Goal: Task Accomplishment & Management: Manage account settings

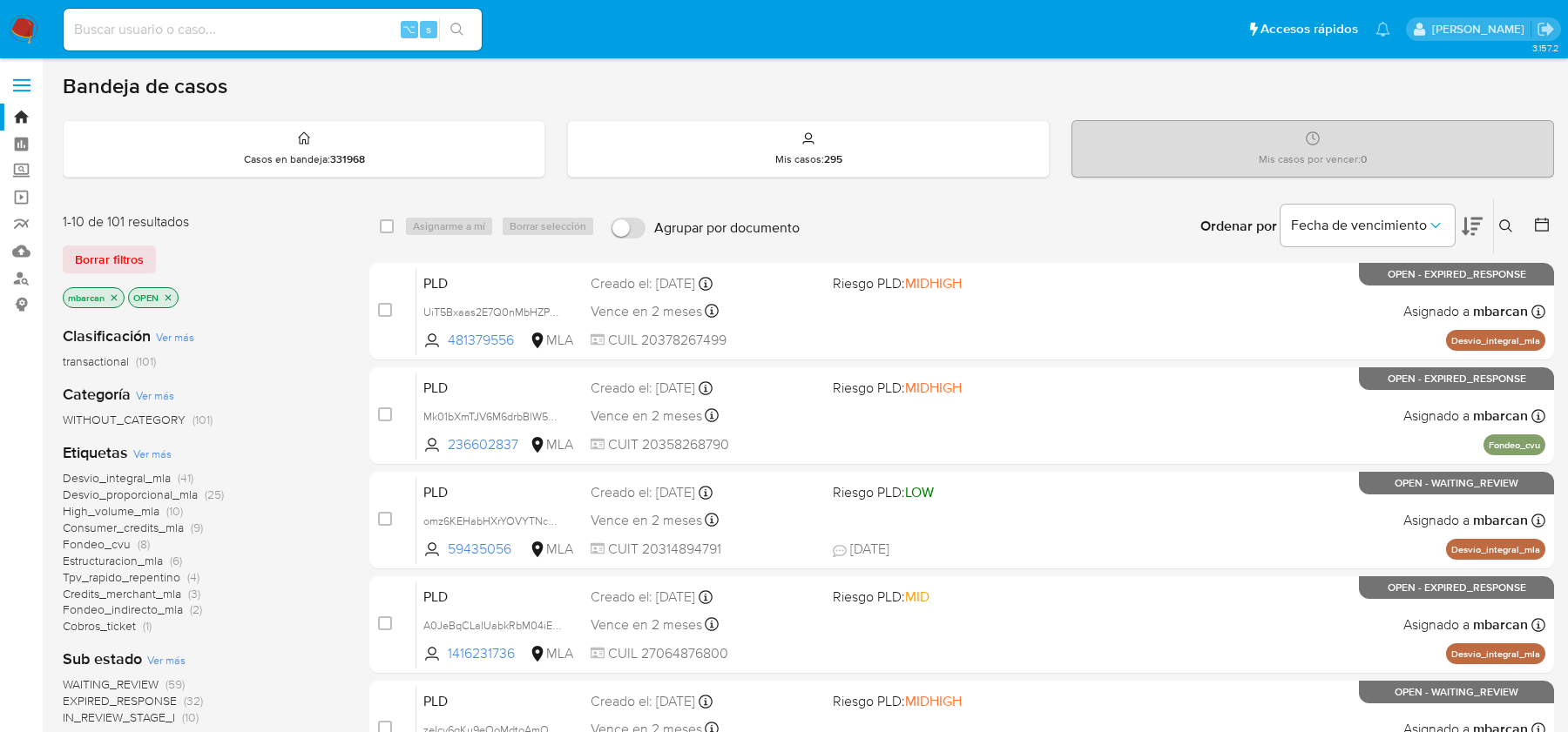
click at [1511, 231] on icon at bounding box center [1505, 226] width 14 height 14
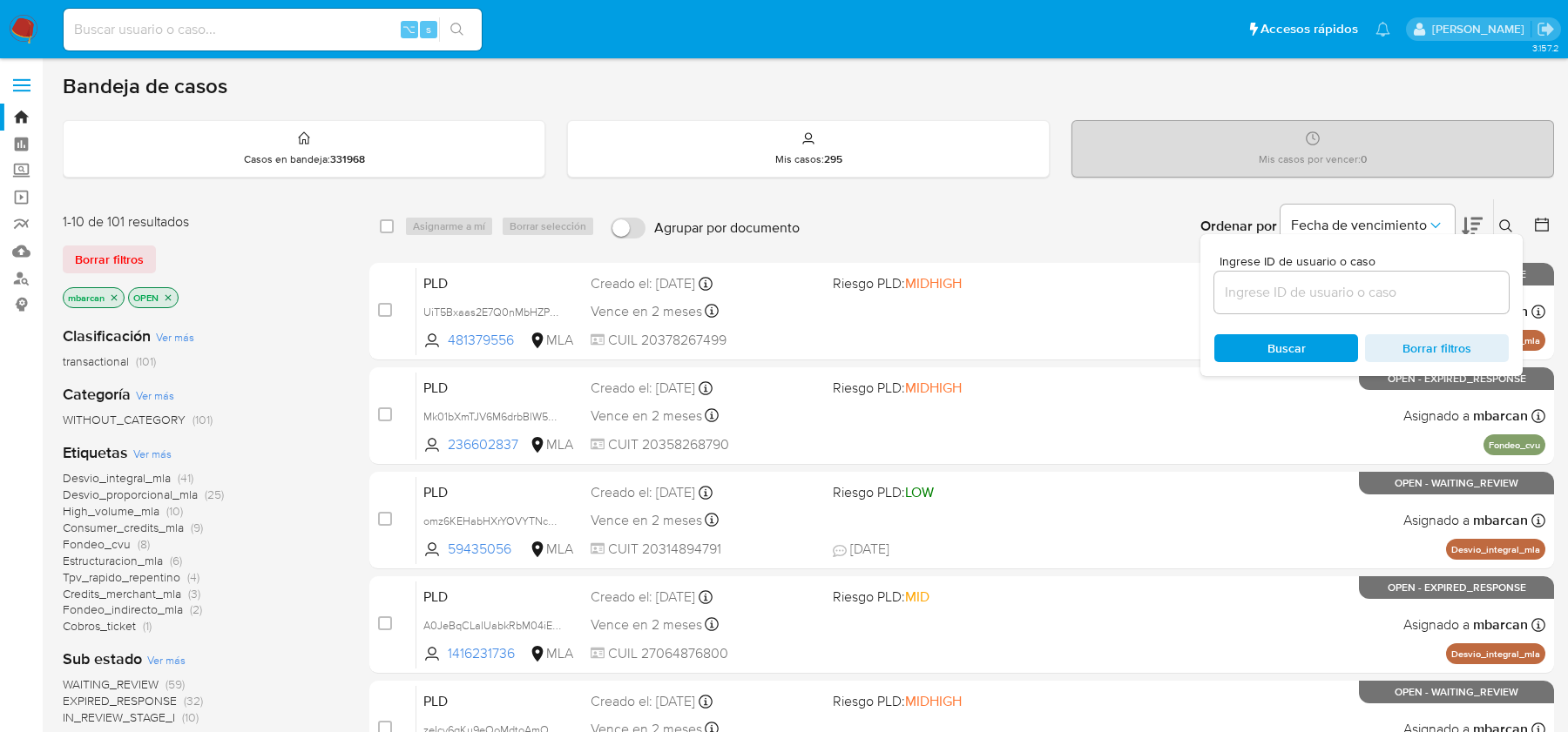
click at [1405, 296] on input at bounding box center [1362, 292] width 295 height 23
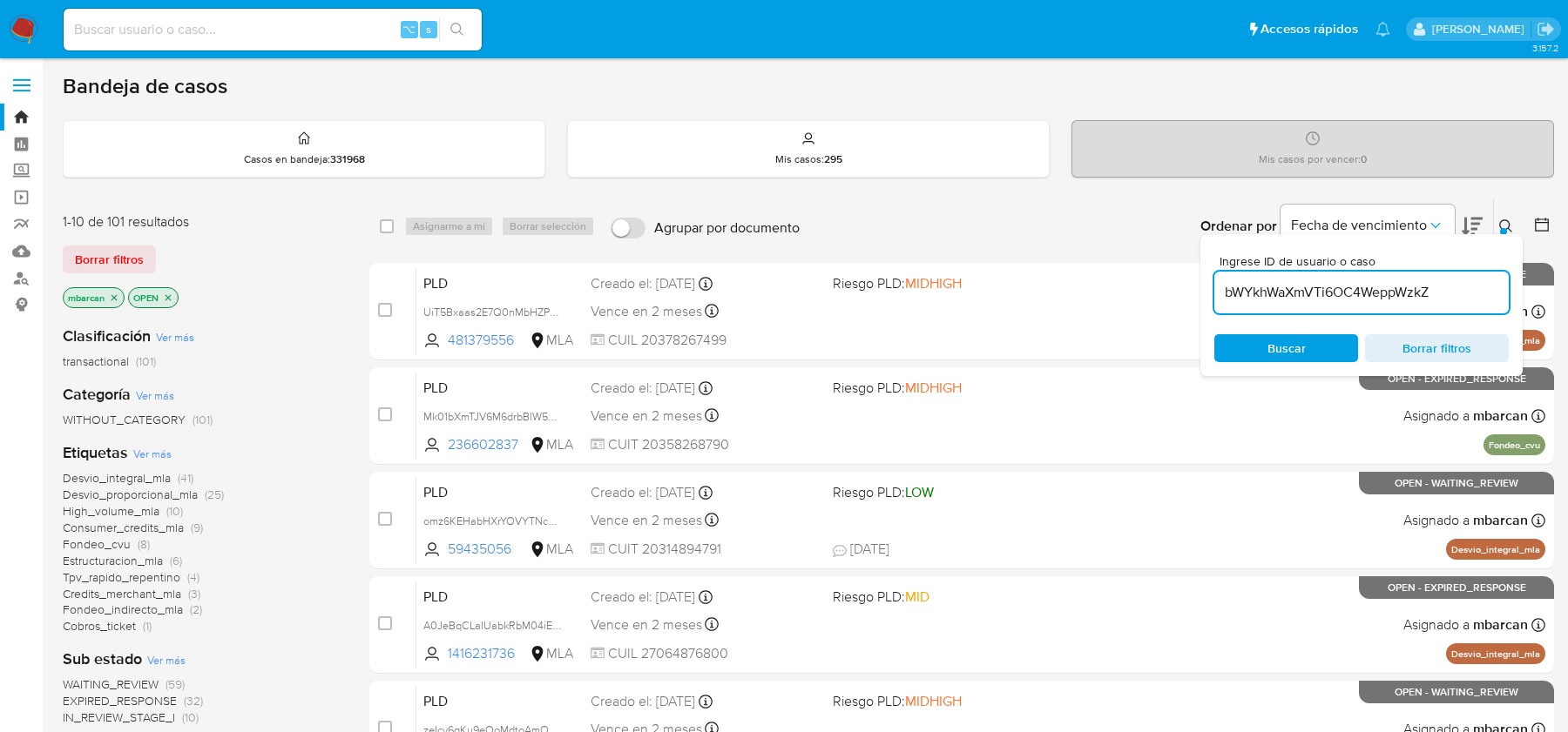
type input "bWYkhWaXmVTi6OC4WeppWzkZ"
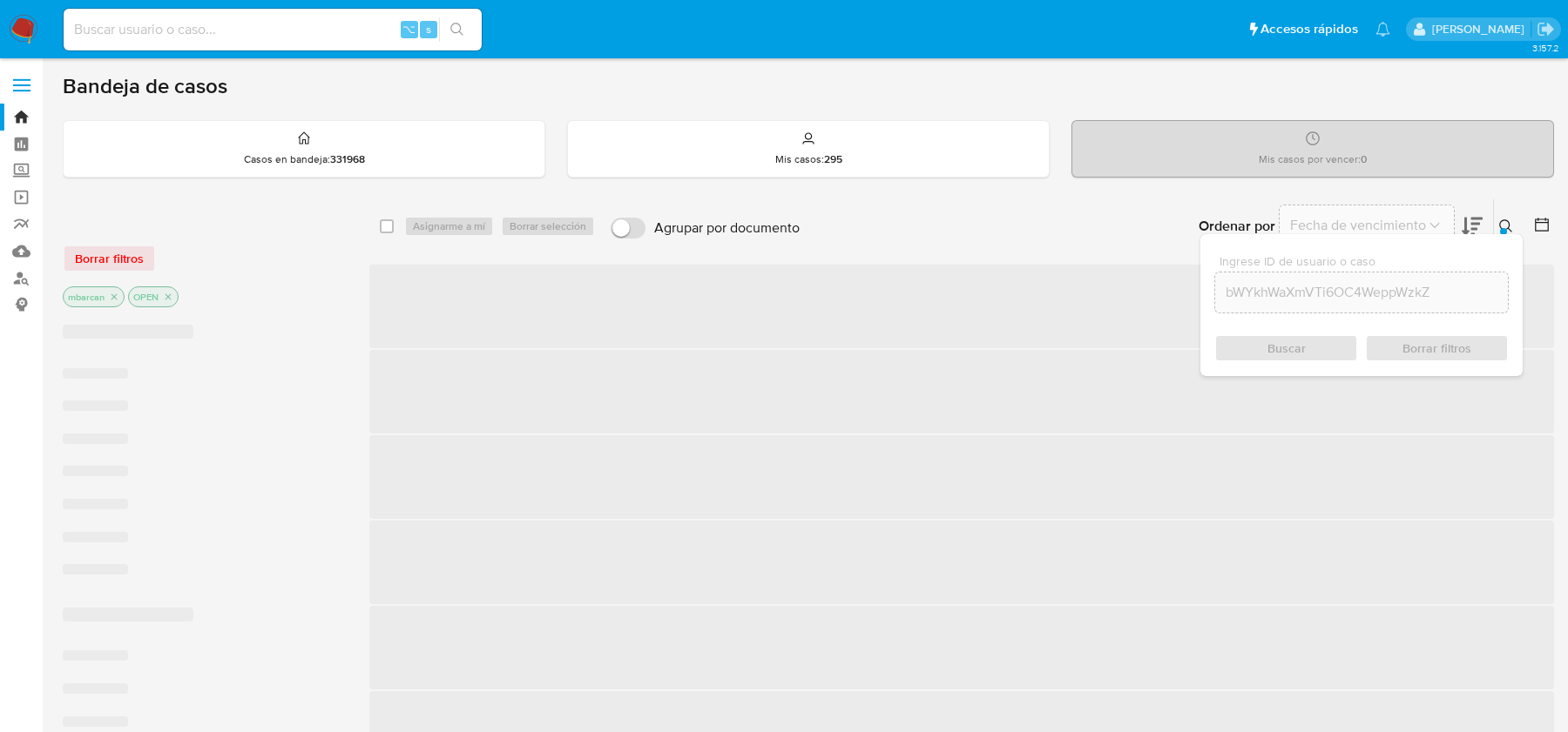
click at [1504, 215] on button at bounding box center [1507, 226] width 29 height 21
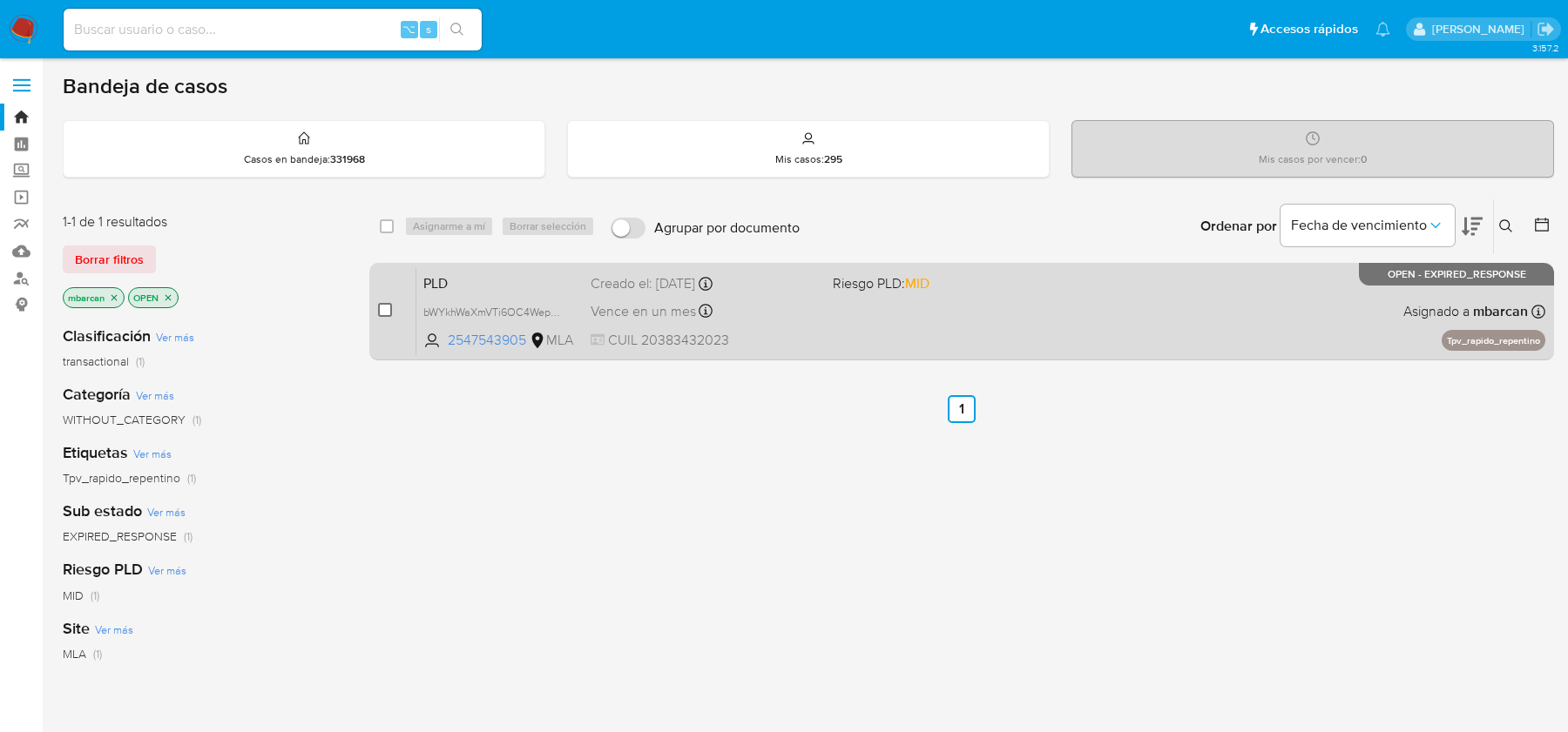
click at [388, 311] on input "checkbox" at bounding box center [384, 309] width 14 height 14
checkbox input "true"
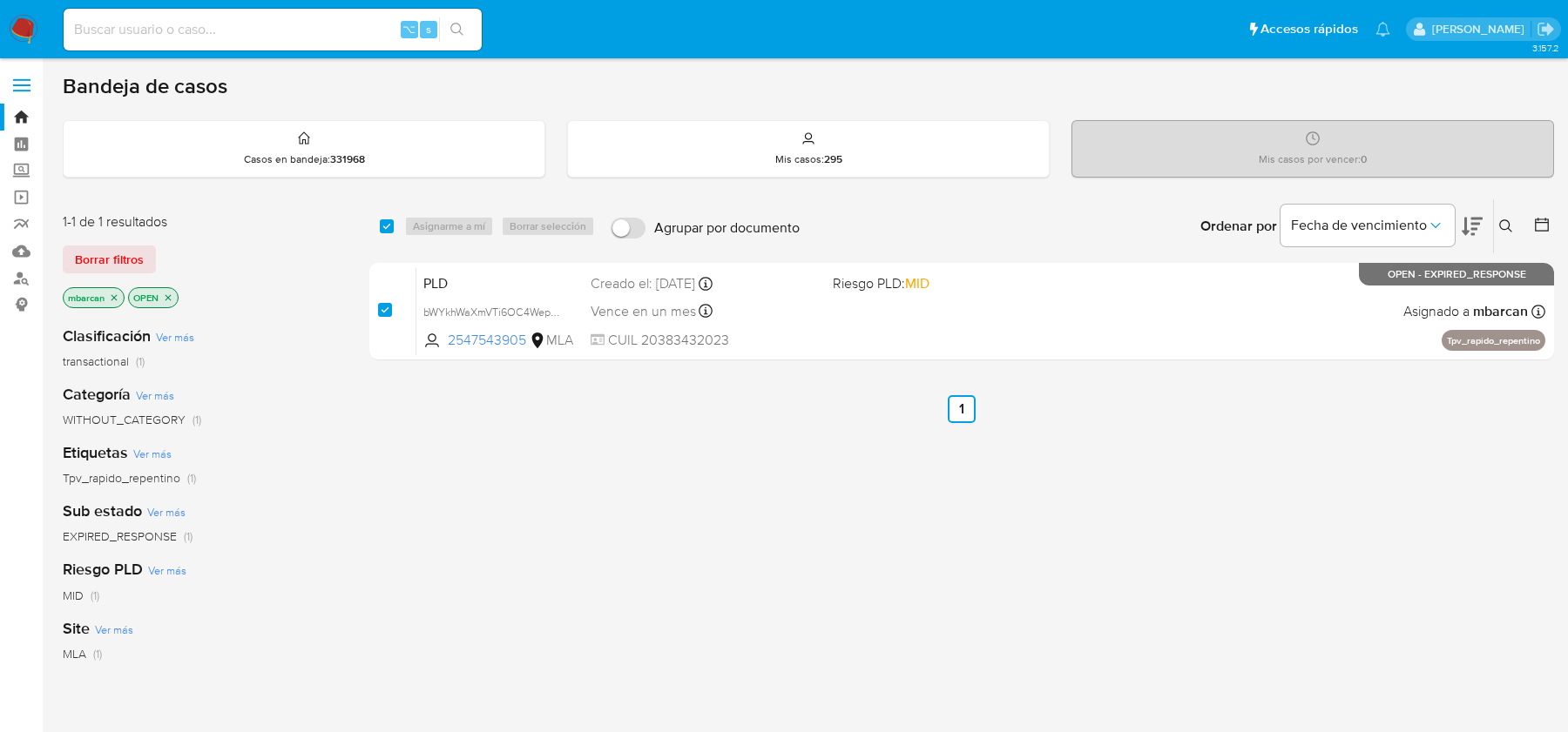
checkbox input "true"
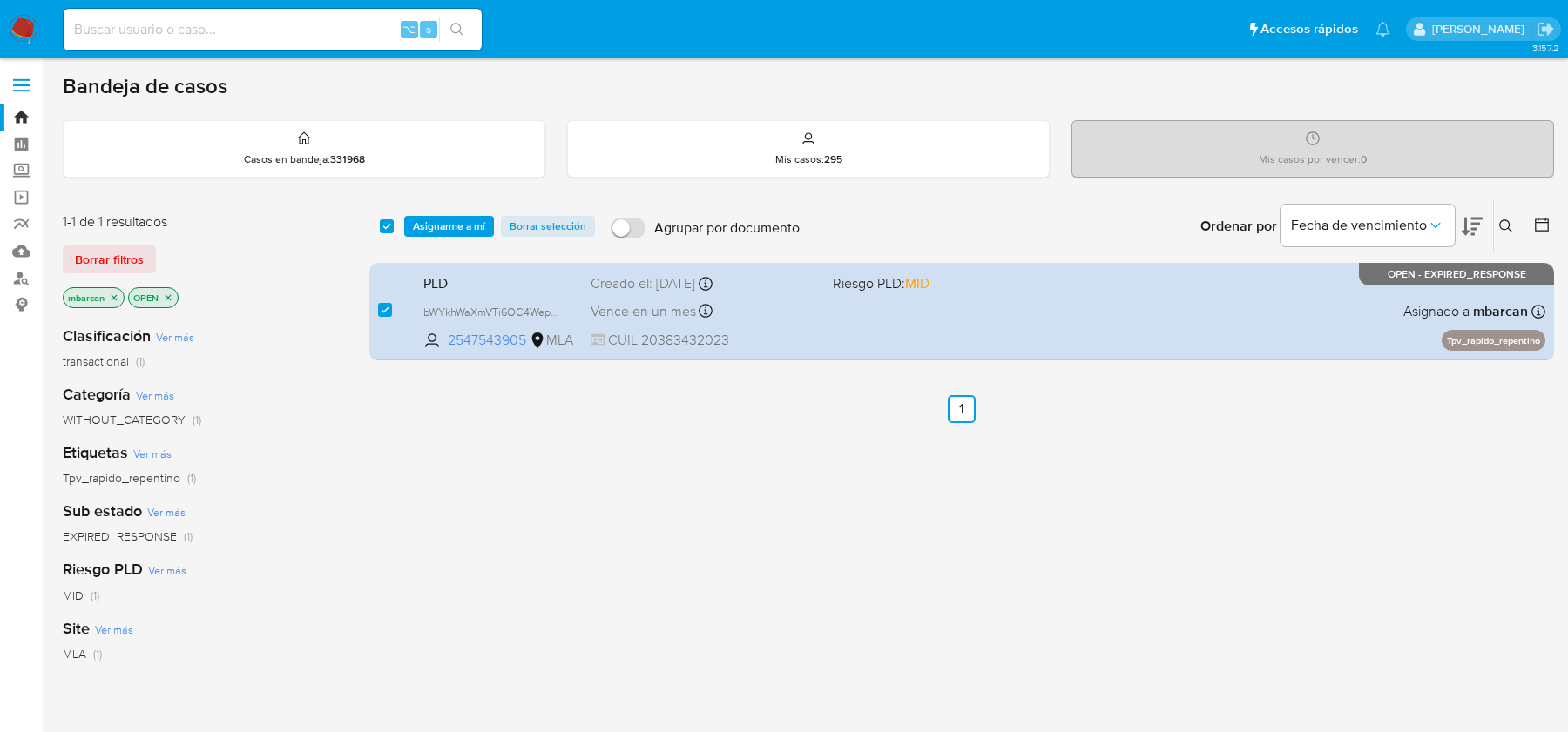
click at [455, 206] on div "select-all-cases-checkbox Asignarme a mí Borrar selección Agrupar por documento…" at bounding box center [962, 227] width 1185 height 54
click at [455, 228] on span "Asignarme a mí" at bounding box center [449, 226] width 72 height 17
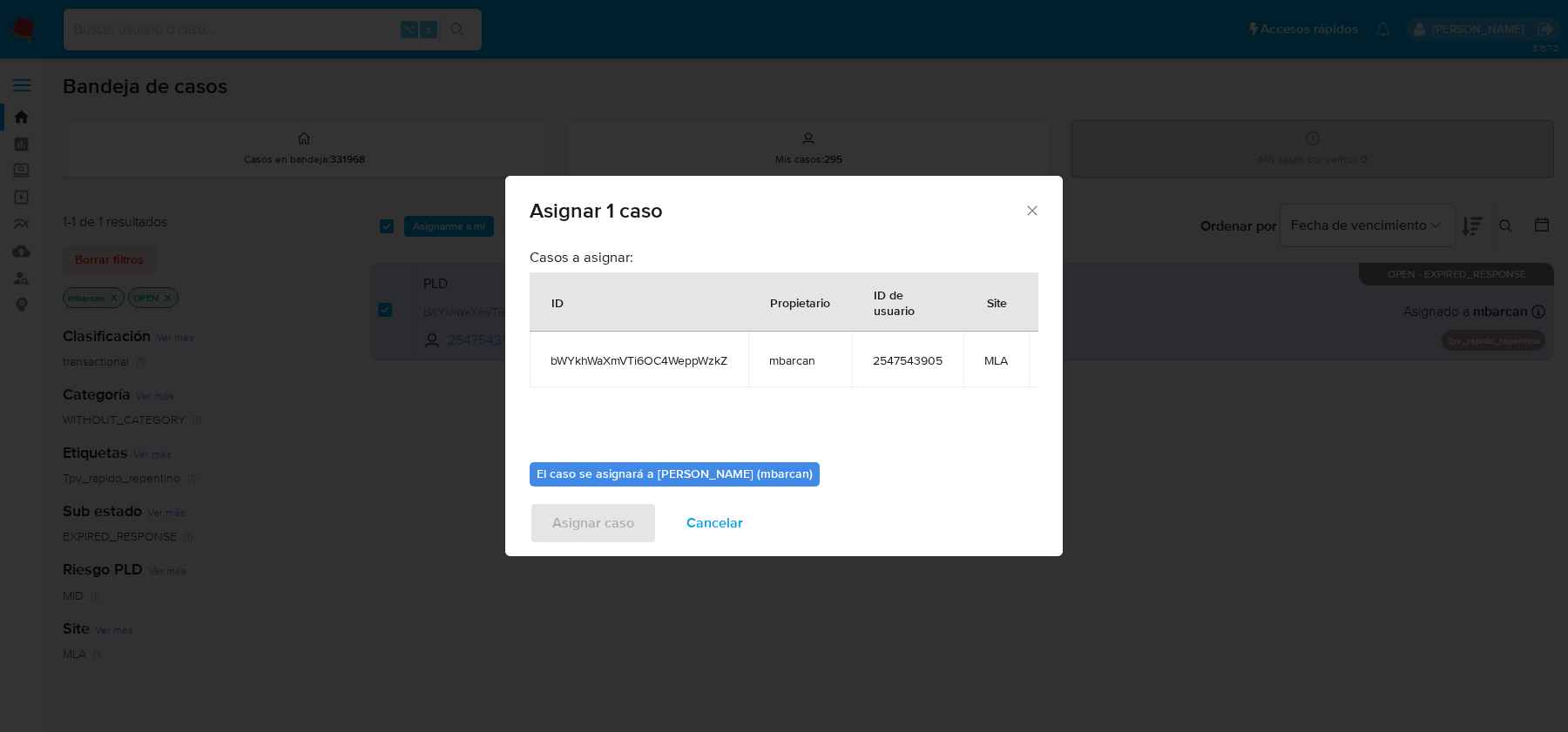
scroll to position [88, 0]
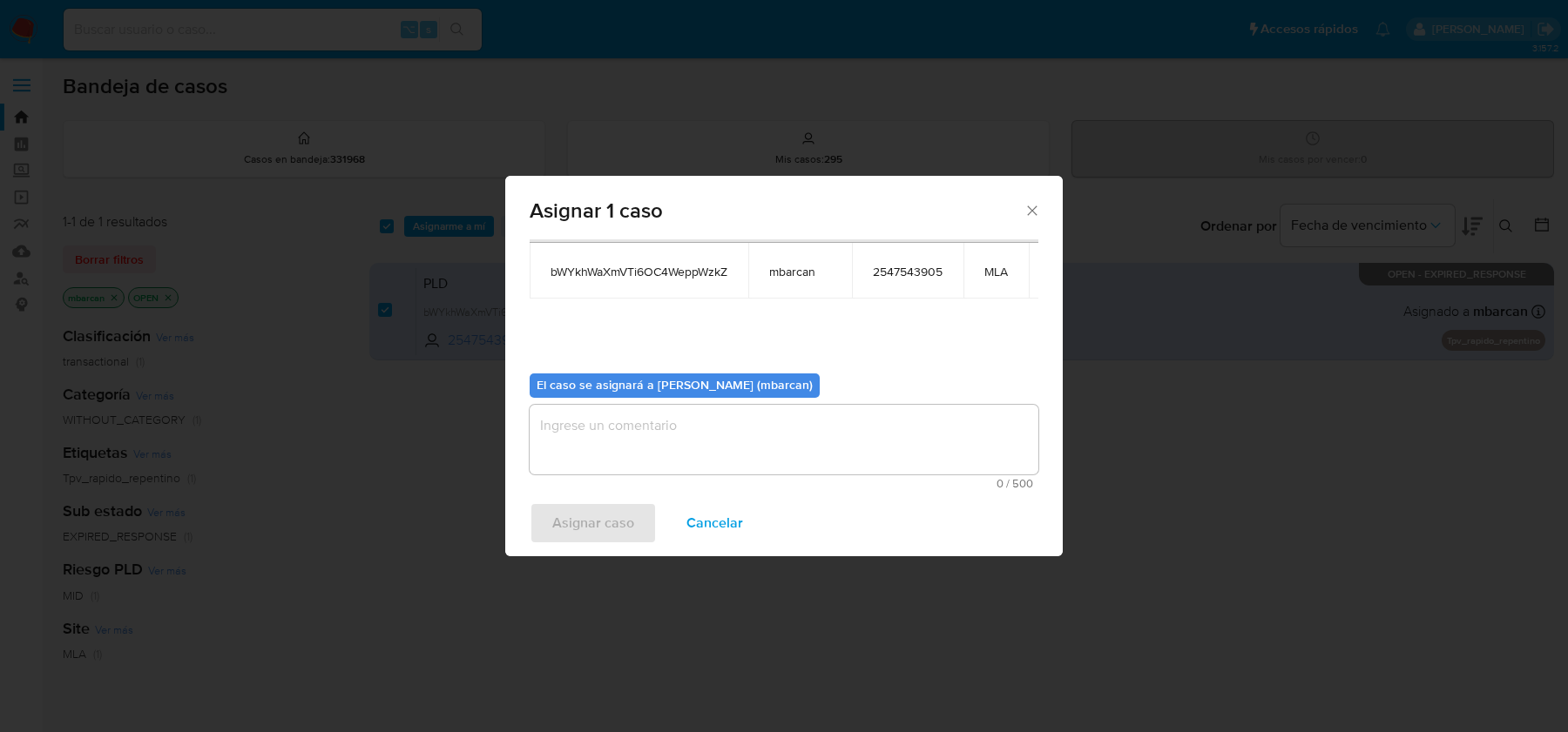
click at [750, 447] on textarea "assign-modal" at bounding box center [784, 440] width 509 height 70
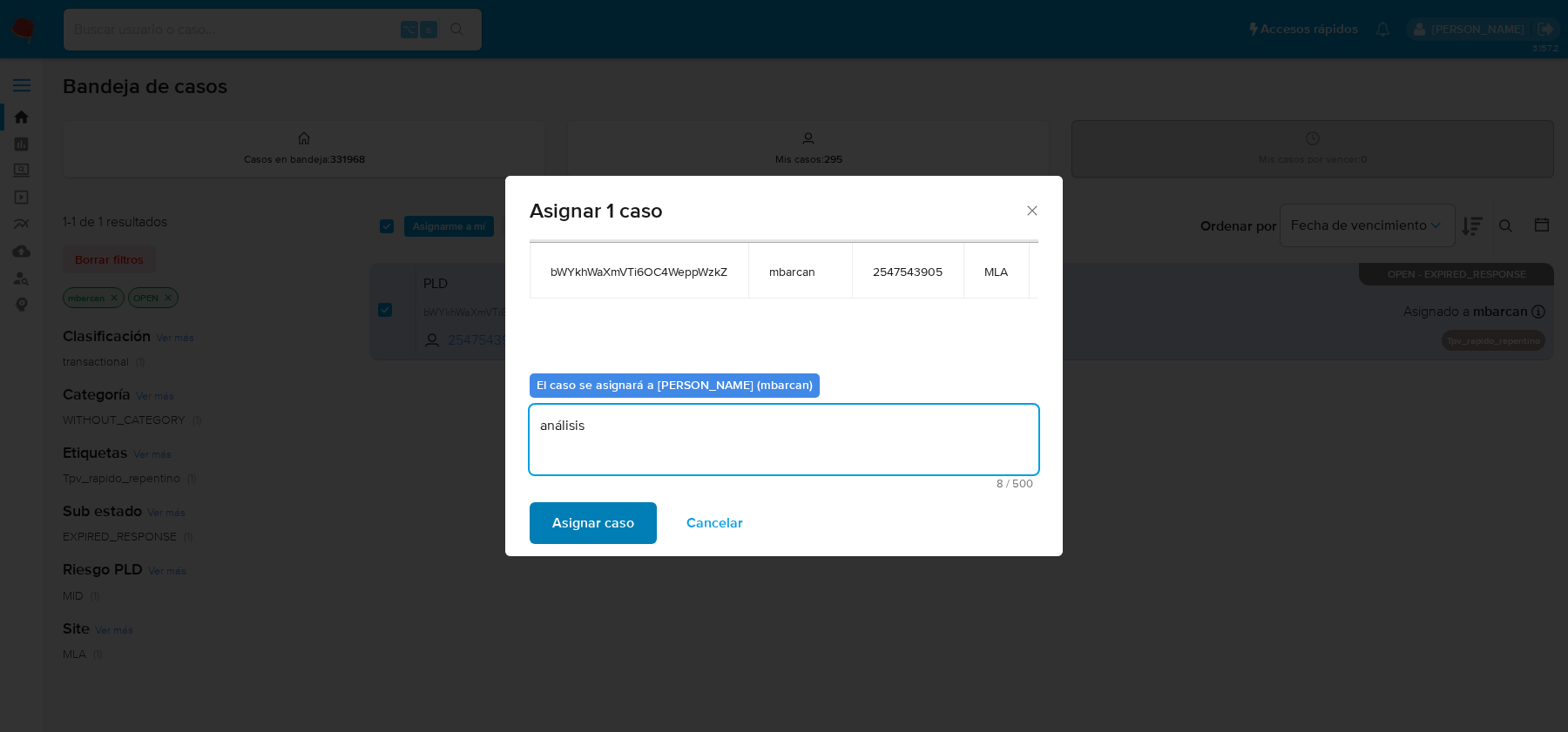
type textarea "análisis"
click at [608, 517] on span "Asignar caso" at bounding box center [592, 523] width 82 height 39
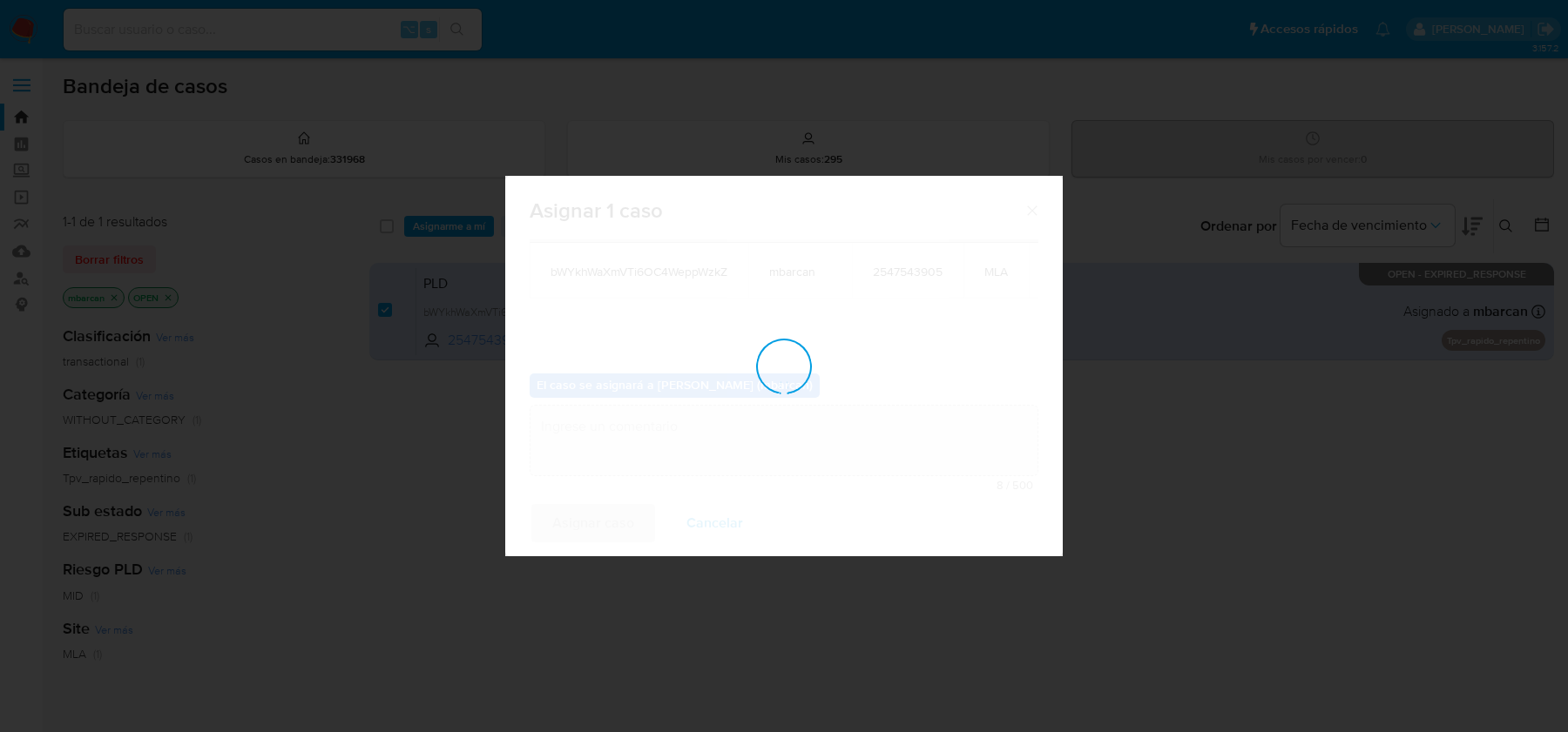
checkbox input "false"
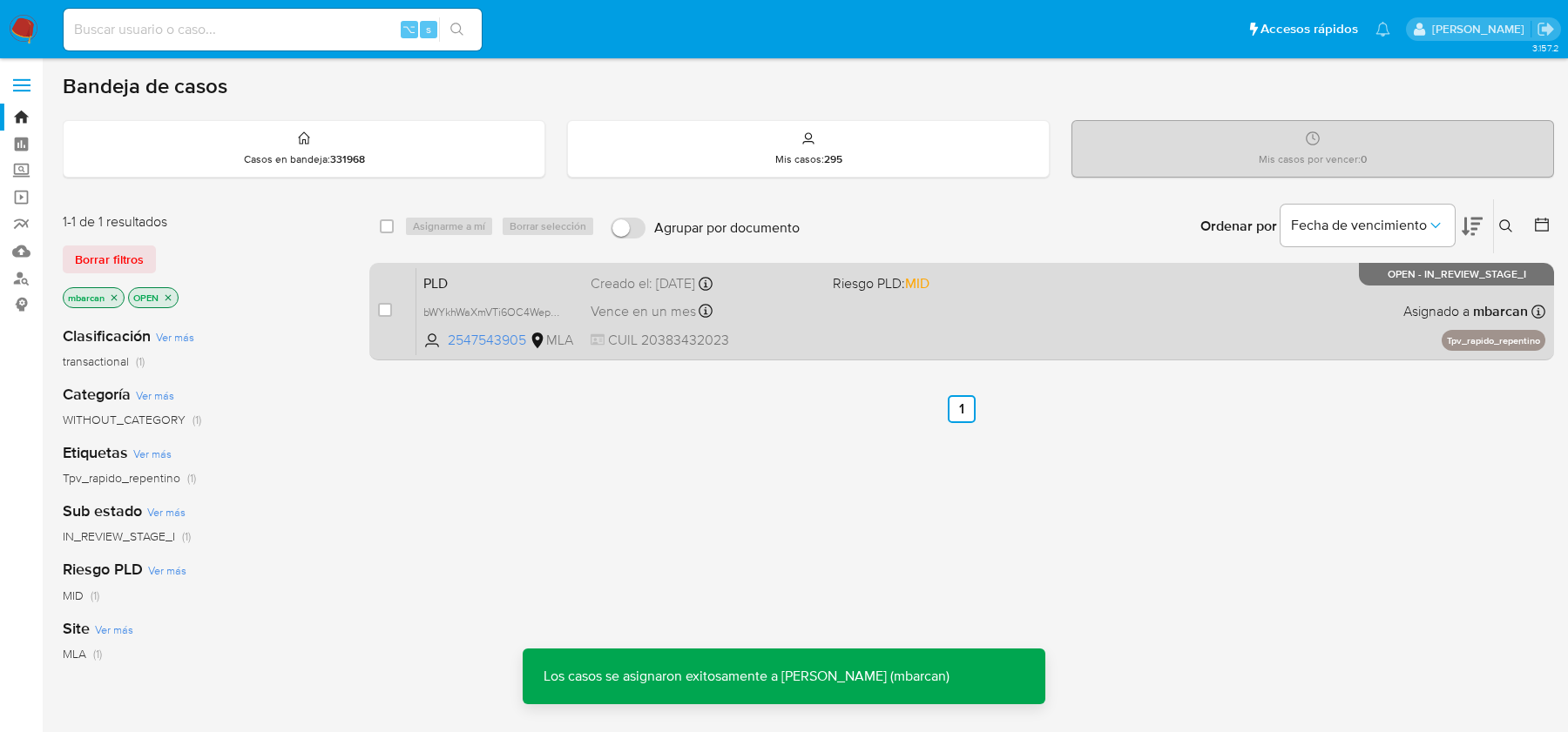
click at [512, 279] on span "PLD" at bounding box center [499, 282] width 153 height 23
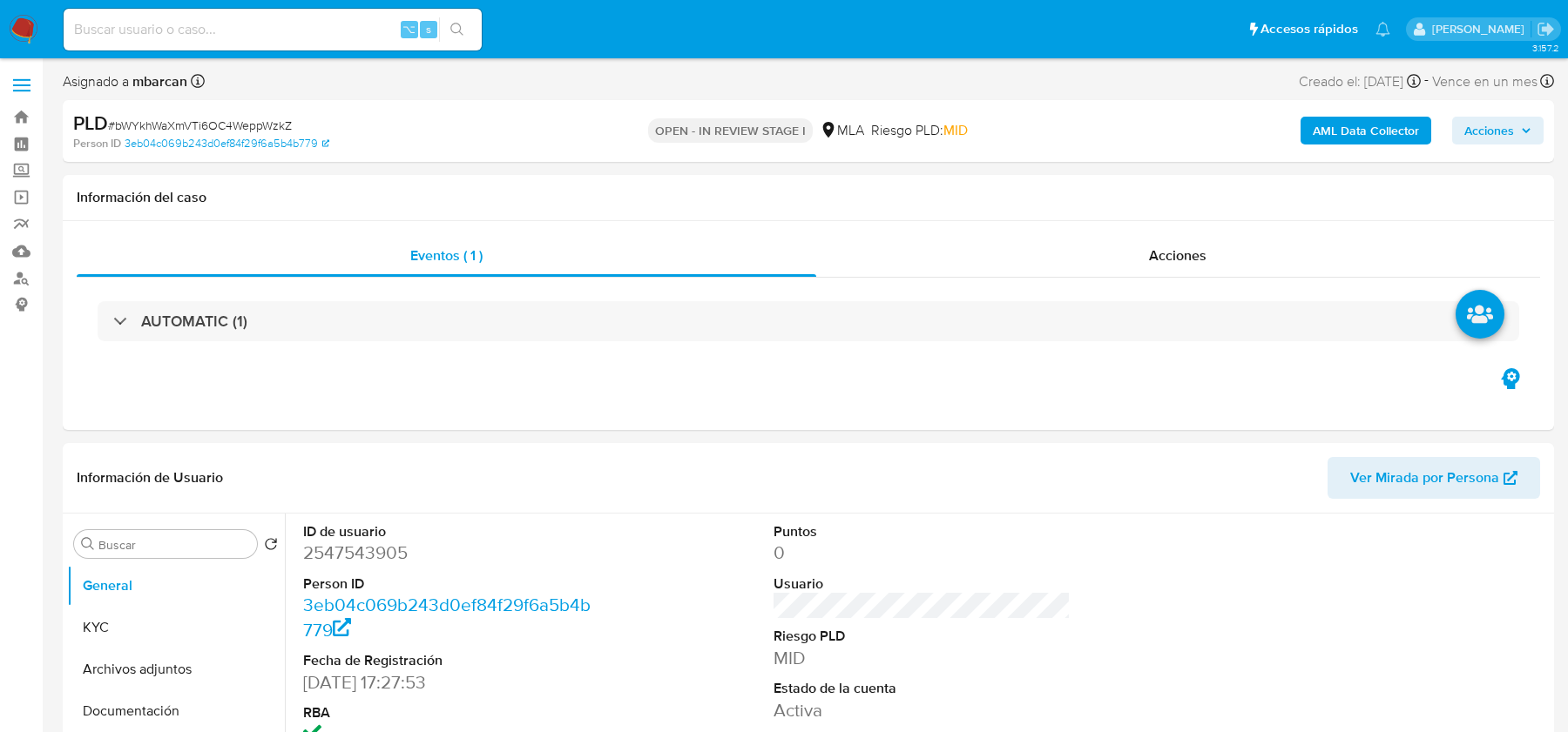
select select "10"
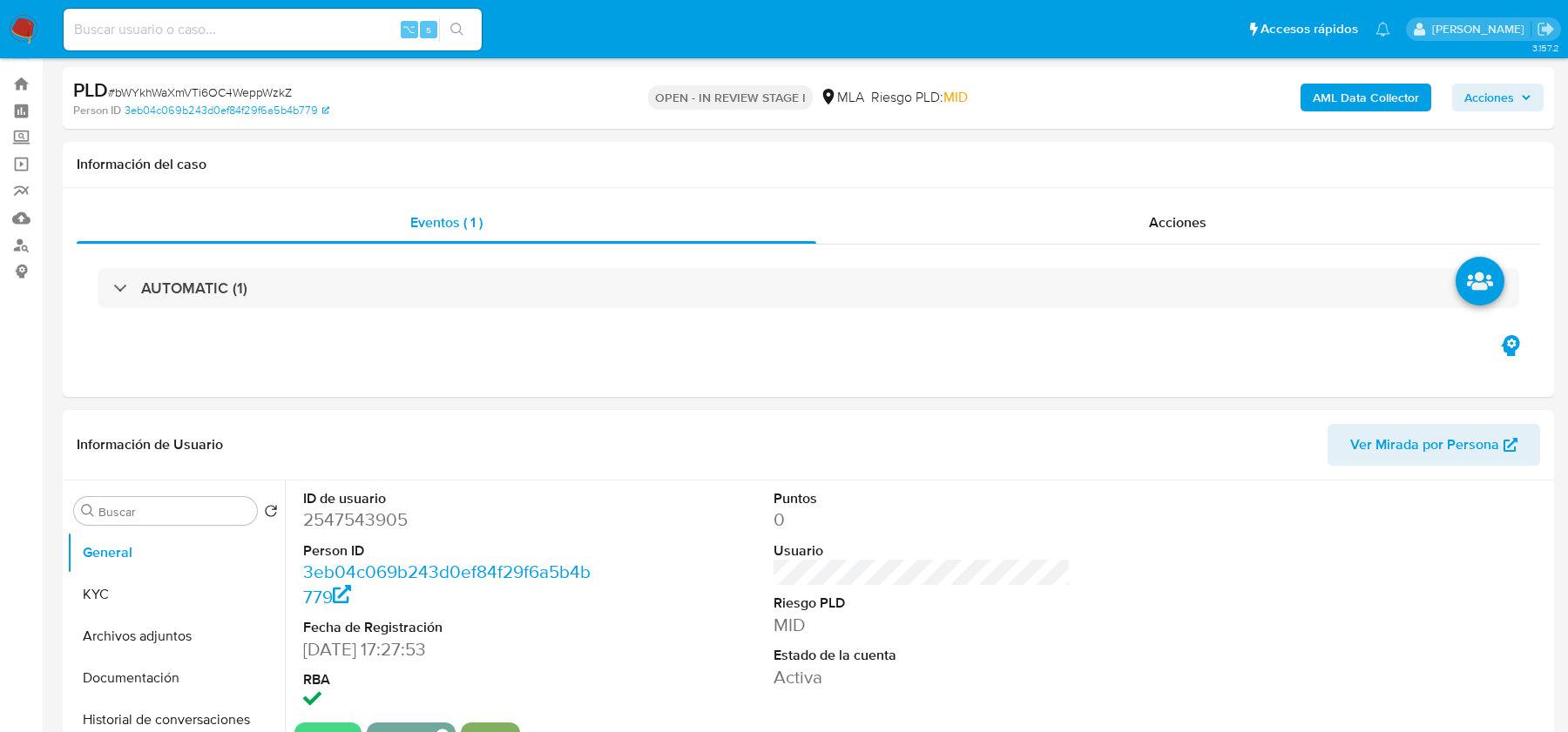
scroll to position [86, 0]
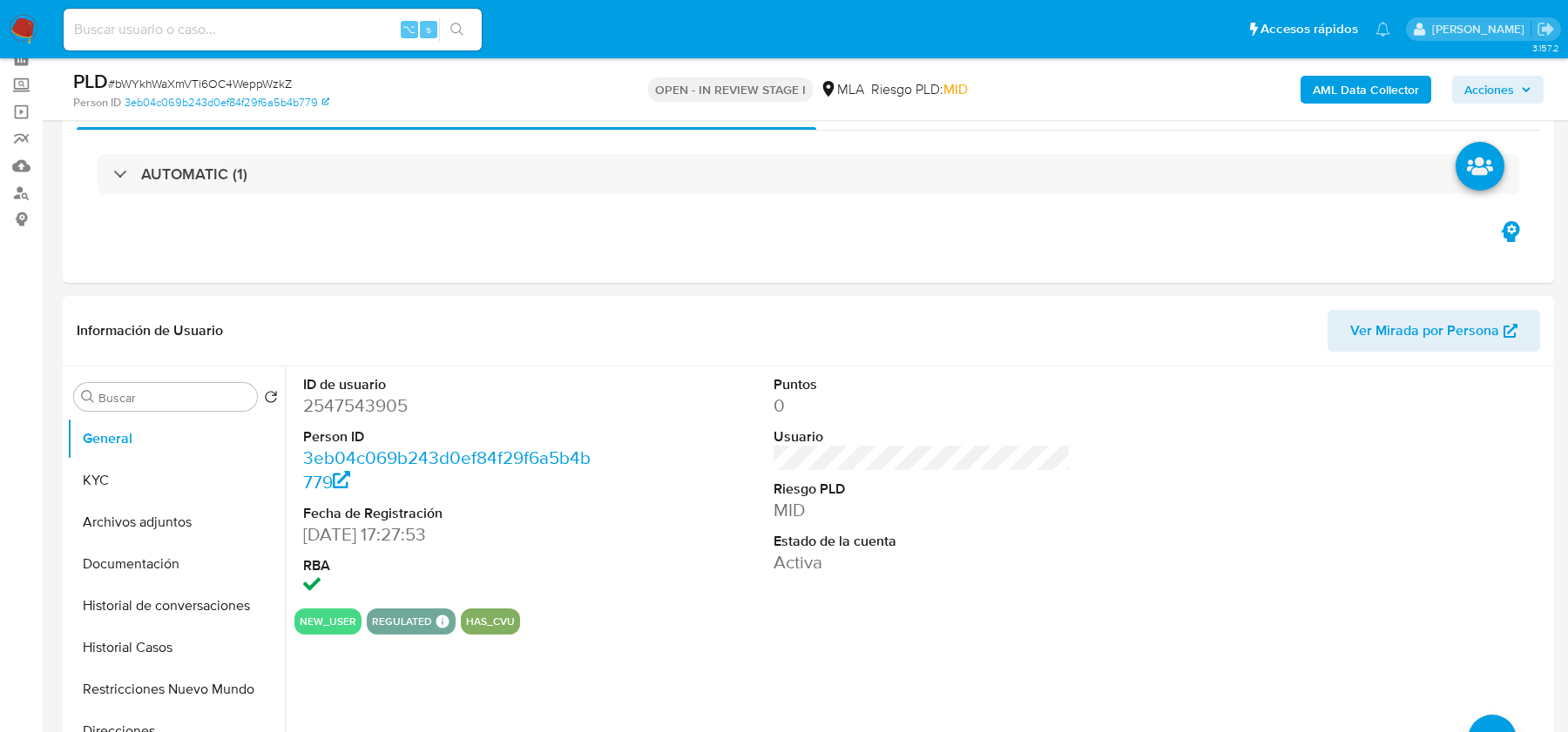
click at [1317, 99] on b "AML Data Collector" at bounding box center [1365, 89] width 106 height 28
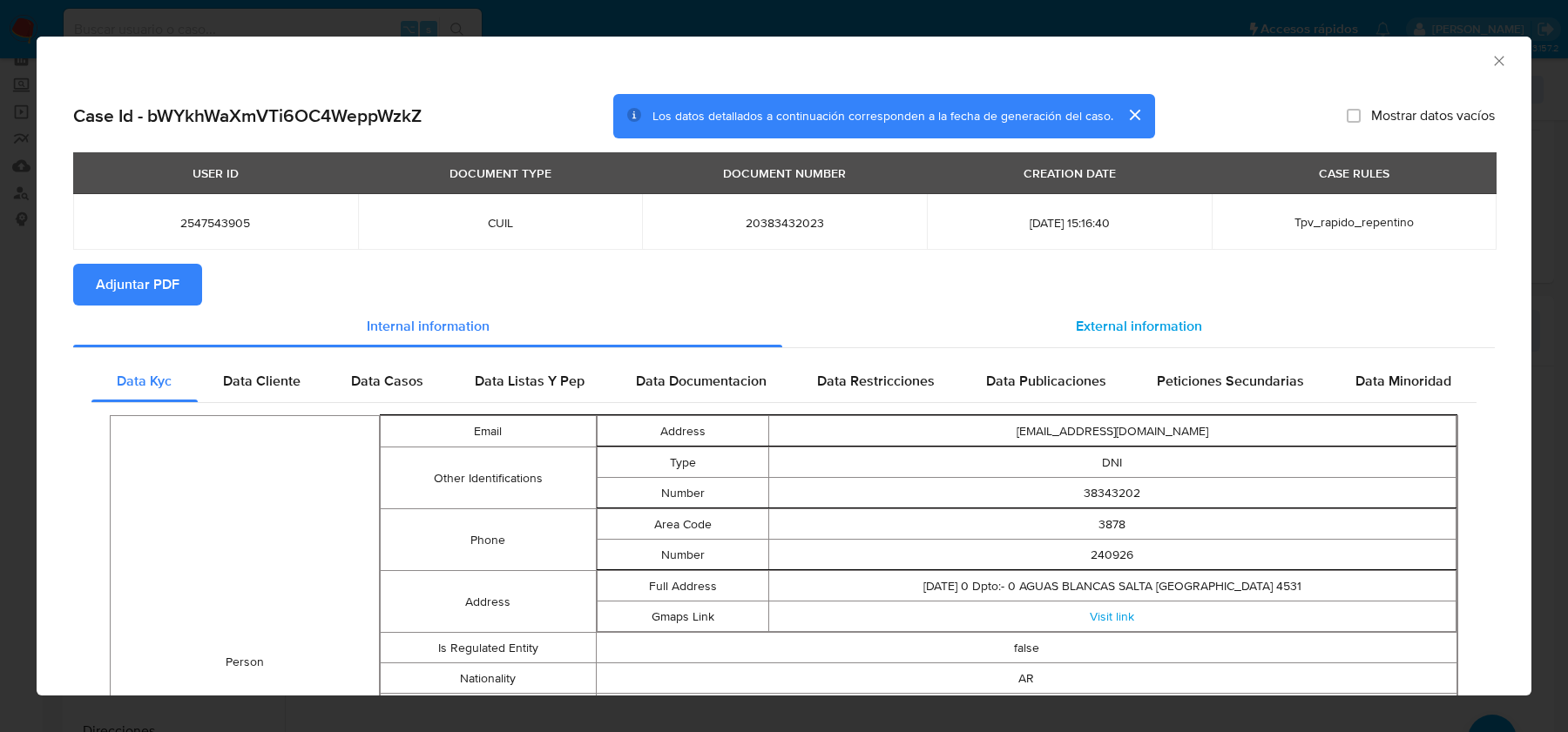
click at [1123, 312] on div "External information" at bounding box center [1138, 326] width 712 height 41
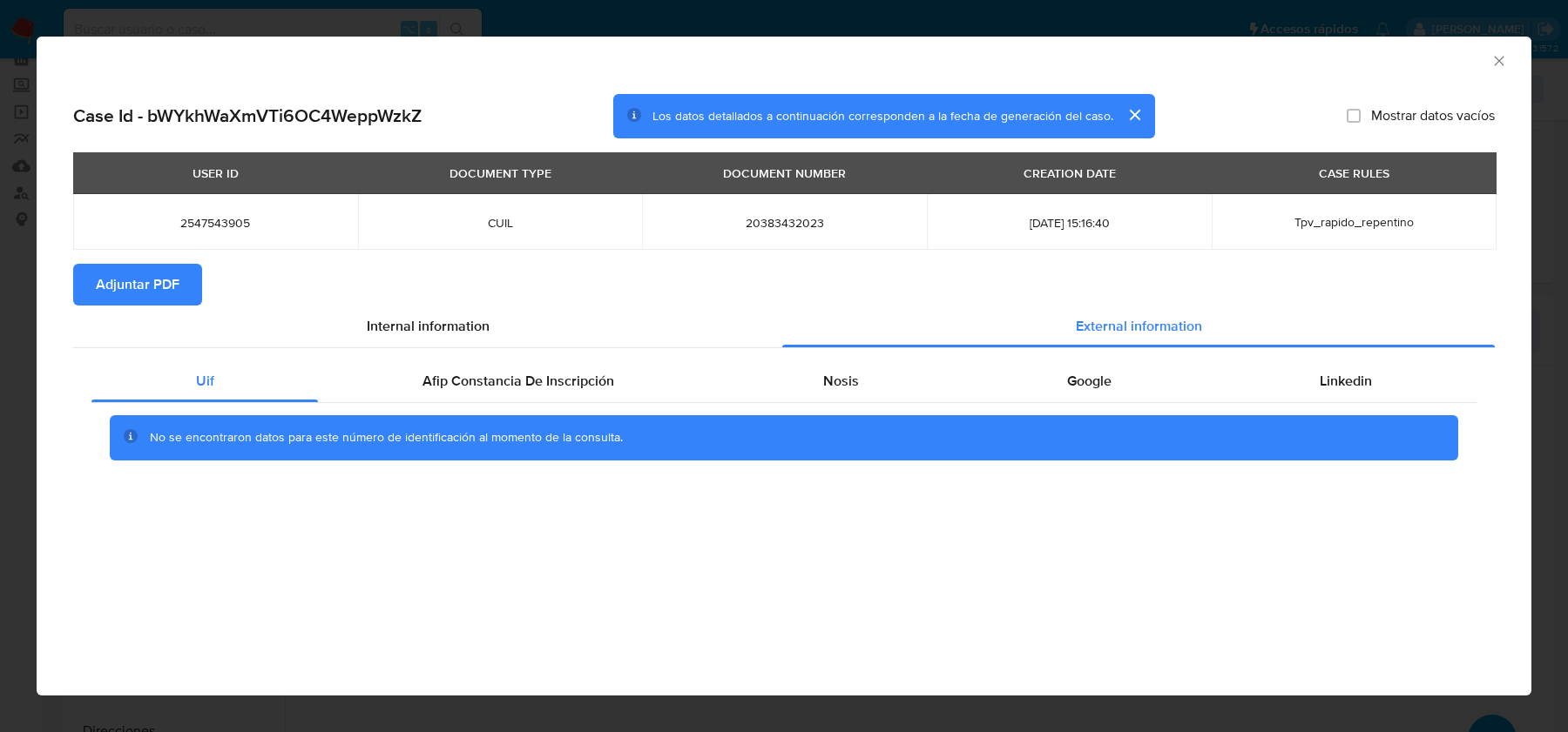
click at [216, 263] on section "Adjuntar PDF" at bounding box center [783, 284] width 1422 height 41
click at [174, 273] on span "Adjuntar PDF" at bounding box center [137, 285] width 84 height 39
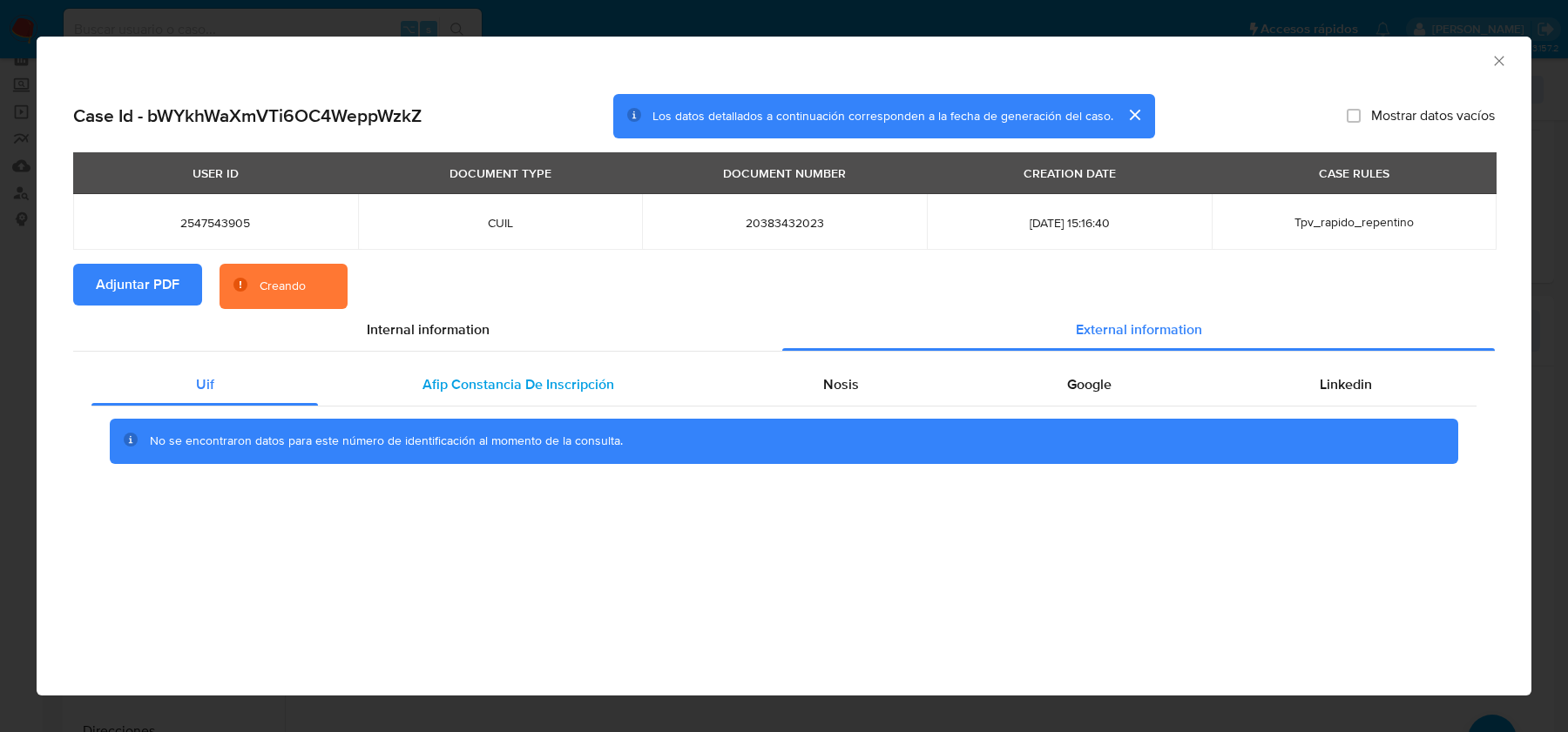
drag, startPoint x: 817, startPoint y: 392, endPoint x: 620, endPoint y: 392, distance: 197.0
click at [807, 392] on div "Nosis" at bounding box center [840, 384] width 244 height 41
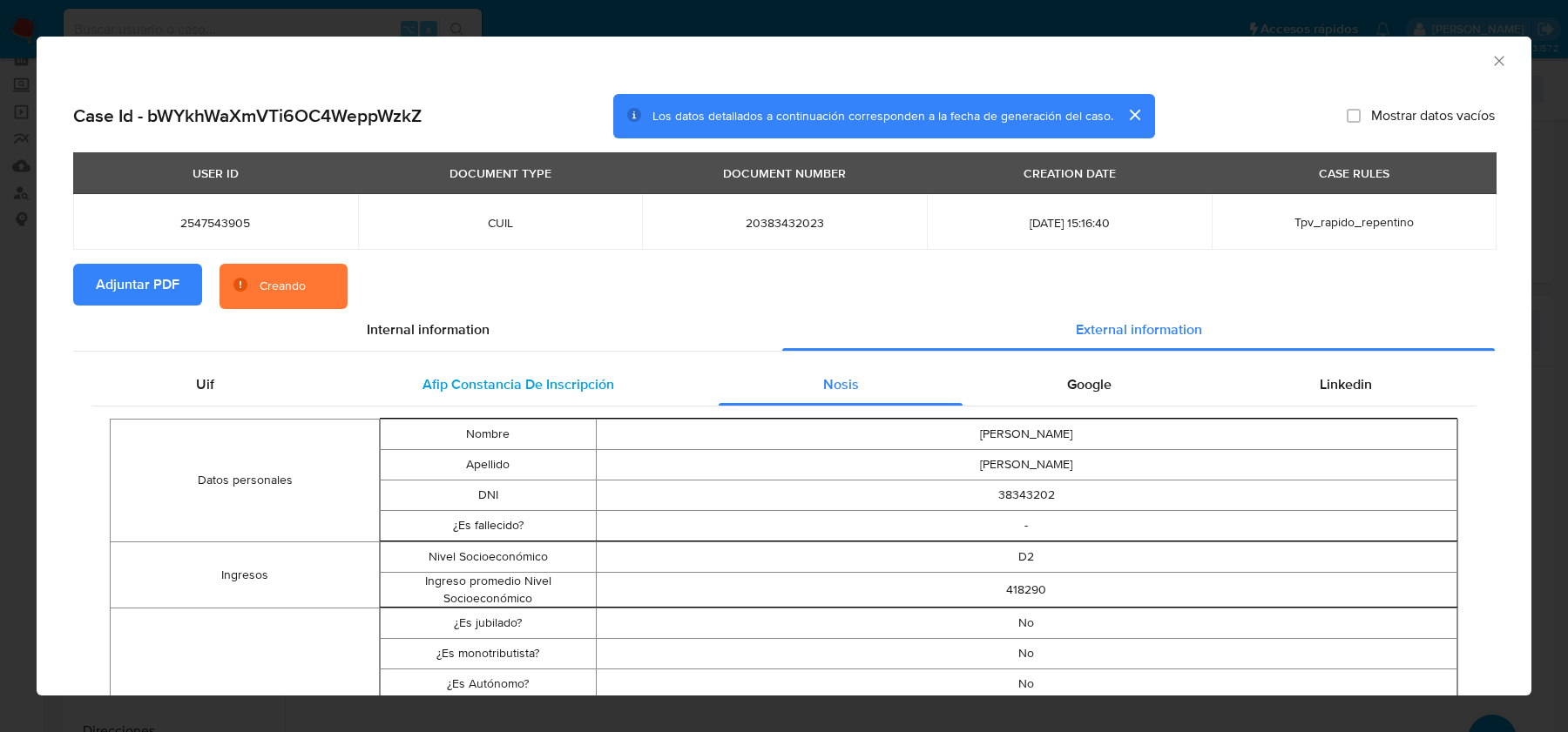
click at [620, 392] on div "Afip Constancia De Inscripción" at bounding box center [518, 384] width 400 height 41
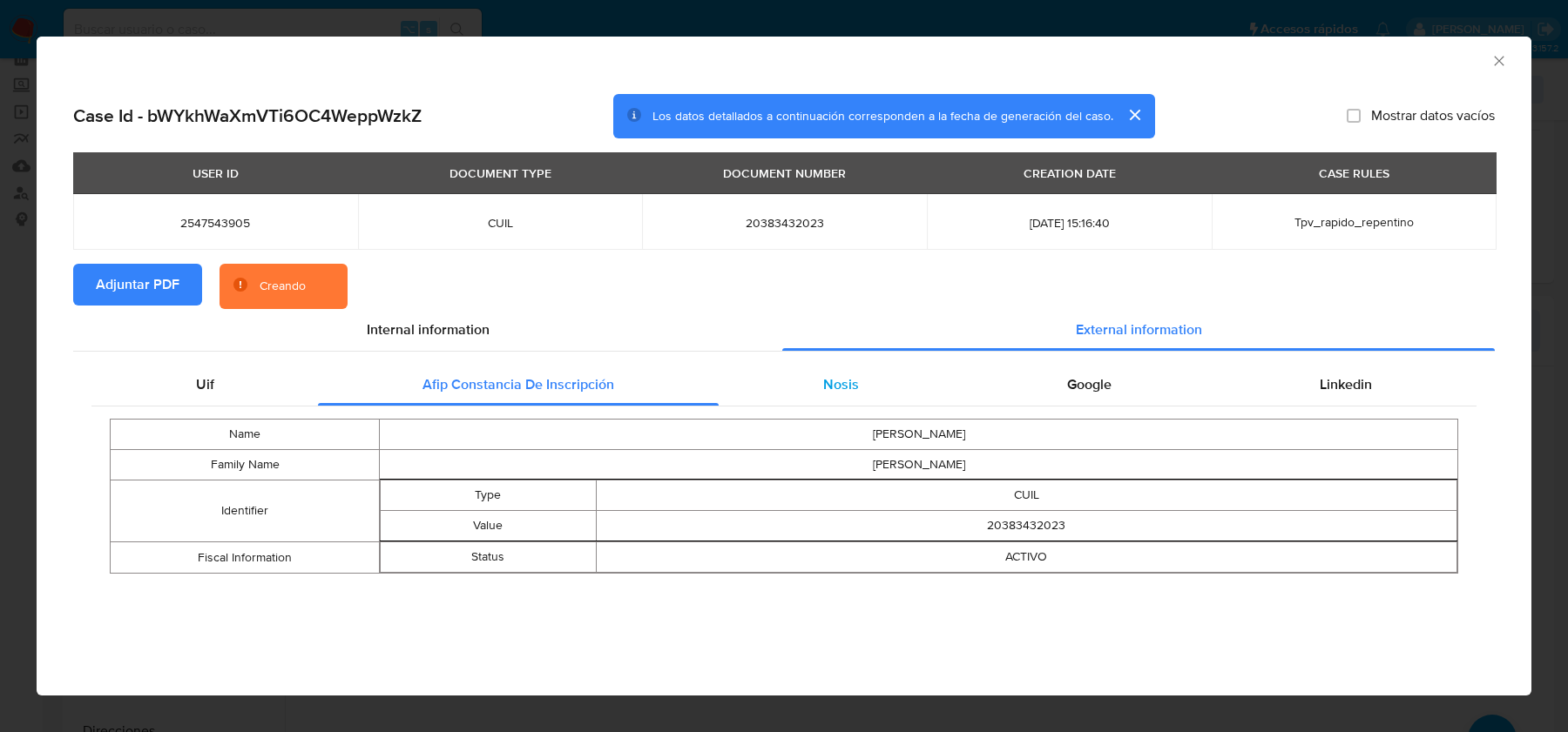
click at [879, 401] on div "Nosis" at bounding box center [840, 384] width 244 height 41
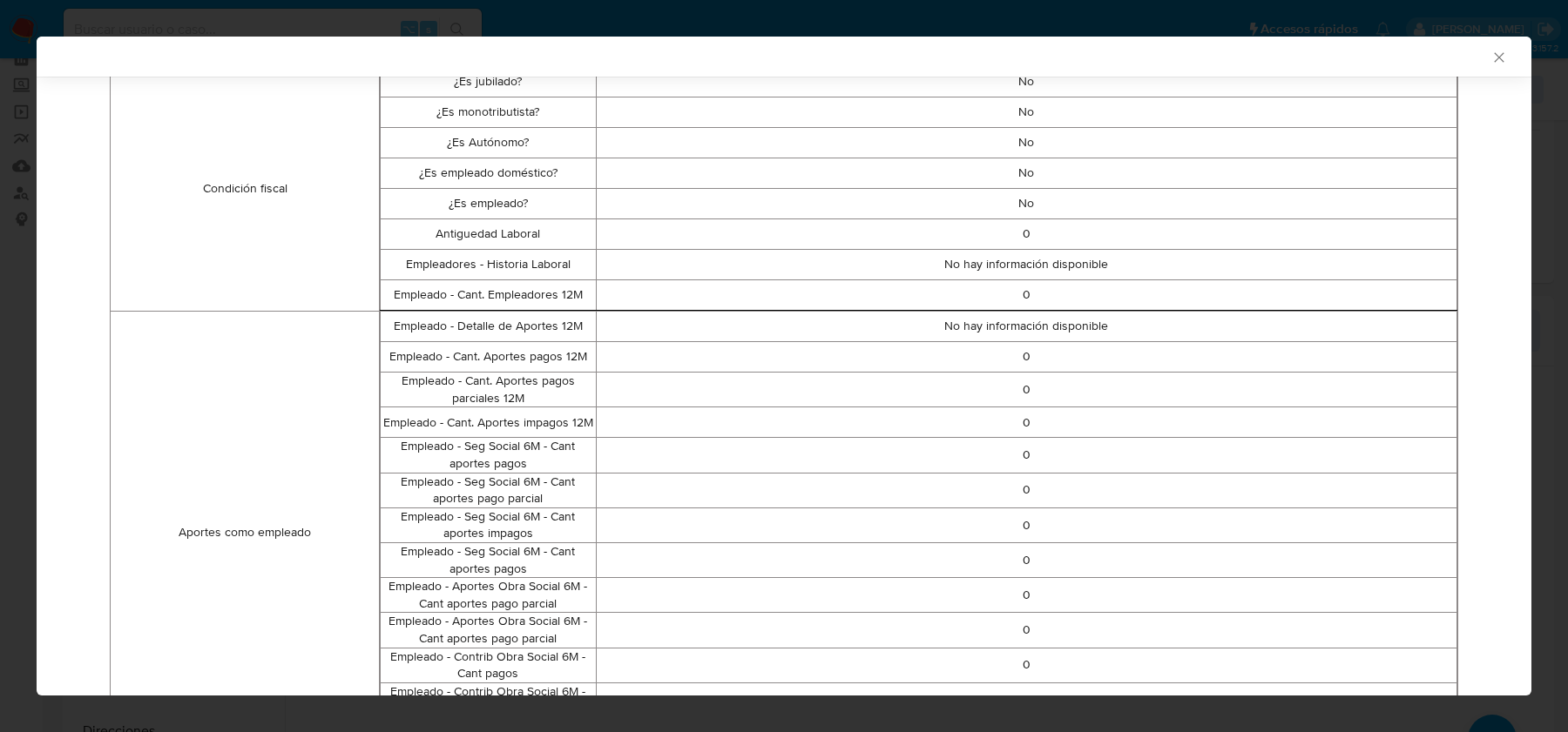
scroll to position [122, 0]
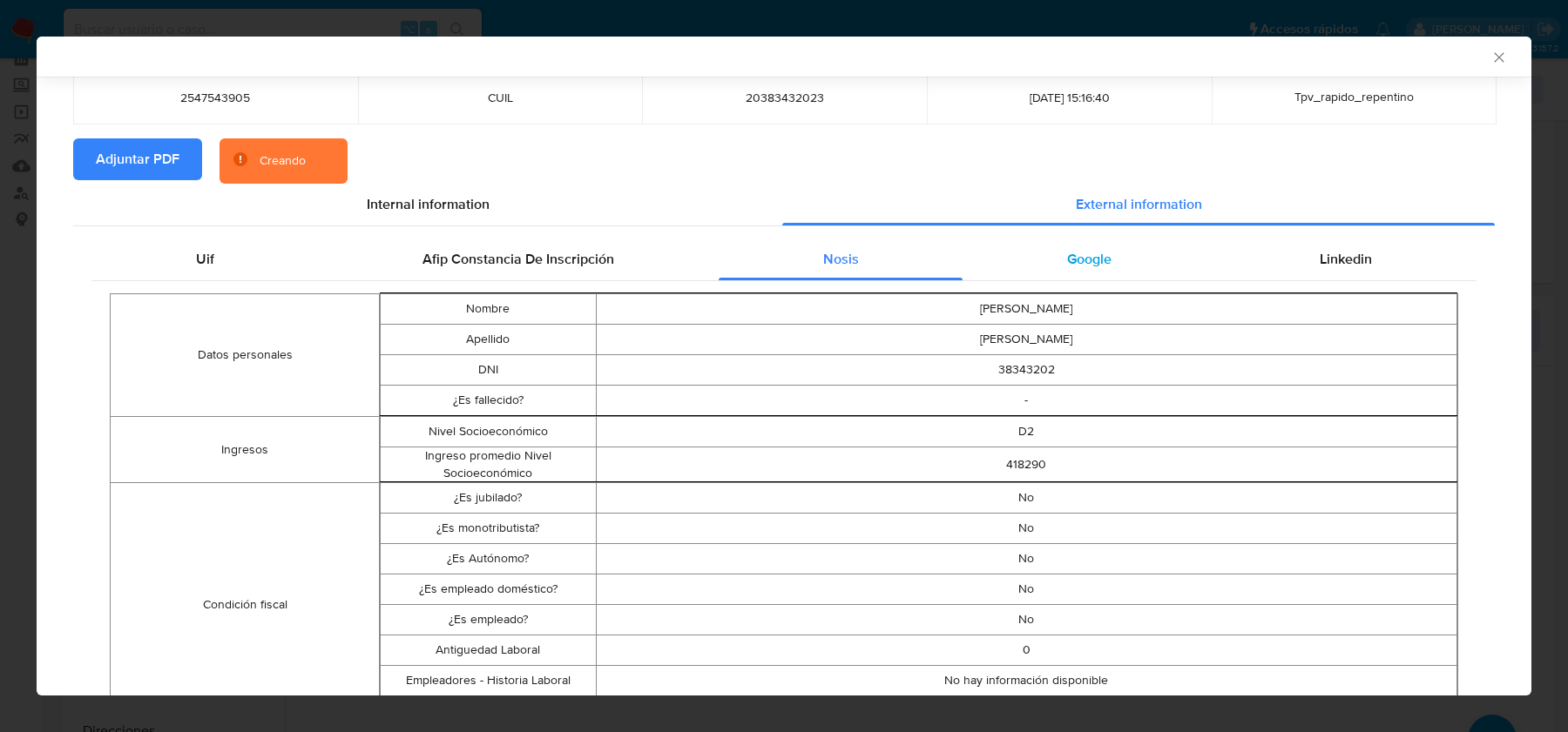
click at [1094, 339] on td "RIOS" at bounding box center [1026, 340] width 861 height 30
click at [1099, 249] on span "Google" at bounding box center [1089, 259] width 44 height 20
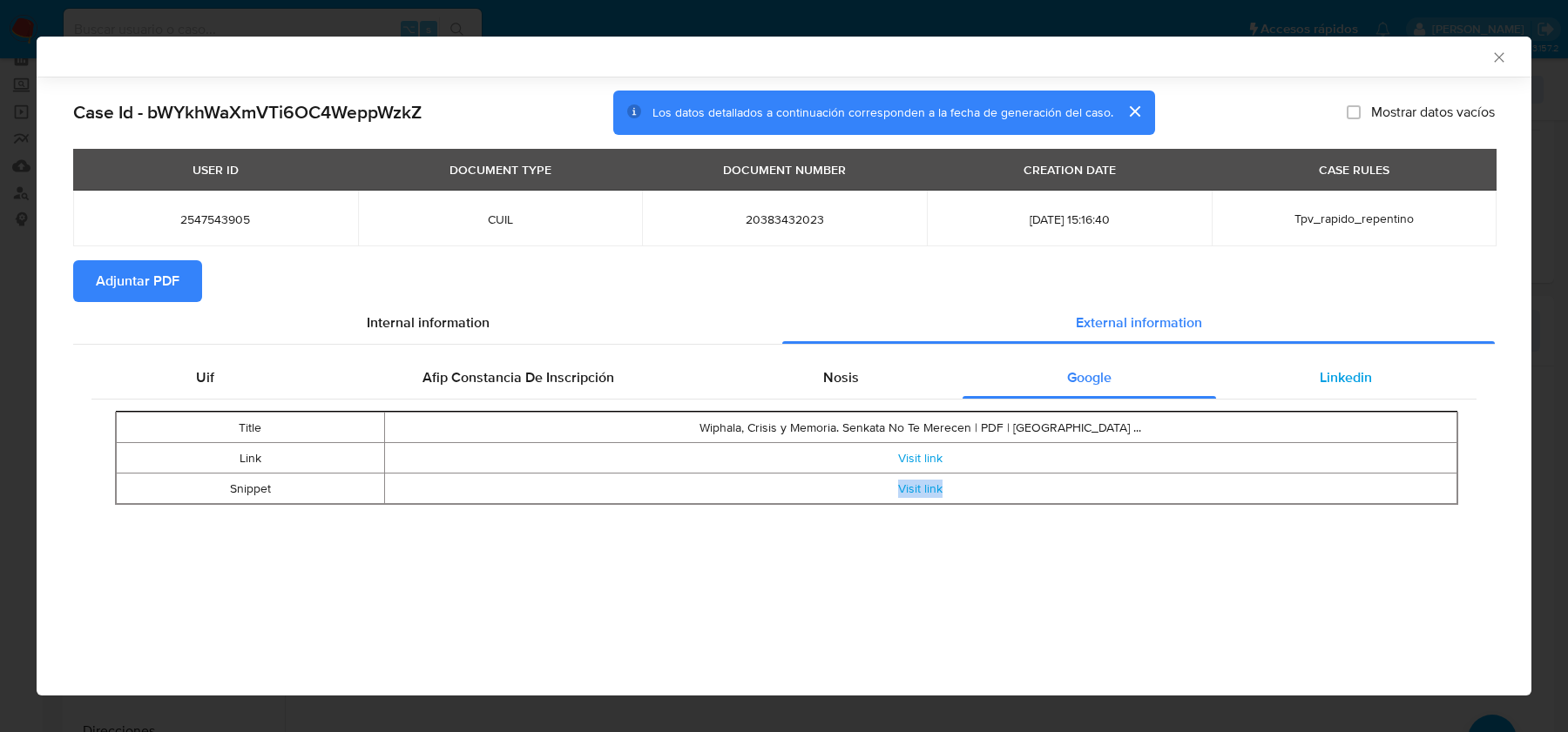
click at [1265, 362] on div "Linkedin" at bounding box center [1346, 378] width 261 height 41
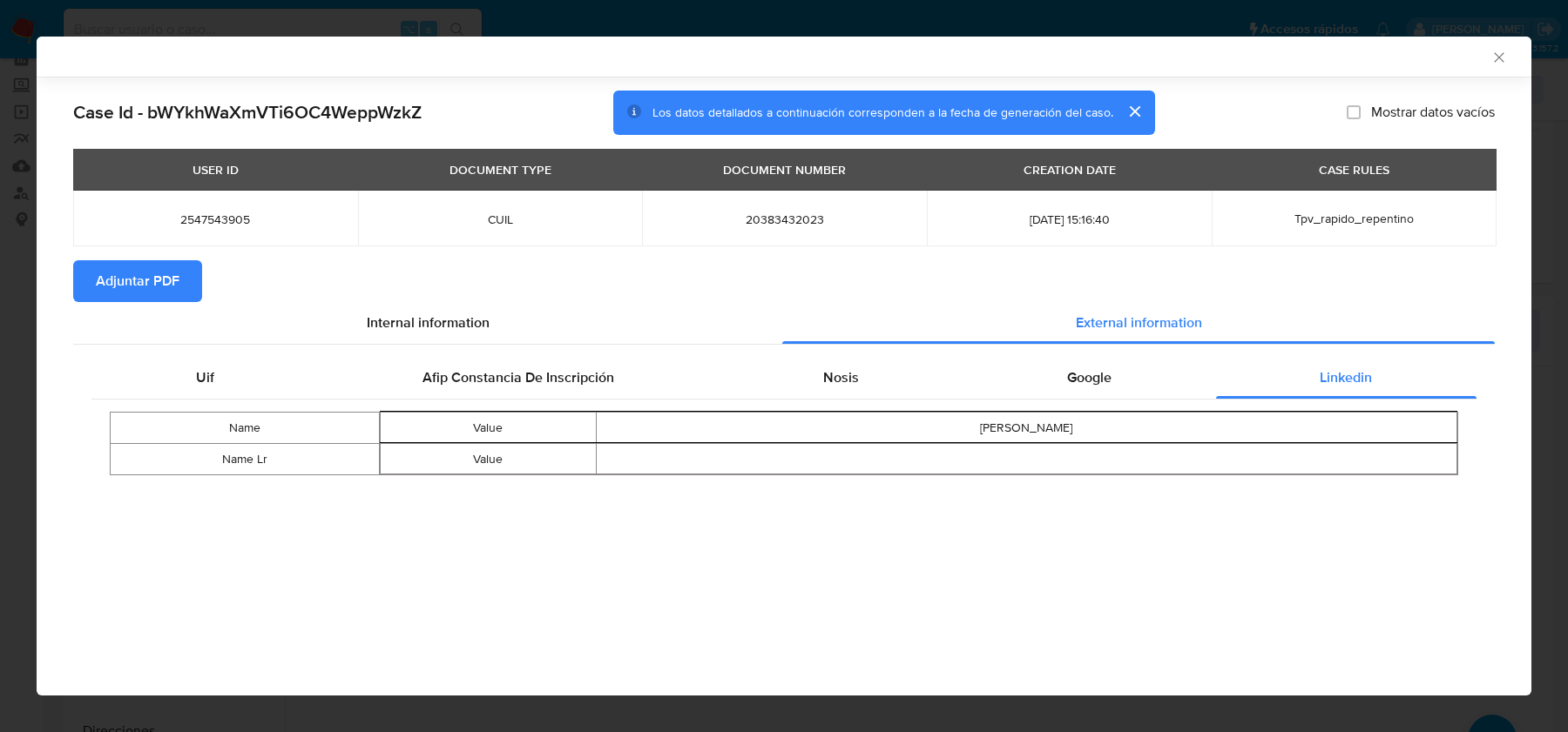
click at [1488, 57] on div "AML Data Collector" at bounding box center [769, 56] width 1442 height 16
click at [1499, 59] on icon "Cerrar ventana" at bounding box center [1499, 57] width 18 height 17
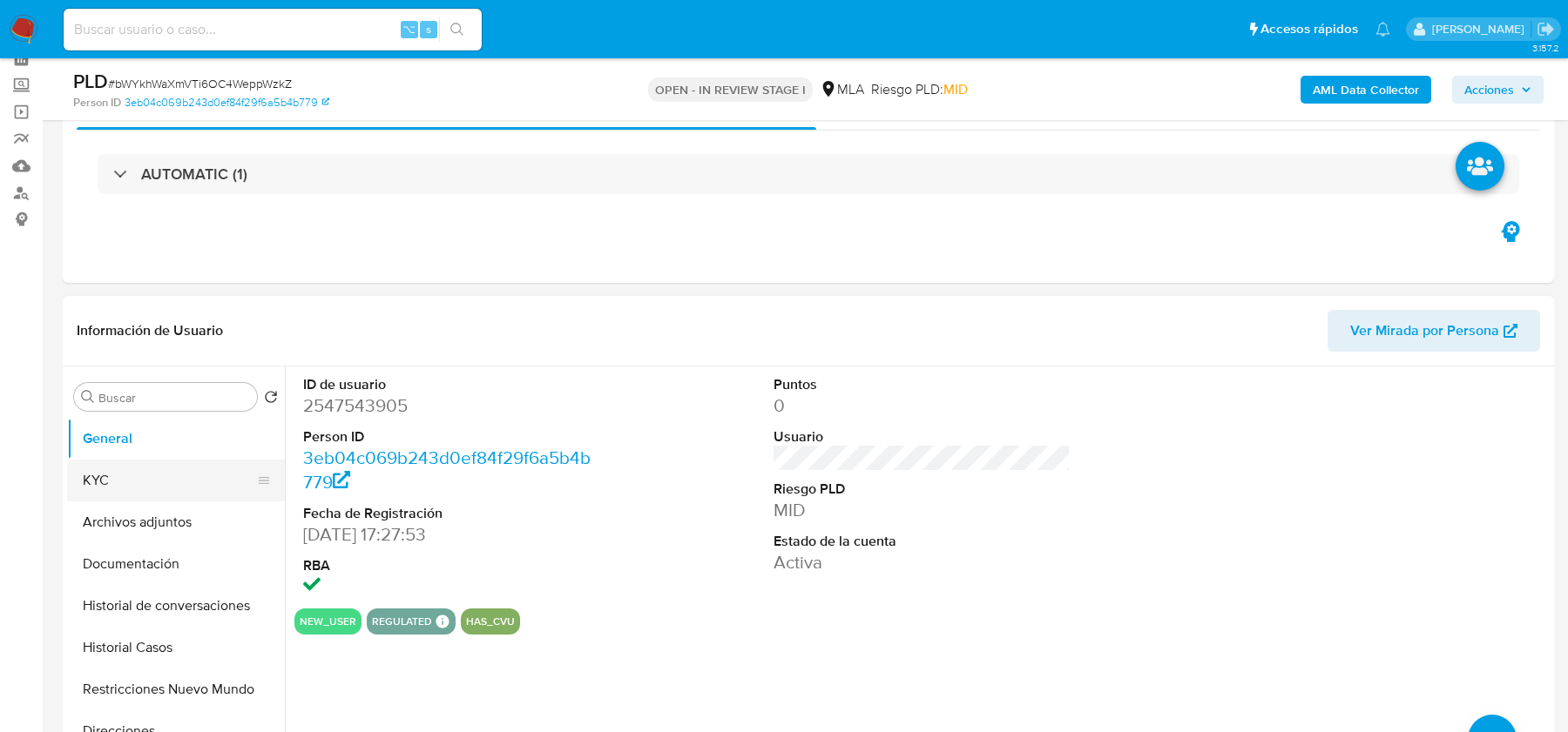
click at [123, 480] on button "KYC" at bounding box center [169, 480] width 204 height 41
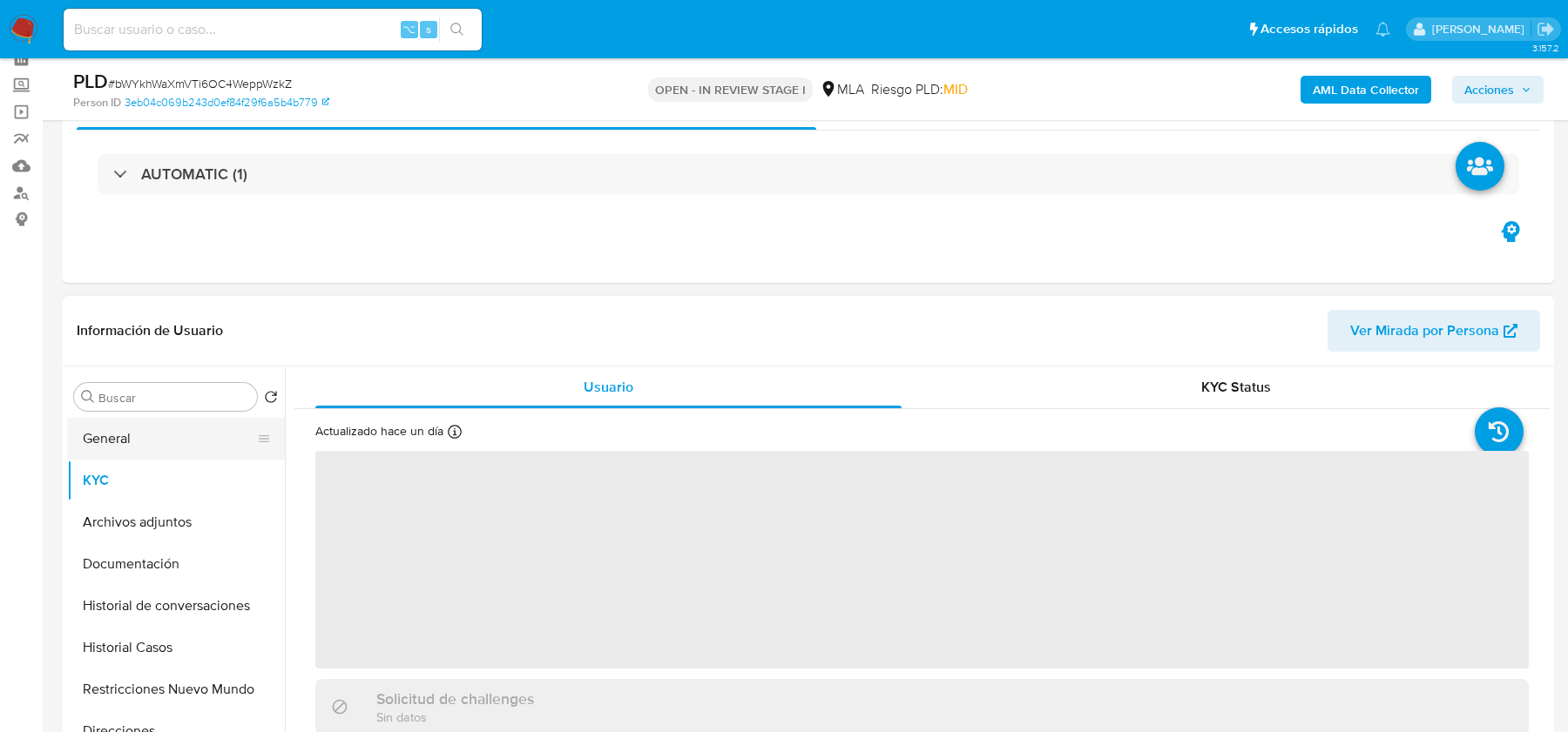
click at [123, 446] on button "General" at bounding box center [169, 438] width 204 height 41
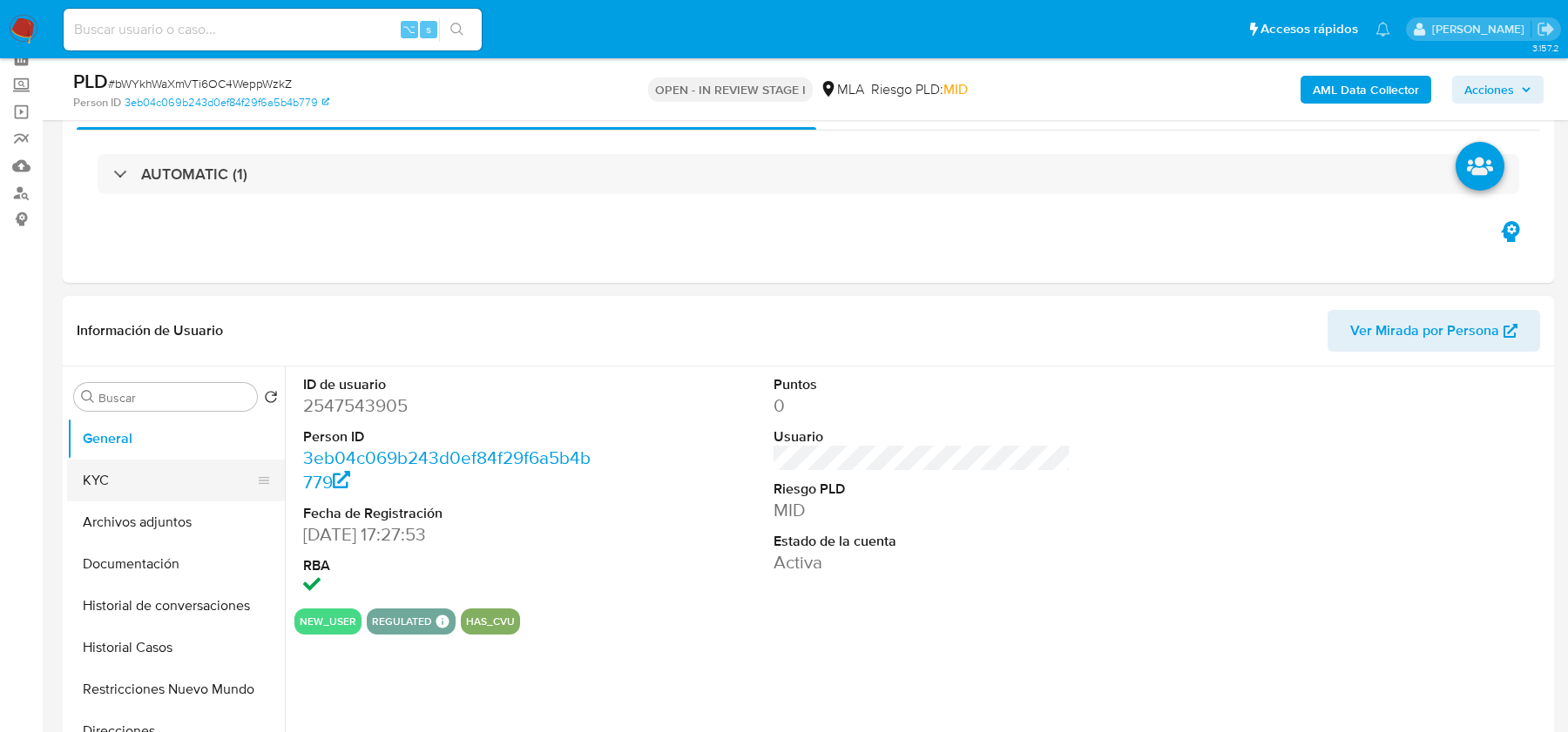
click at [116, 486] on button "KYC" at bounding box center [169, 480] width 204 height 41
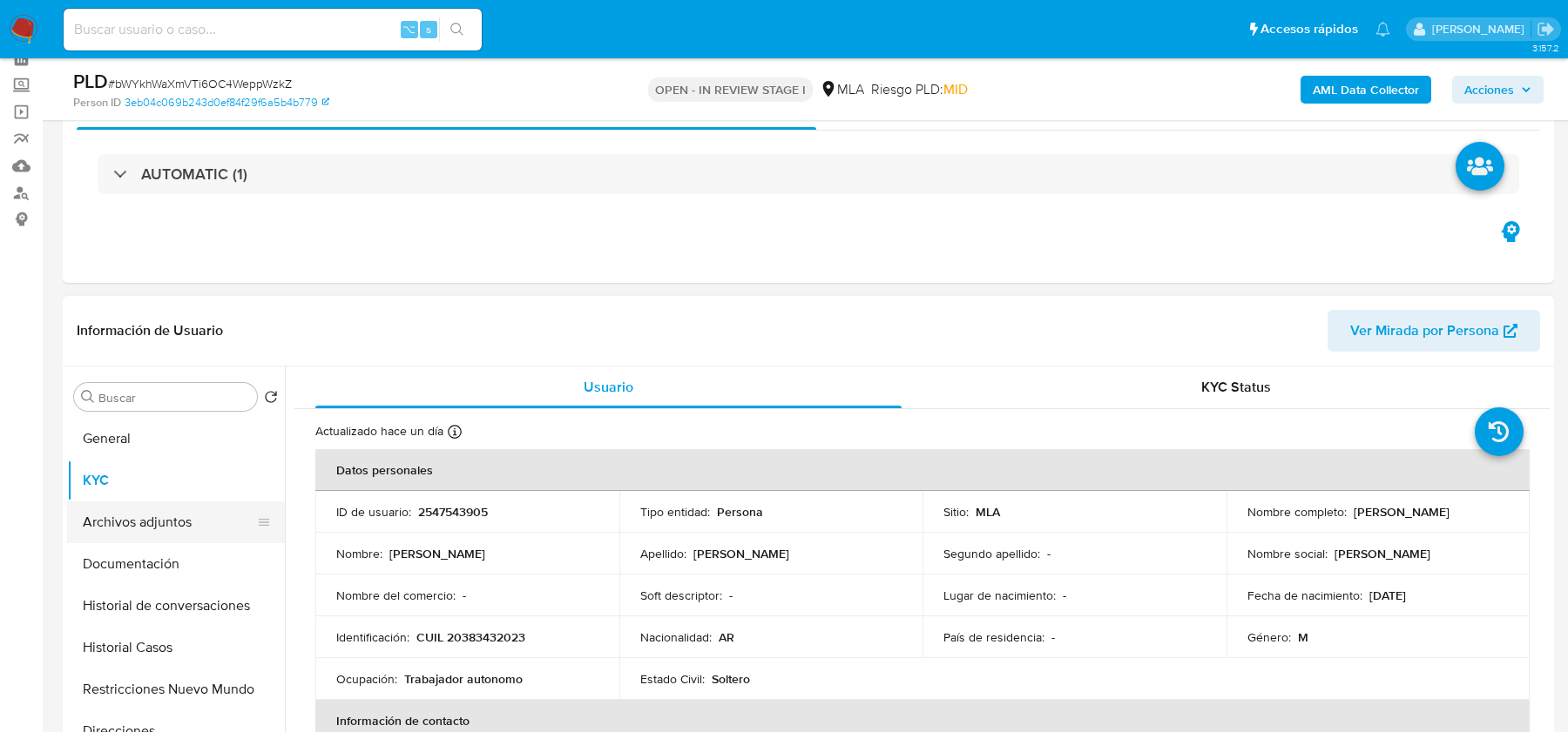
click at [172, 509] on button "Archivos adjuntos" at bounding box center [169, 522] width 204 height 41
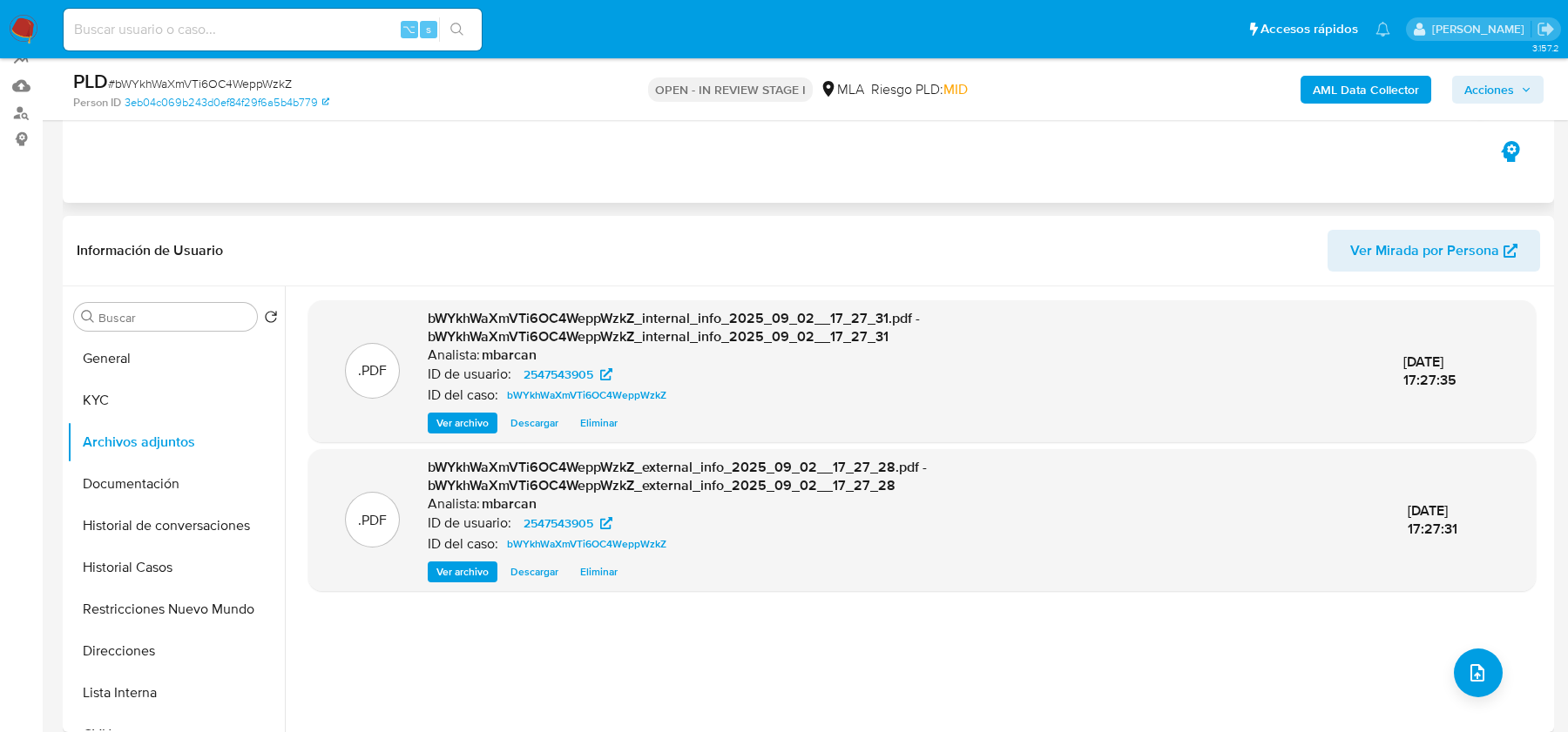
scroll to position [183, 0]
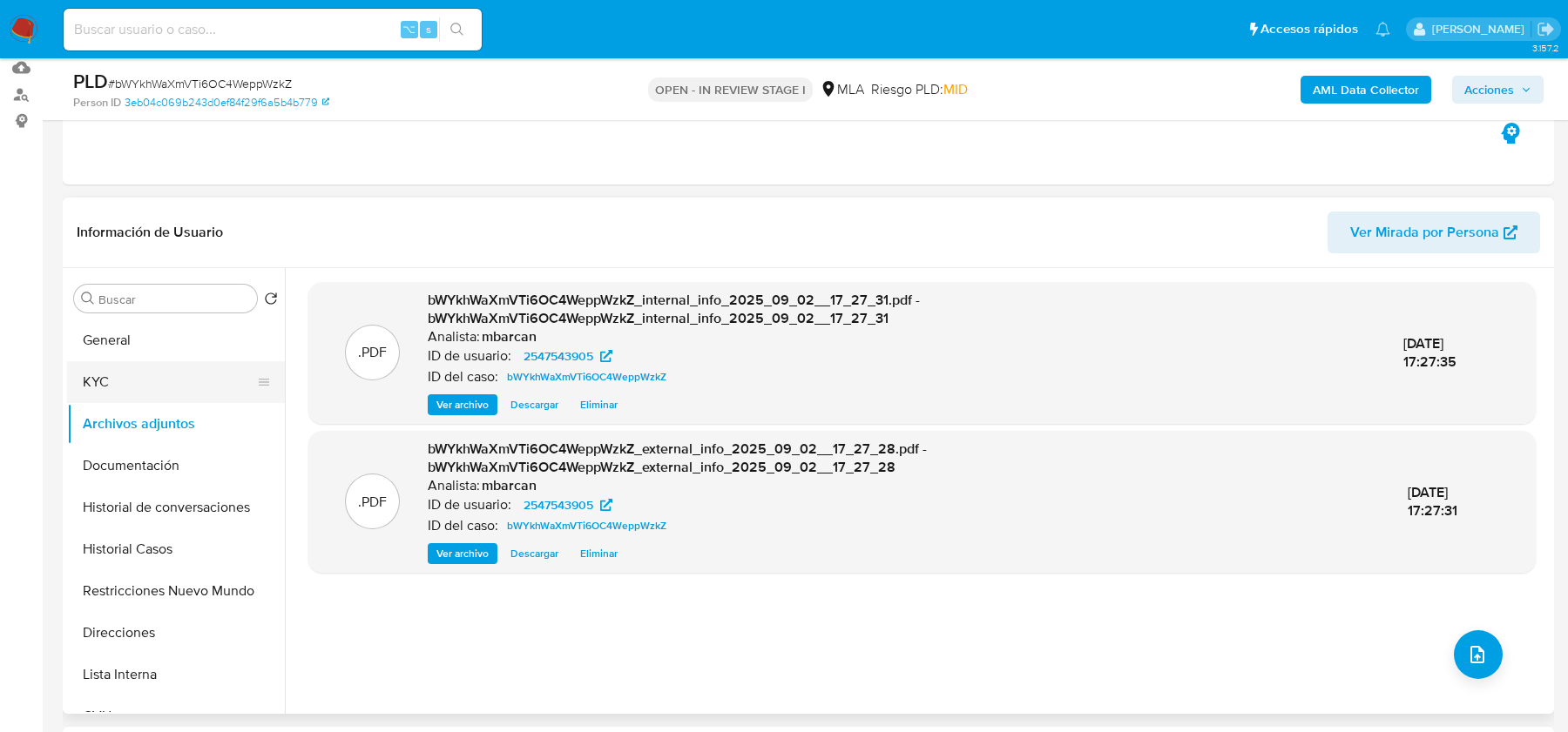
click at [170, 383] on button "KYC" at bounding box center [169, 381] width 204 height 41
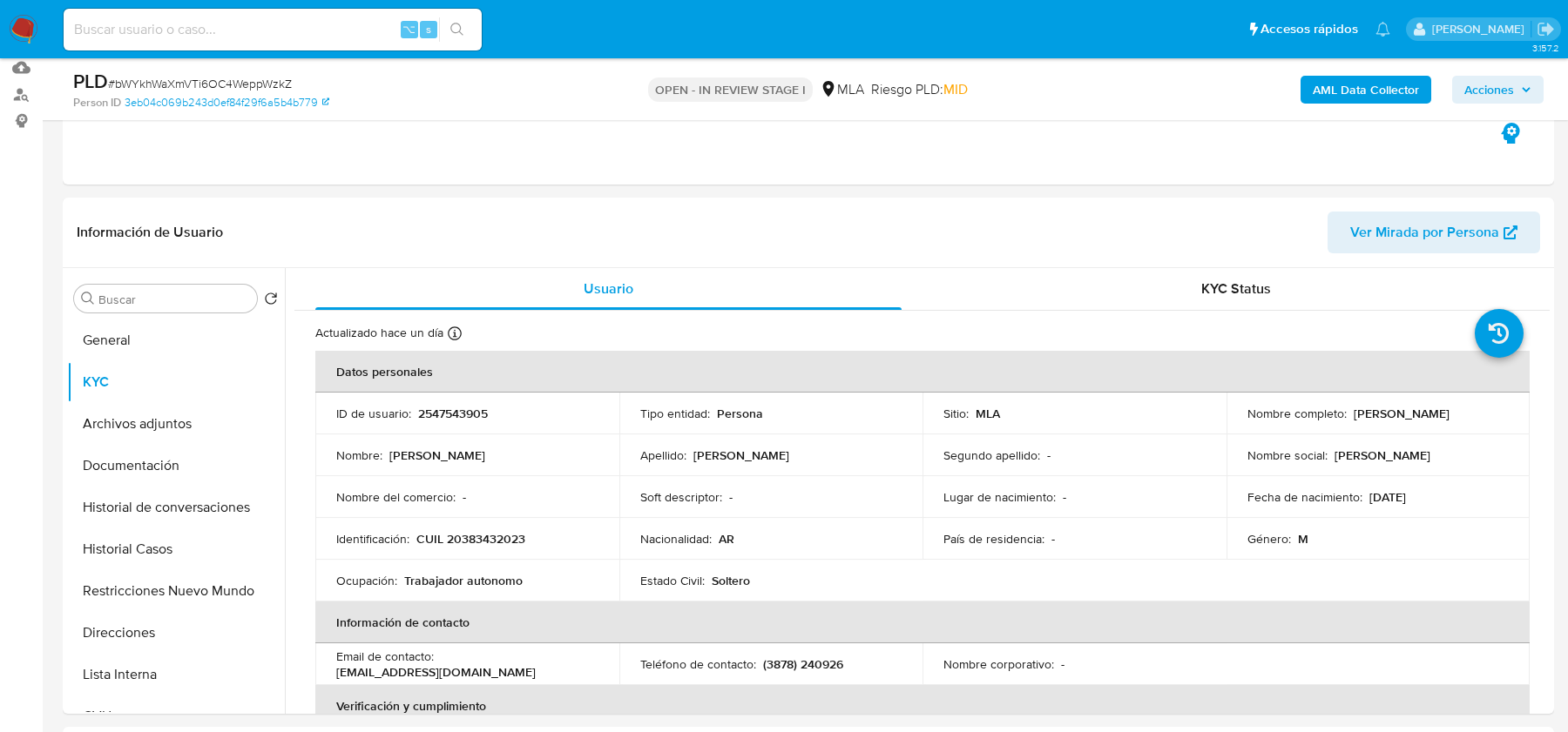
click at [263, 88] on span "# bWYkhWaXmVTi6OC4WeppWzkZ" at bounding box center [199, 83] width 183 height 17
click at [261, 80] on span "# bWYkhWaXmVTi6OC4WeppWzkZ" at bounding box center [199, 83] width 183 height 17
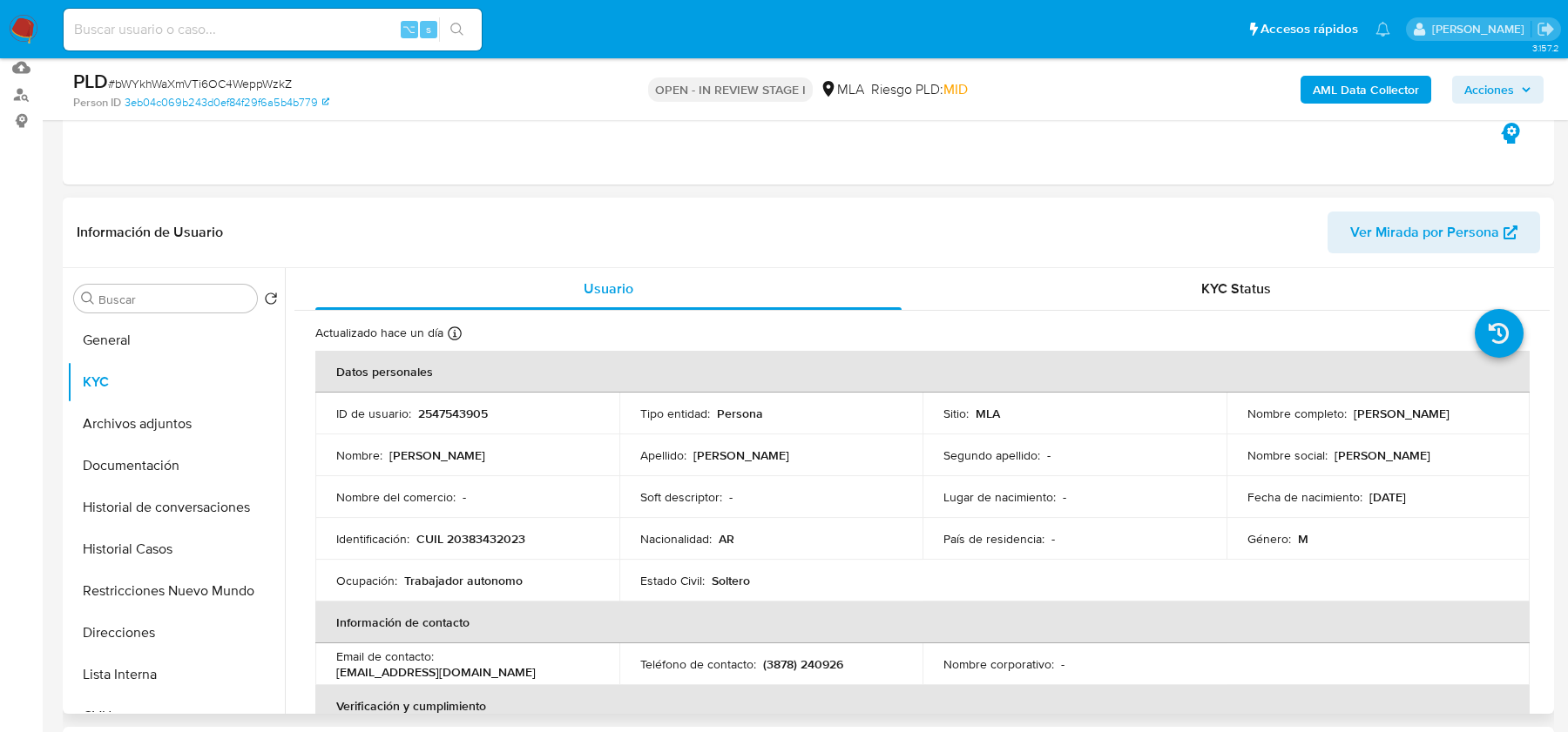
click at [439, 413] on p "2547543905" at bounding box center [453, 413] width 70 height 16
copy p "2547543905"
click at [457, 545] on p "CUIL 20383432023" at bounding box center [471, 539] width 109 height 16
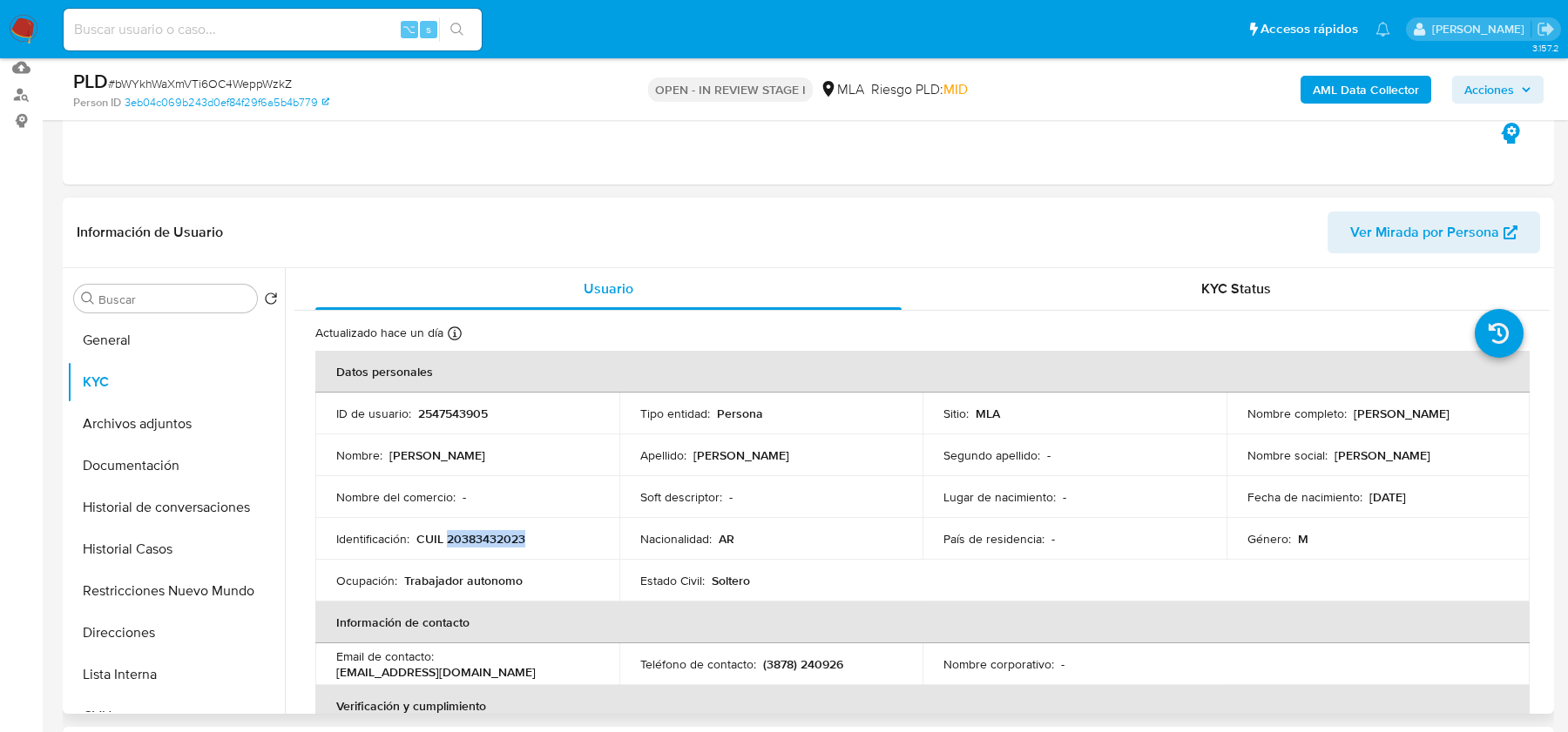
copy p "20383432023"
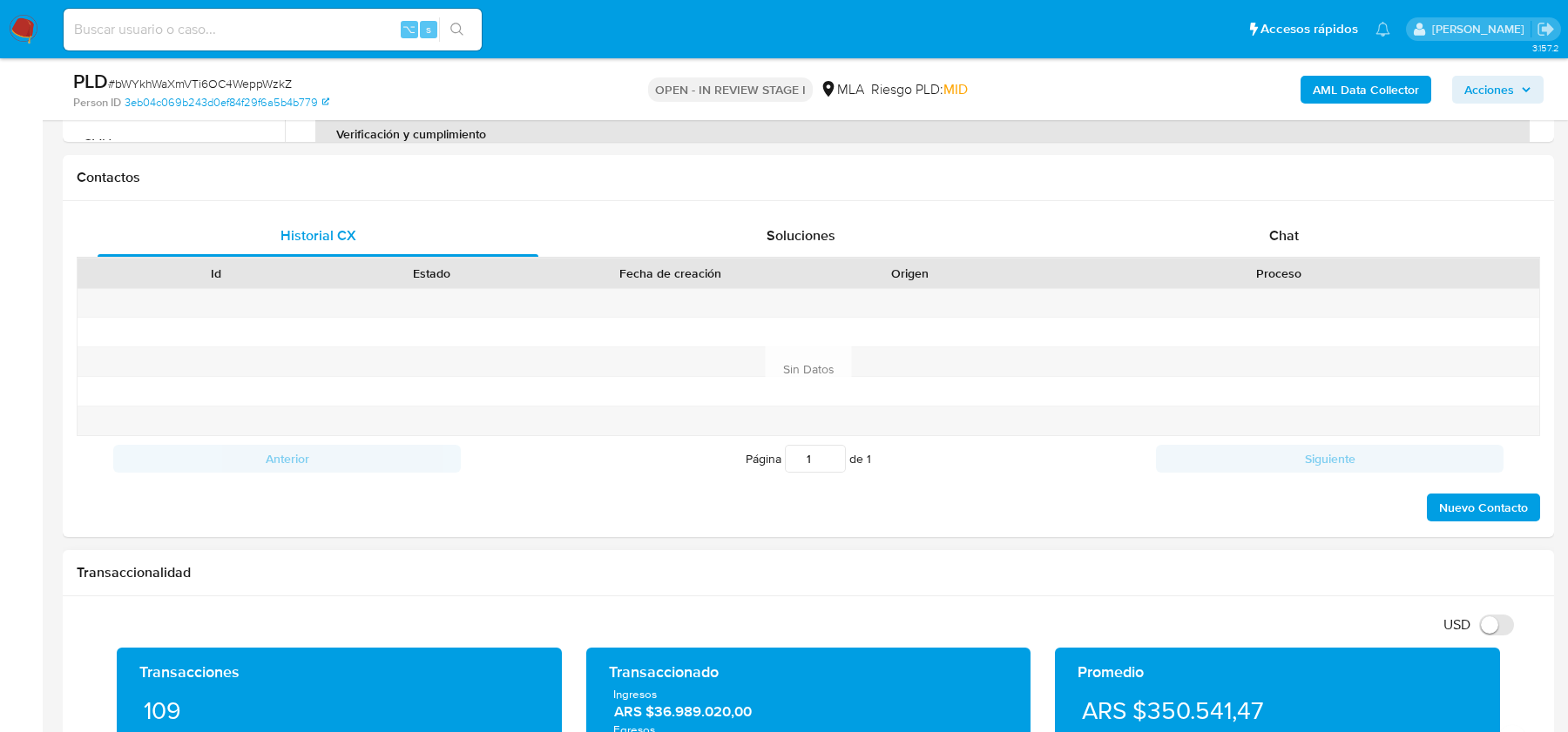
scroll to position [663, 0]
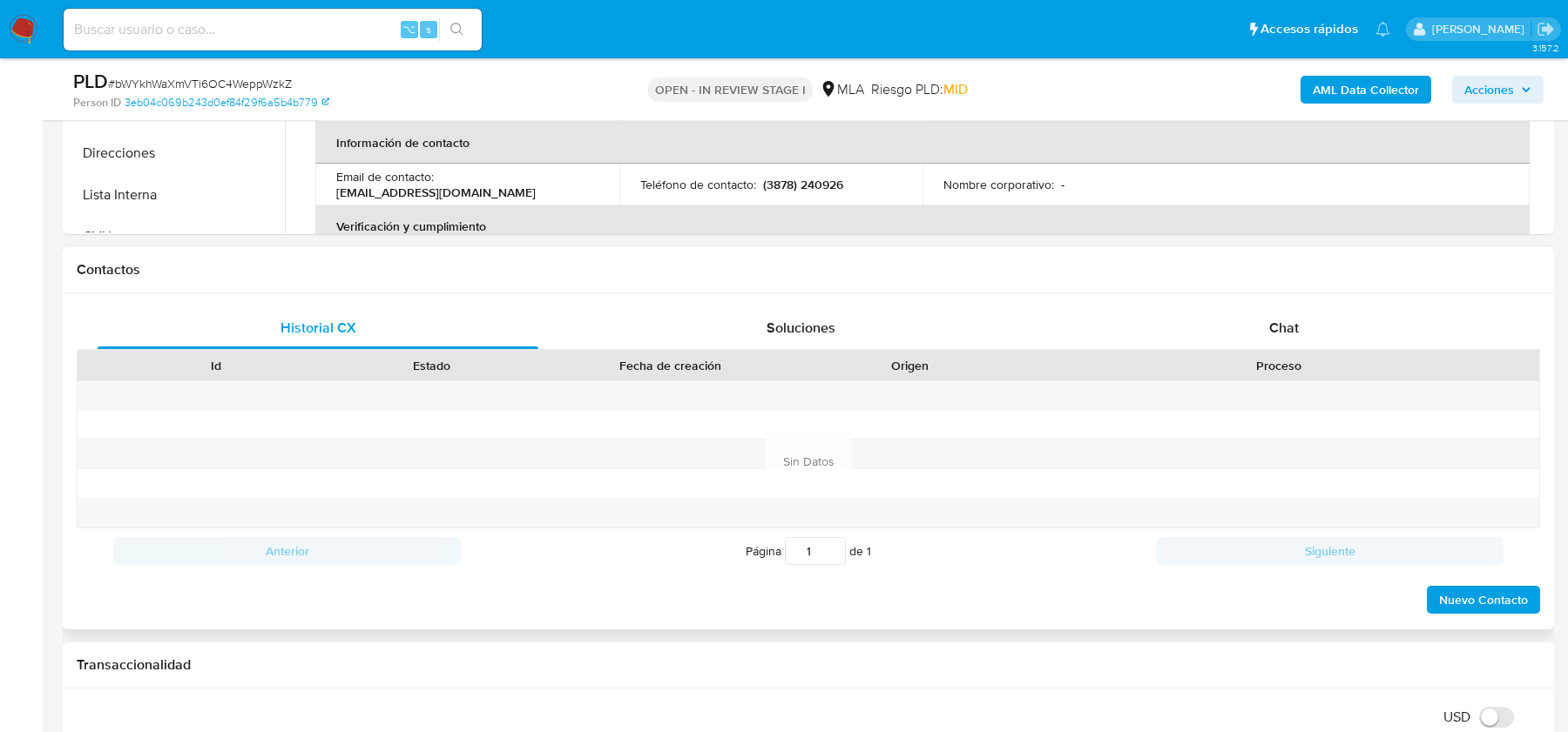
click at [1289, 352] on div "Proceso" at bounding box center [1278, 366] width 521 height 29
click at [1289, 329] on span "Chat" at bounding box center [1284, 328] width 29 height 20
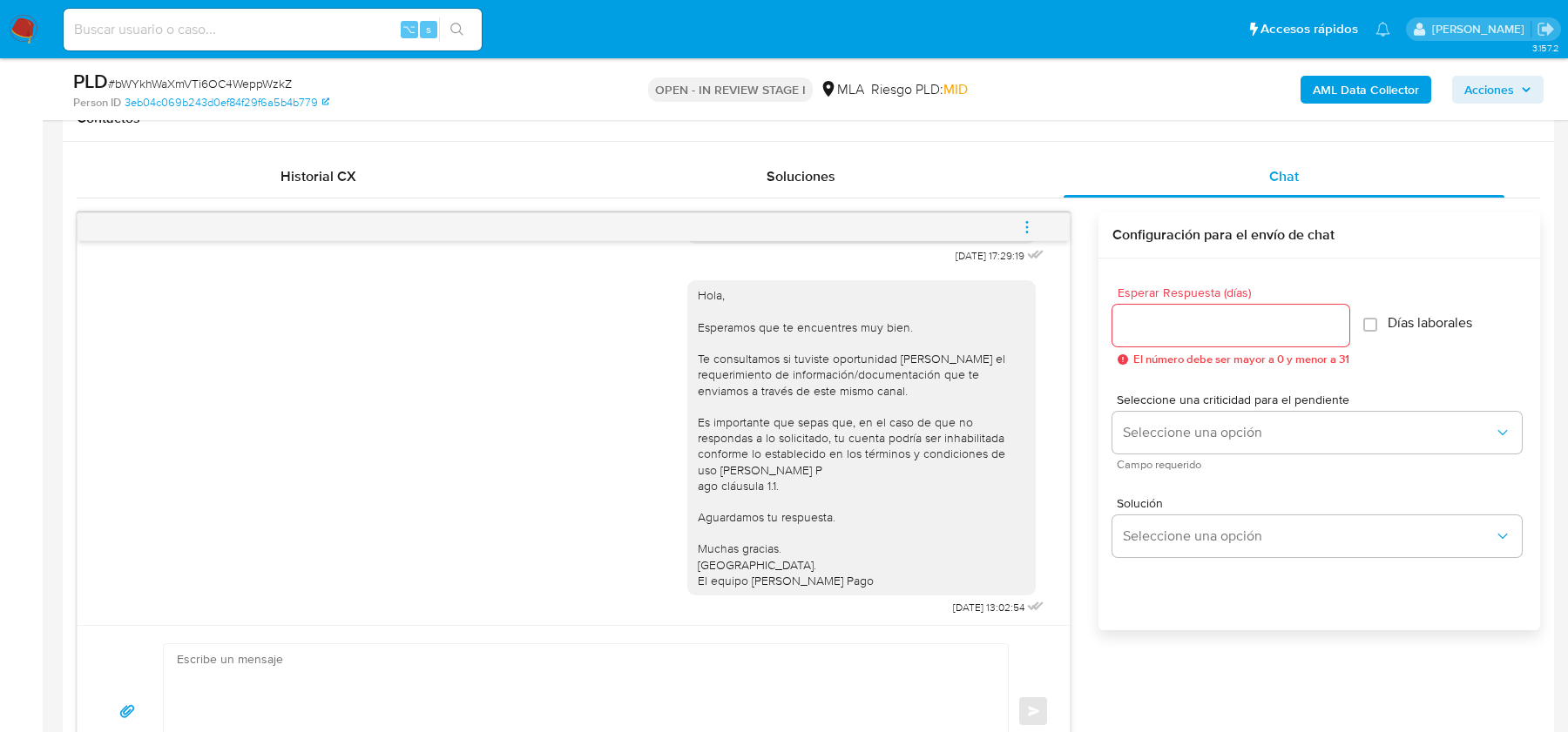
scroll to position [910, 0]
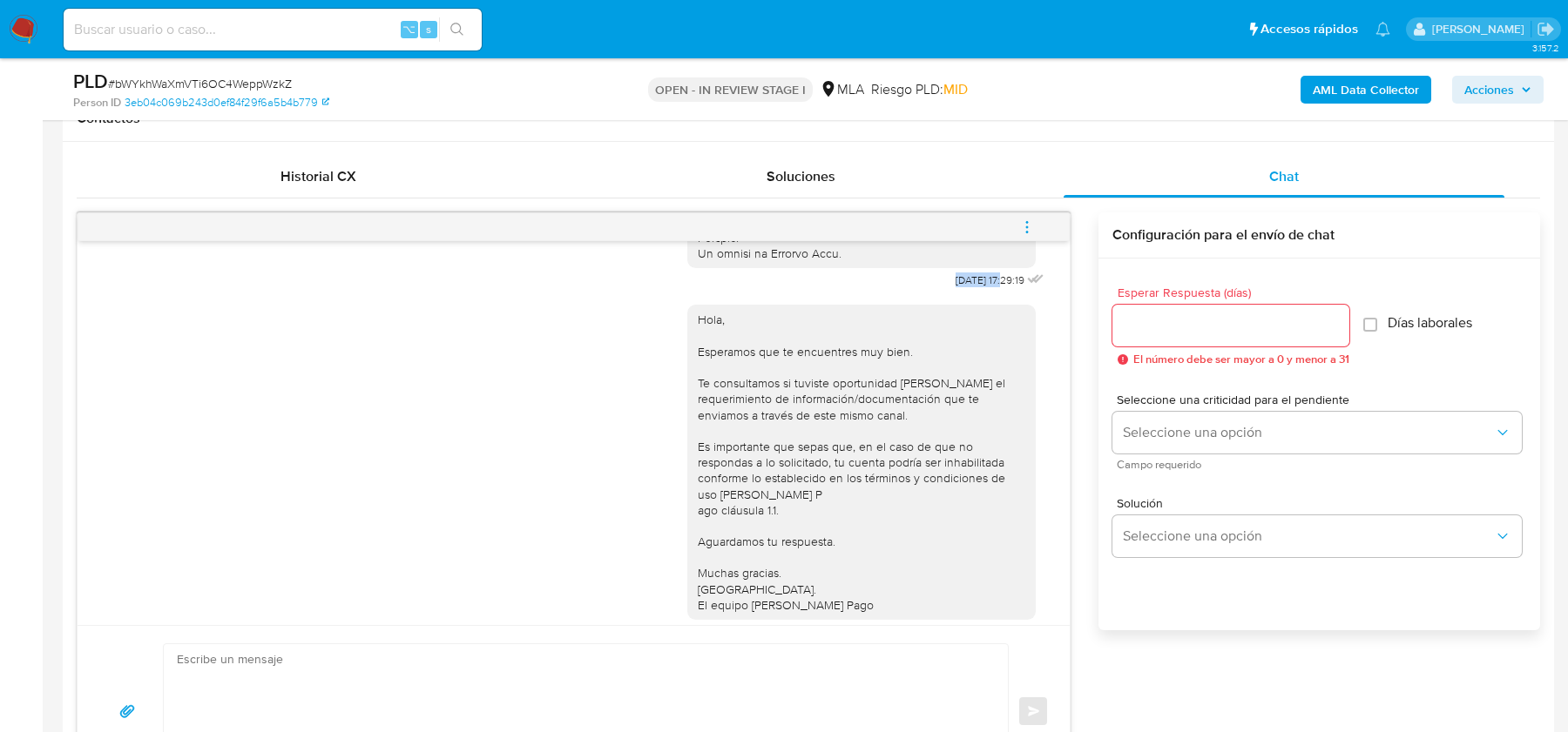
drag, startPoint x: 934, startPoint y: 311, endPoint x: 988, endPoint y: 311, distance: 54.0
click at [988, 287] on span "18/08/2025 17:29:19" at bounding box center [989, 280] width 69 height 14
copy span "[DATE]"
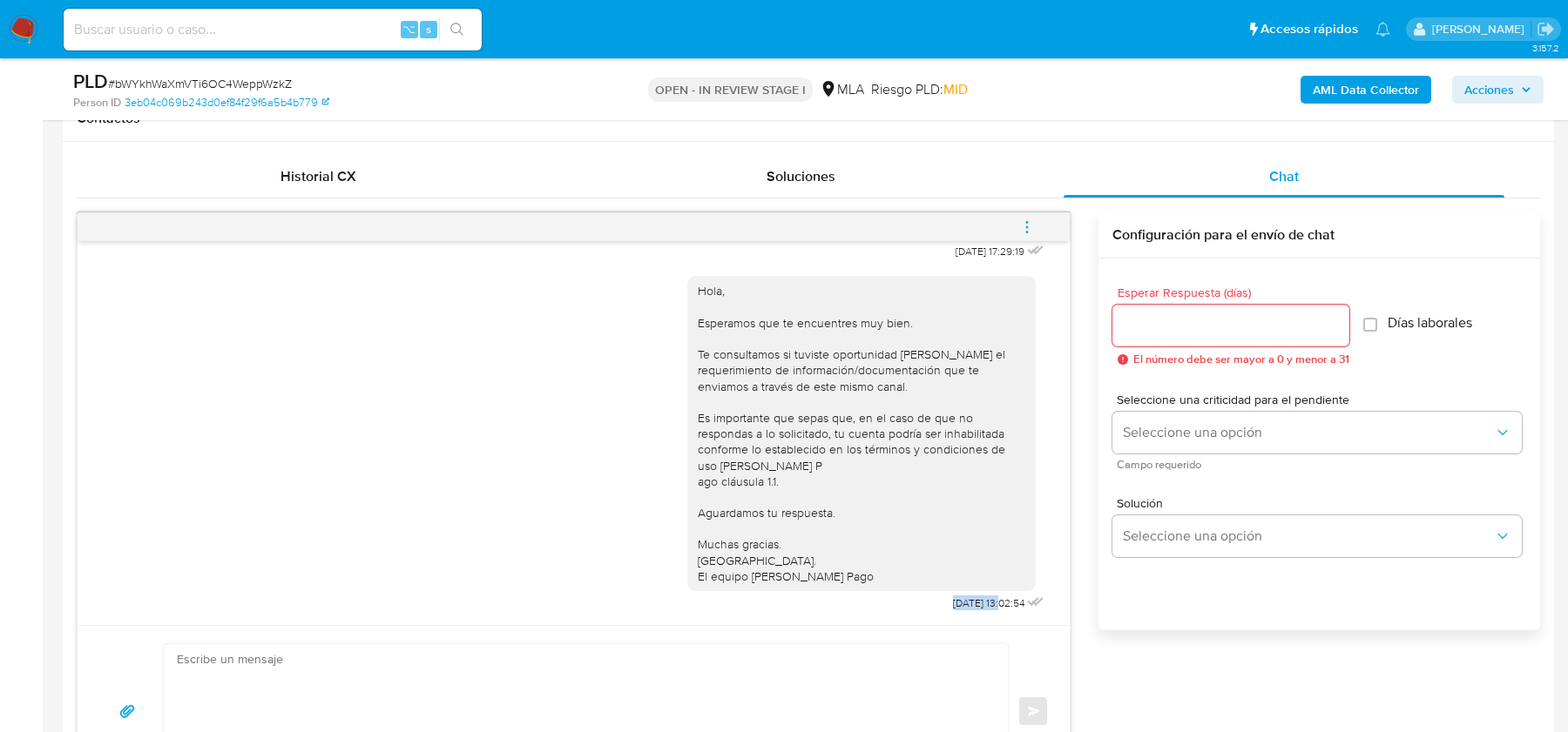
drag, startPoint x: 930, startPoint y: 599, endPoint x: 984, endPoint y: 599, distance: 54.0
click at [984, 599] on span "22/08/2025 13:02:54" at bounding box center [989, 603] width 72 height 14
copy span "22/08/2025"
click at [1024, 221] on icon "menu-action" at bounding box center [1026, 227] width 16 height 16
click at [885, 189] on li "Cerrar conversación" at bounding box center [910, 192] width 179 height 31
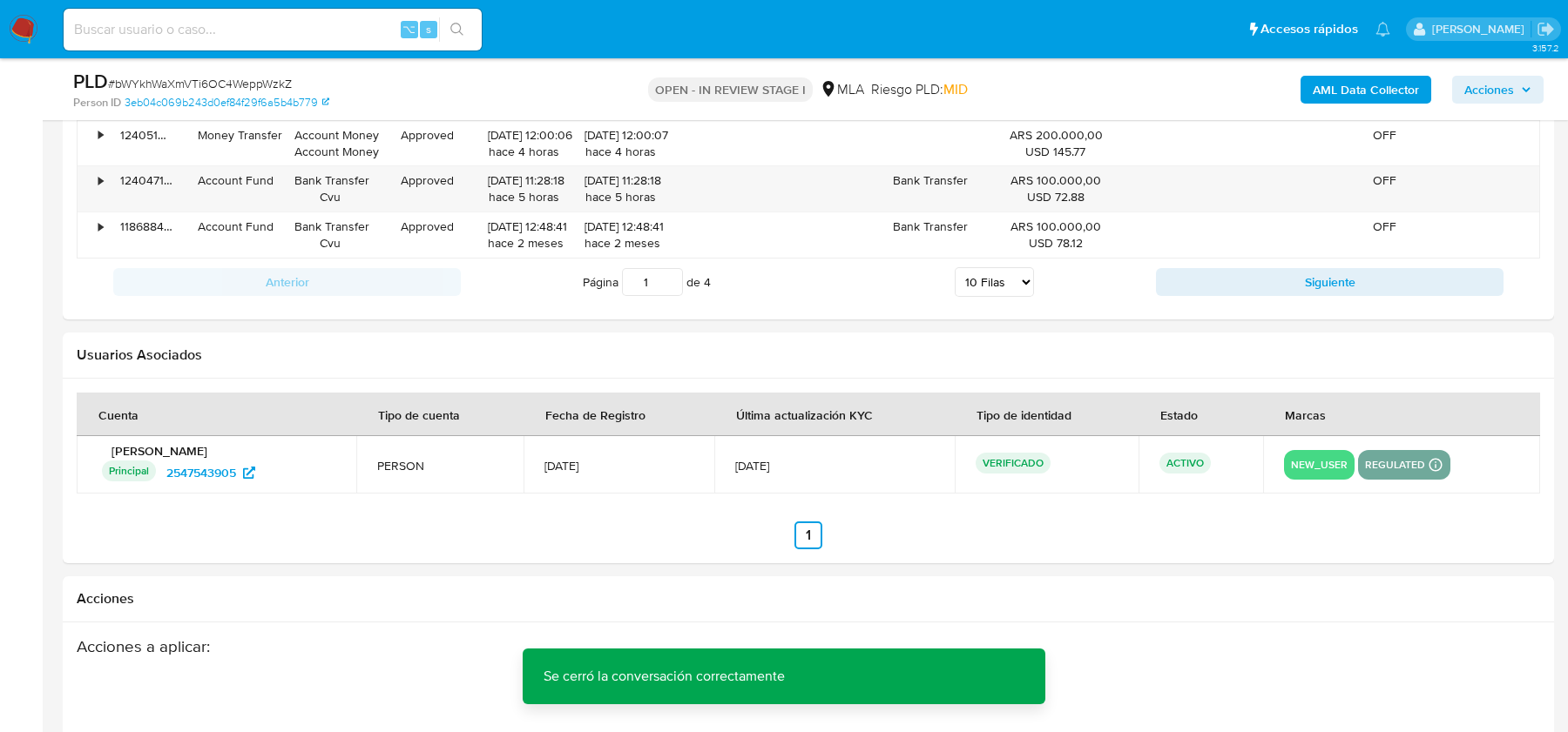
scroll to position [3052, 0]
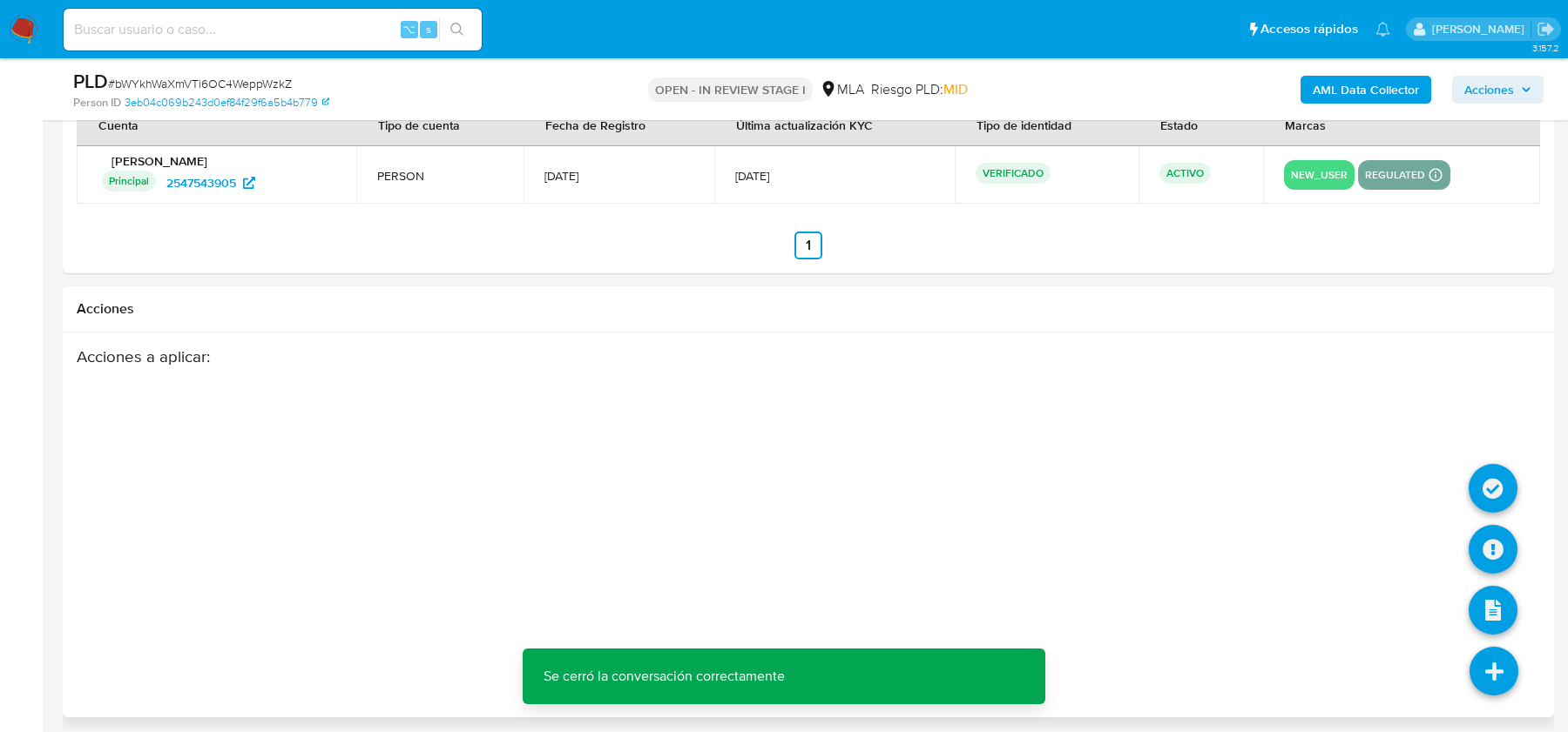
click at [1507, 508] on li at bounding box center [1492, 491] width 49 height 72
click at [1492, 535] on icon at bounding box center [1492, 549] width 49 height 49
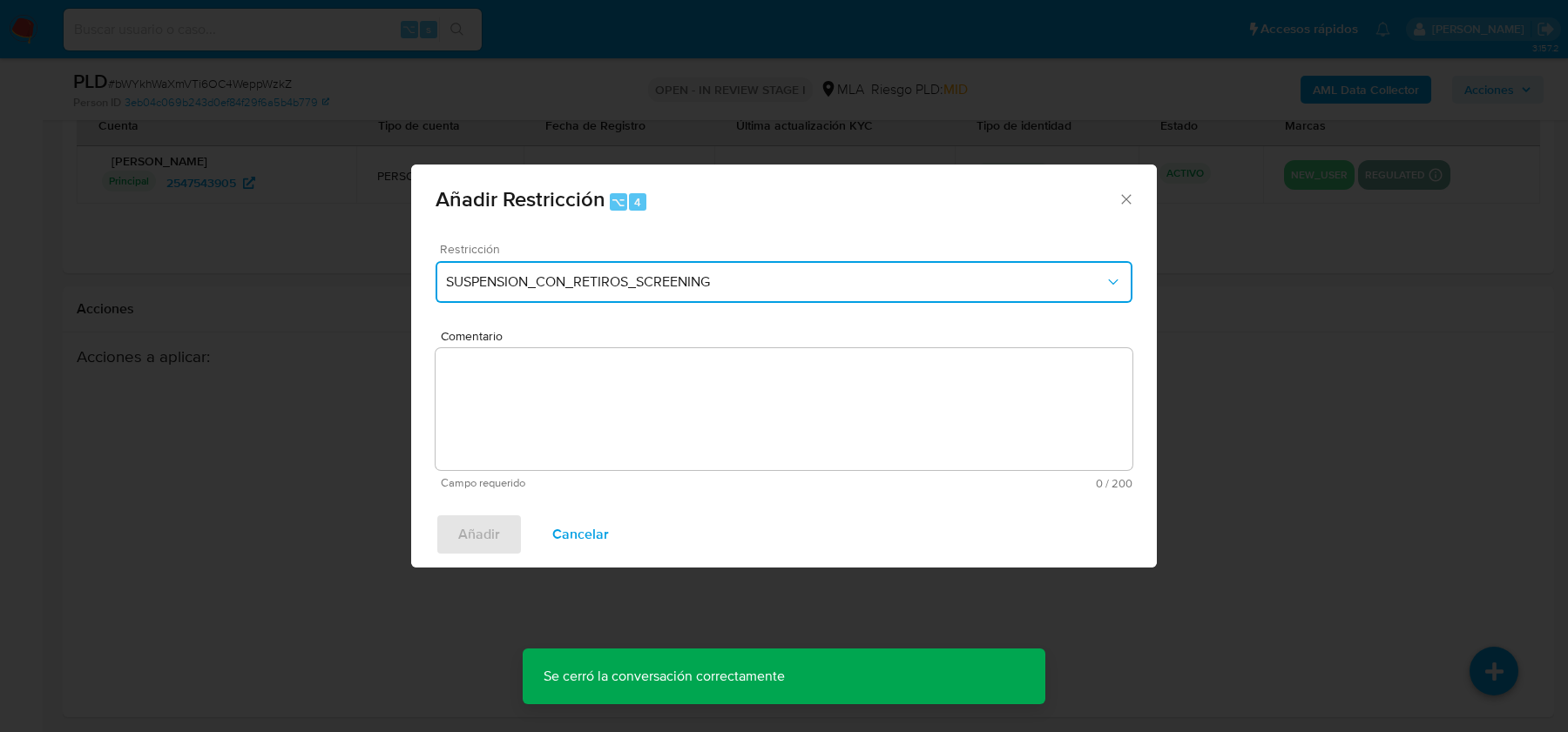
click at [649, 273] on span "SUSPENSION_CON_RETIROS_SCREENING" at bounding box center [775, 282] width 659 height 17
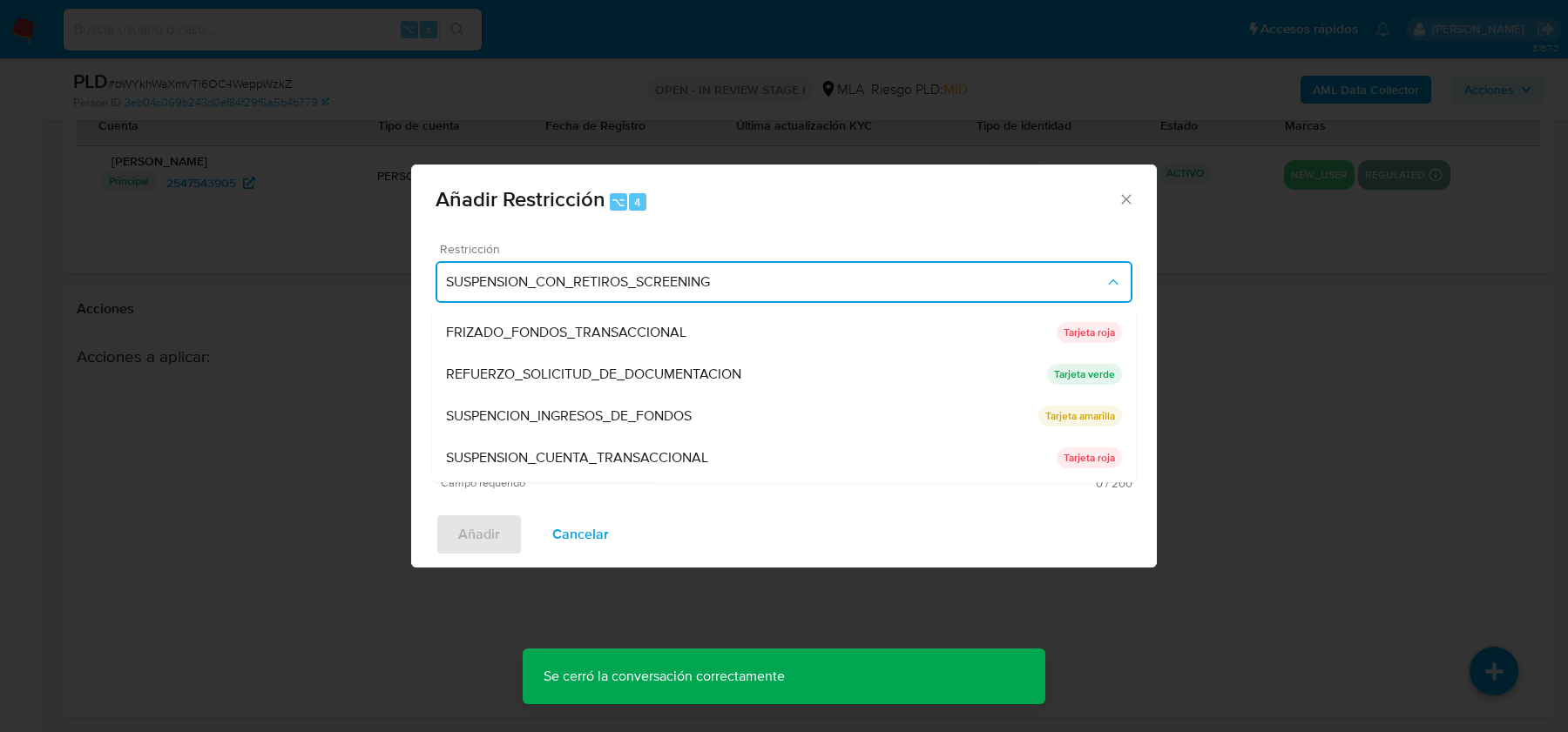
scroll to position [336, 0]
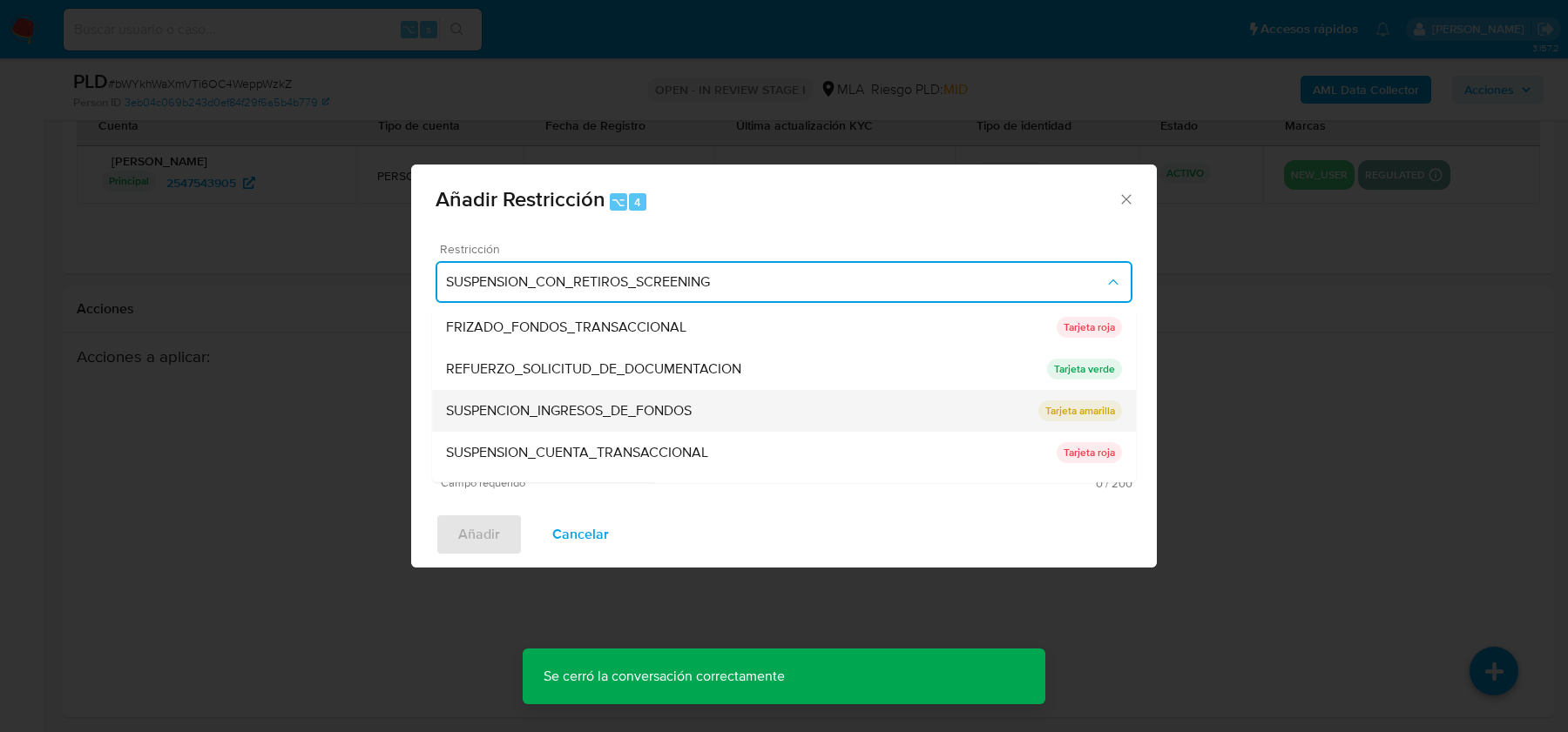
click at [577, 402] on span "SUSPENCION_INGRESOS_DE_FONDOS" at bounding box center [568, 411] width 246 height 17
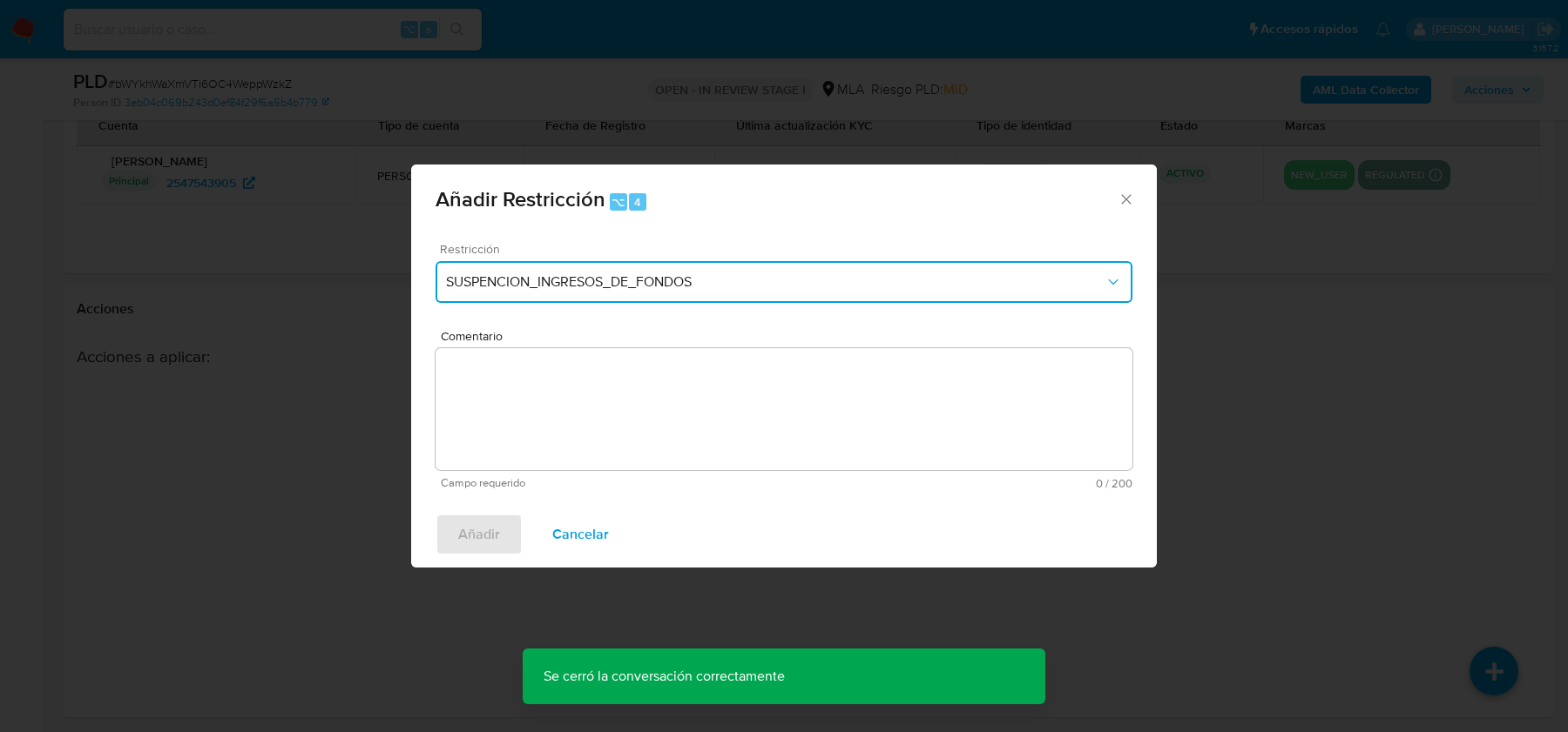
click at [599, 278] on span "SUSPENCION_INGRESOS_DE_FONDOS" at bounding box center [775, 282] width 659 height 17
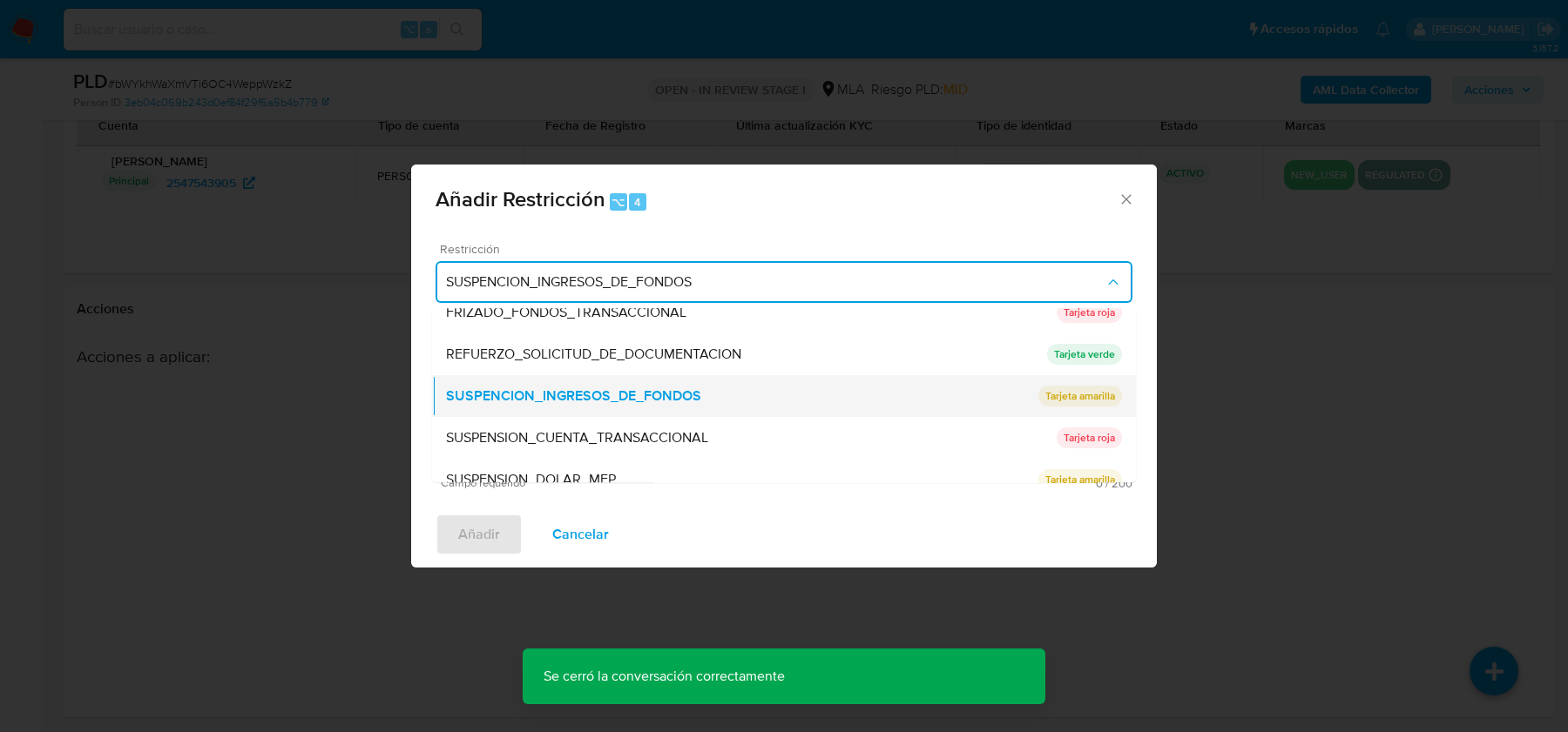
scroll to position [368, 0]
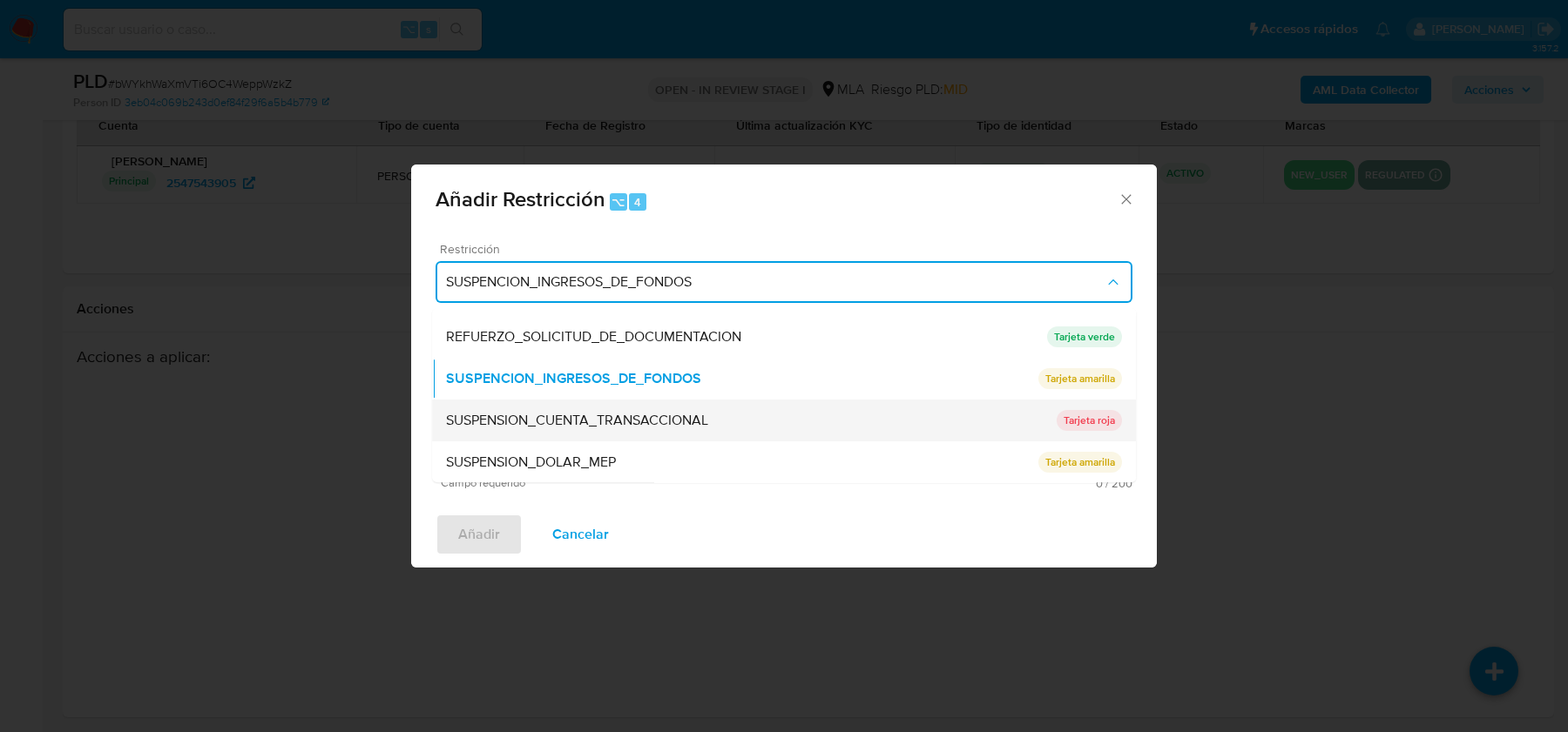
click at [571, 429] on span "SUSPENSION_CUENTA_TRANSACCIONAL" at bounding box center [577, 420] width 263 height 17
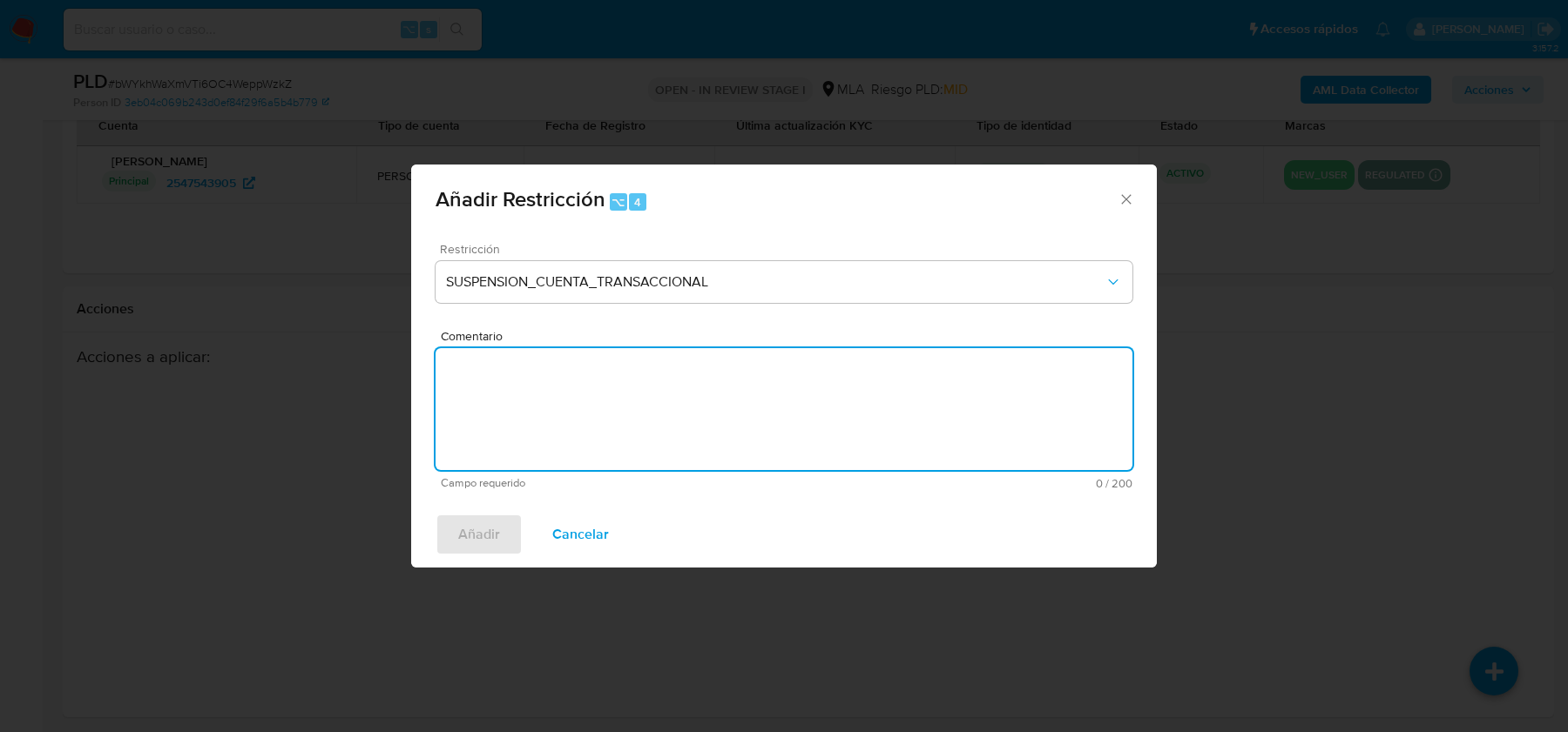
click at [571, 429] on textarea "Comentario" at bounding box center [784, 409] width 696 height 122
type textarea "AML"
click at [488, 523] on span "Añadir" at bounding box center [478, 535] width 41 height 39
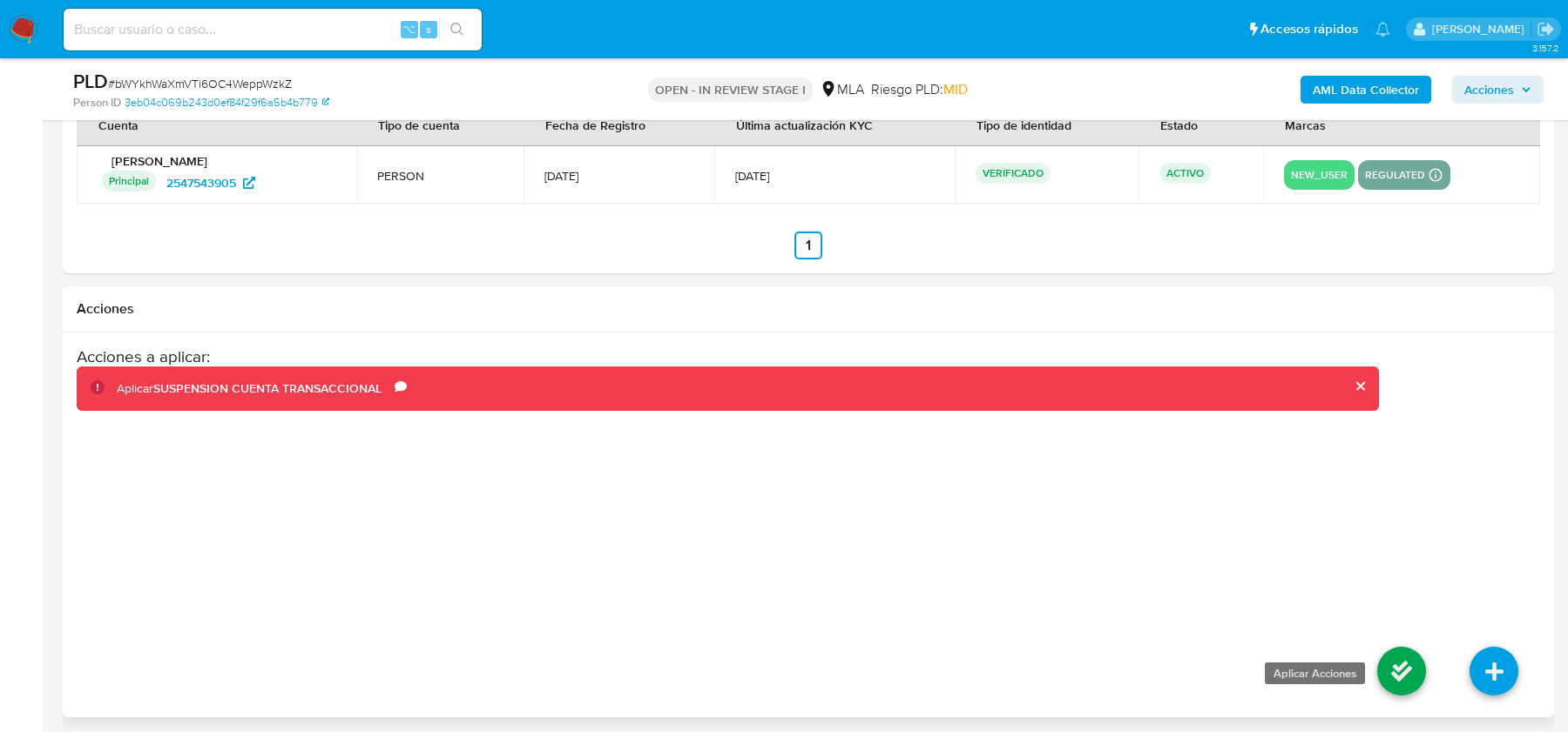
click at [1390, 670] on icon at bounding box center [1401, 670] width 49 height 49
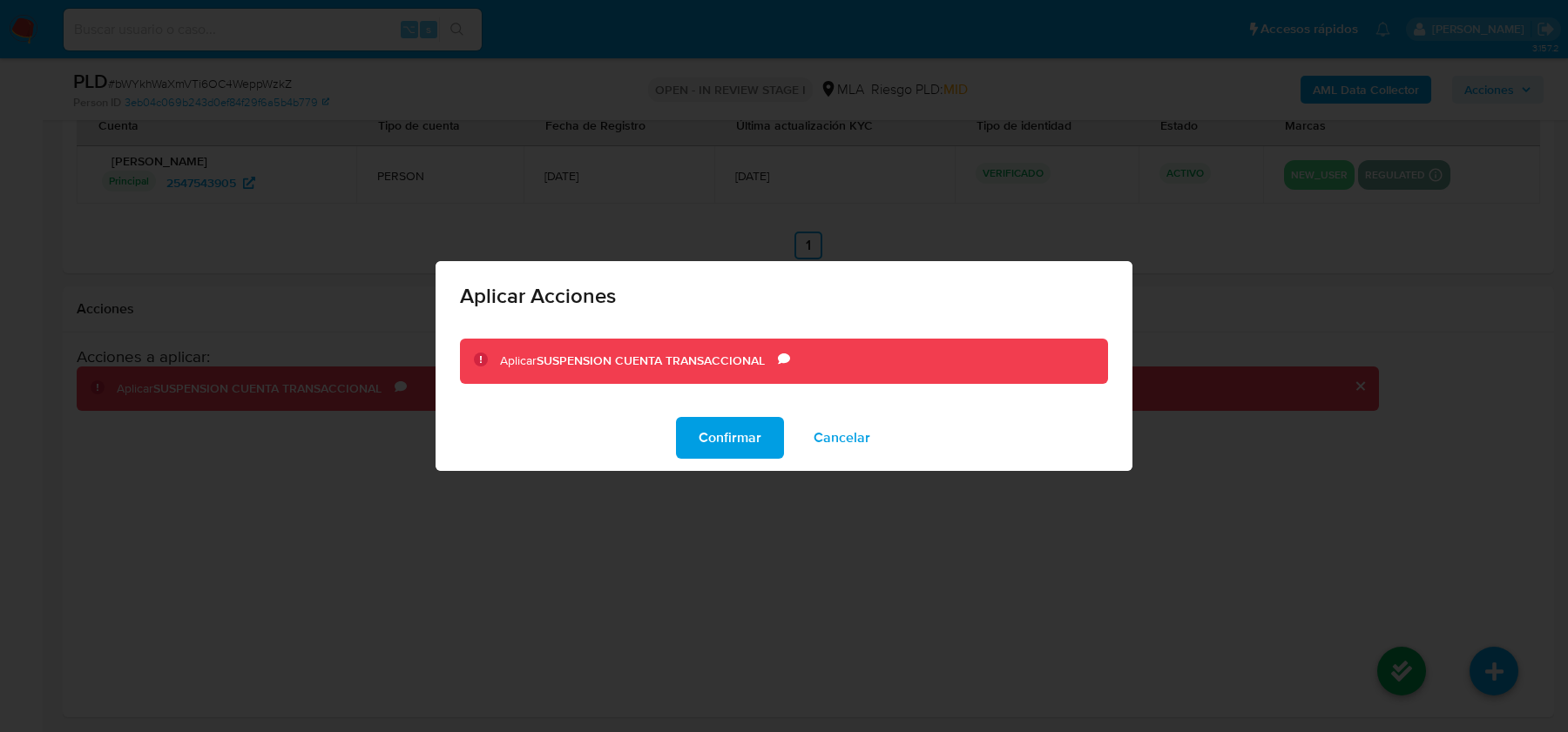
click at [685, 412] on div "Confirmar Cancelar" at bounding box center [784, 438] width 696 height 66
click at [702, 436] on span "Confirmar" at bounding box center [730, 438] width 63 height 39
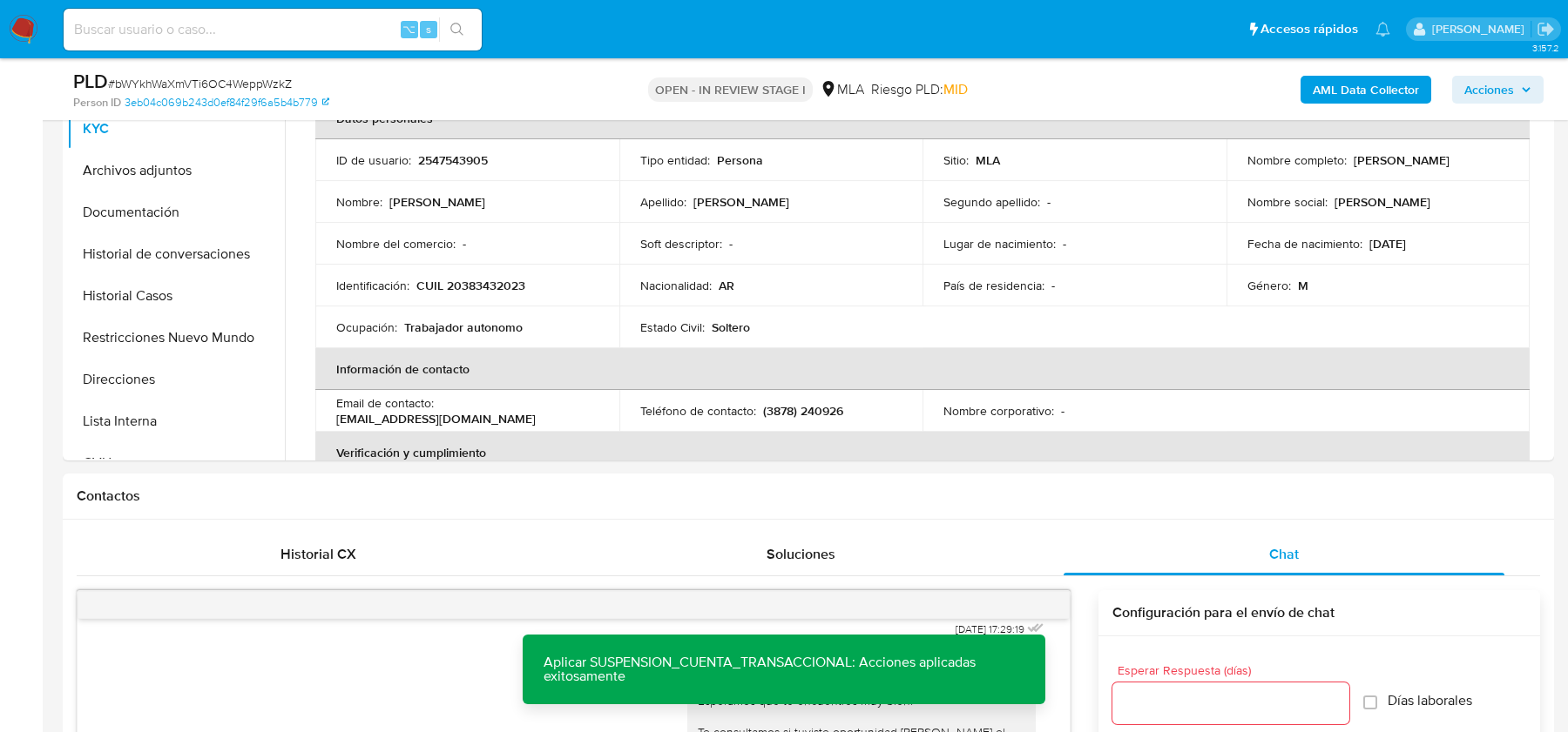
scroll to position [391, 0]
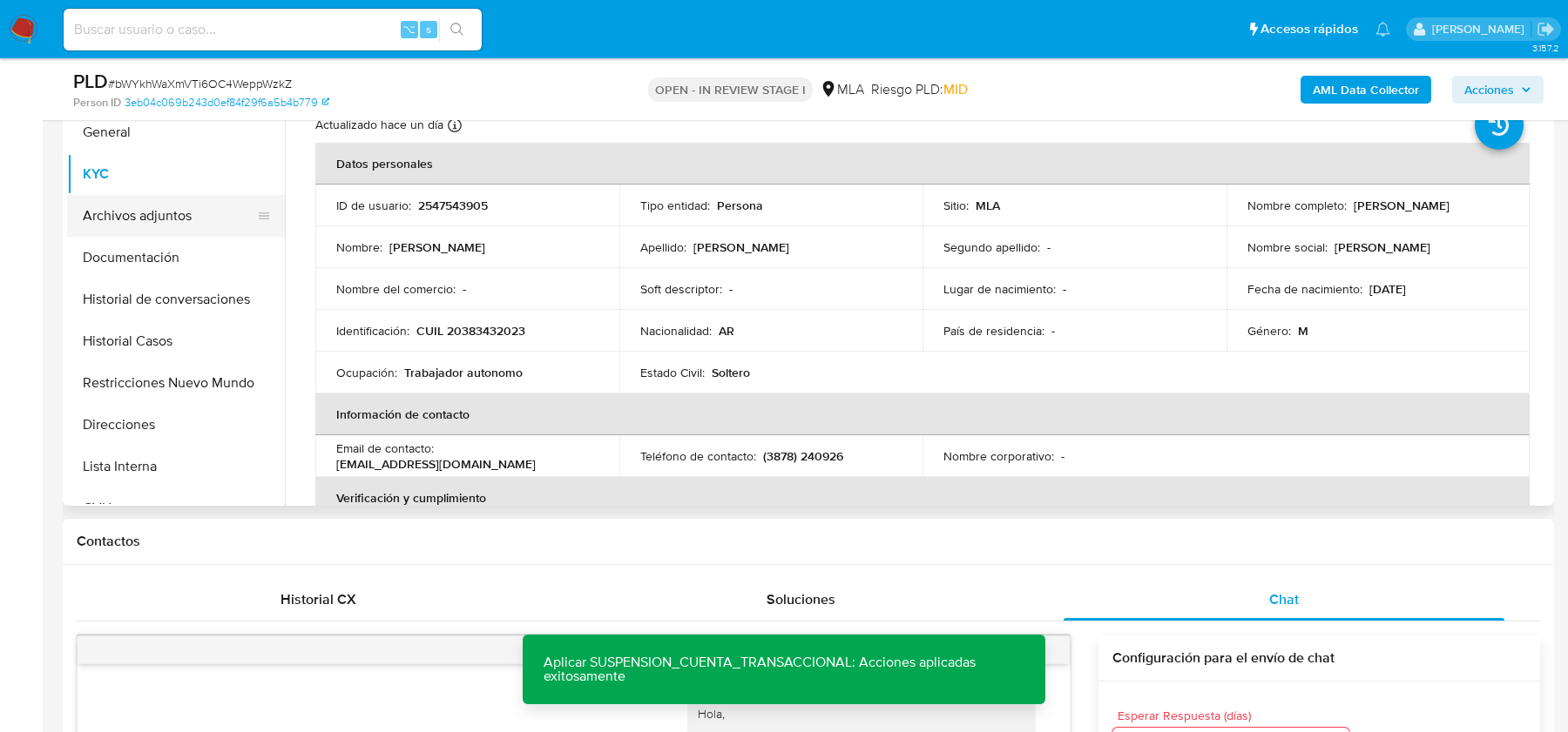
click at [147, 226] on button "Archivos adjuntos" at bounding box center [169, 215] width 204 height 41
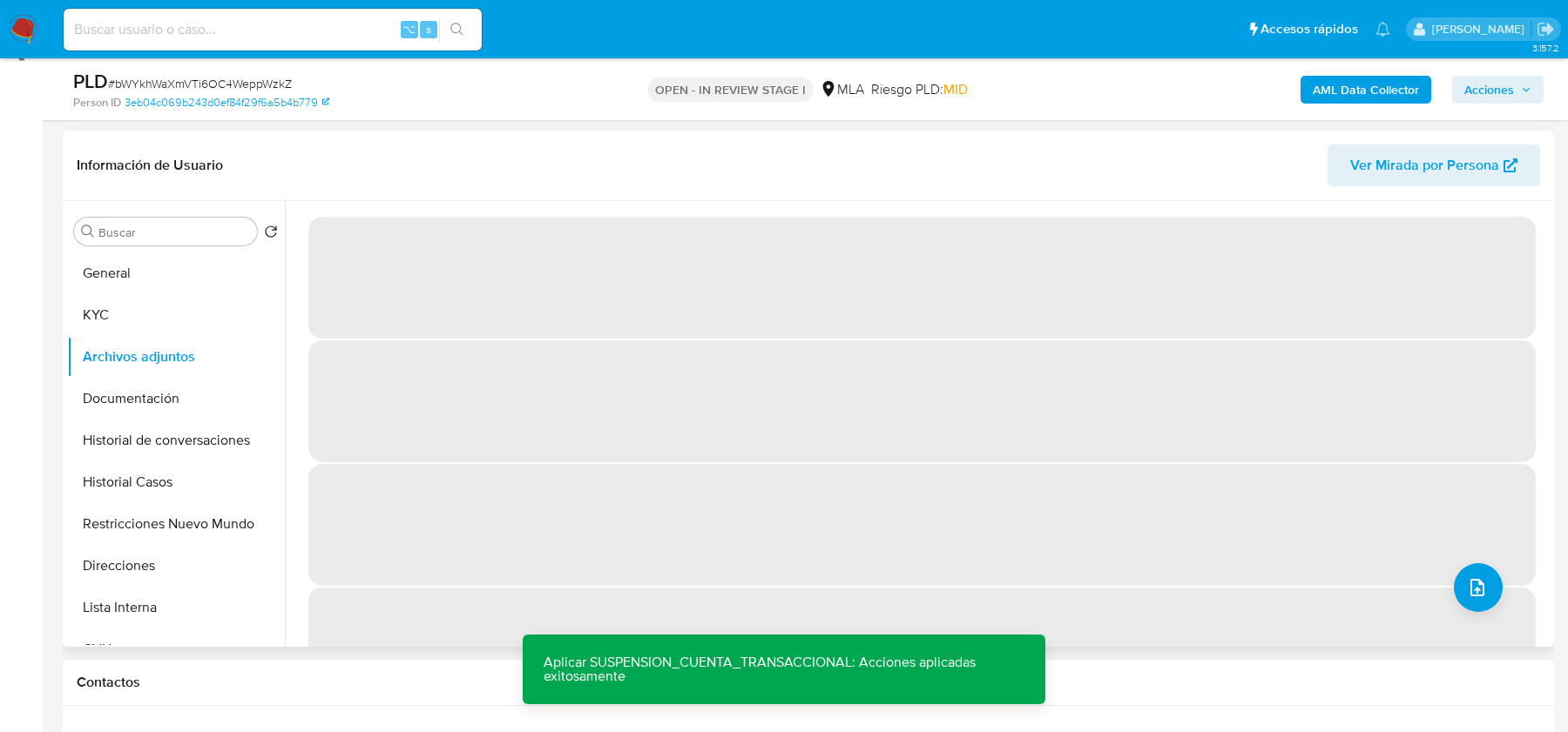
scroll to position [247, 0]
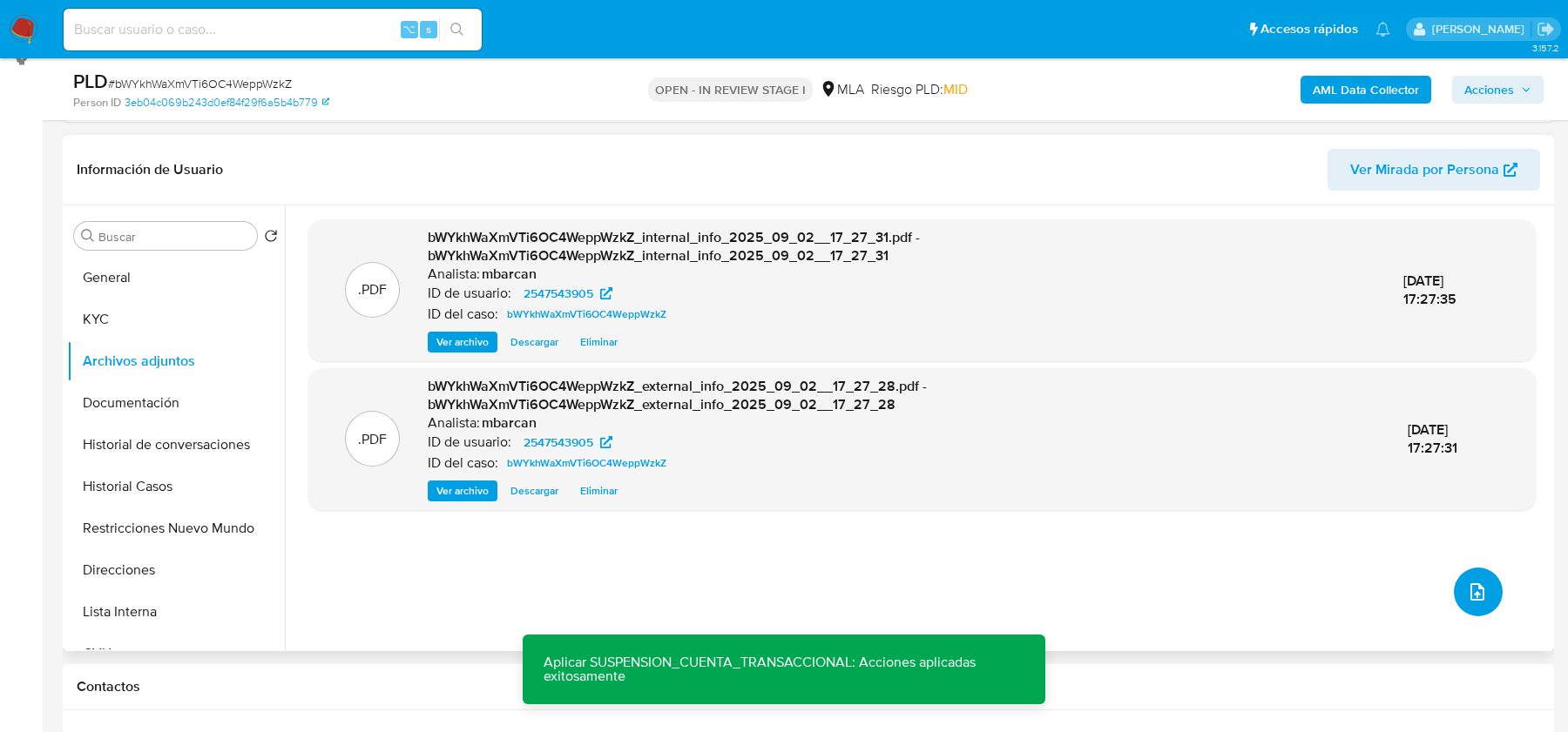
click at [1476, 594] on icon "upload-file" at bounding box center [1477, 591] width 14 height 17
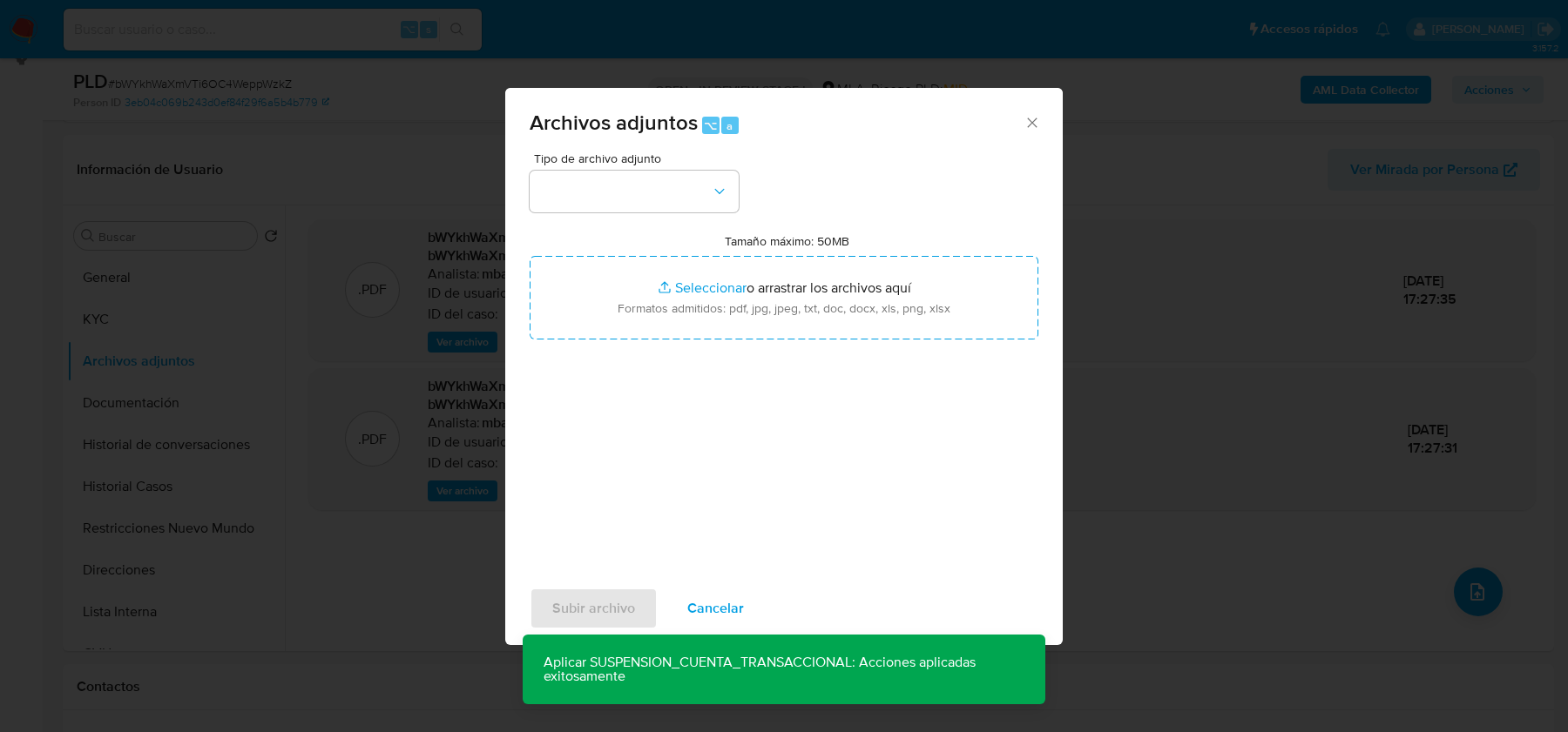
drag, startPoint x: 716, startPoint y: 229, endPoint x: 716, endPoint y: 218, distance: 11.0
click at [716, 218] on div "Tipo de archivo adjunto Tamaño máximo: 50MB Seleccionar archivos Seleccionar o …" at bounding box center [784, 357] width 509 height 411
click at [709, 196] on button "button" at bounding box center [634, 191] width 209 height 41
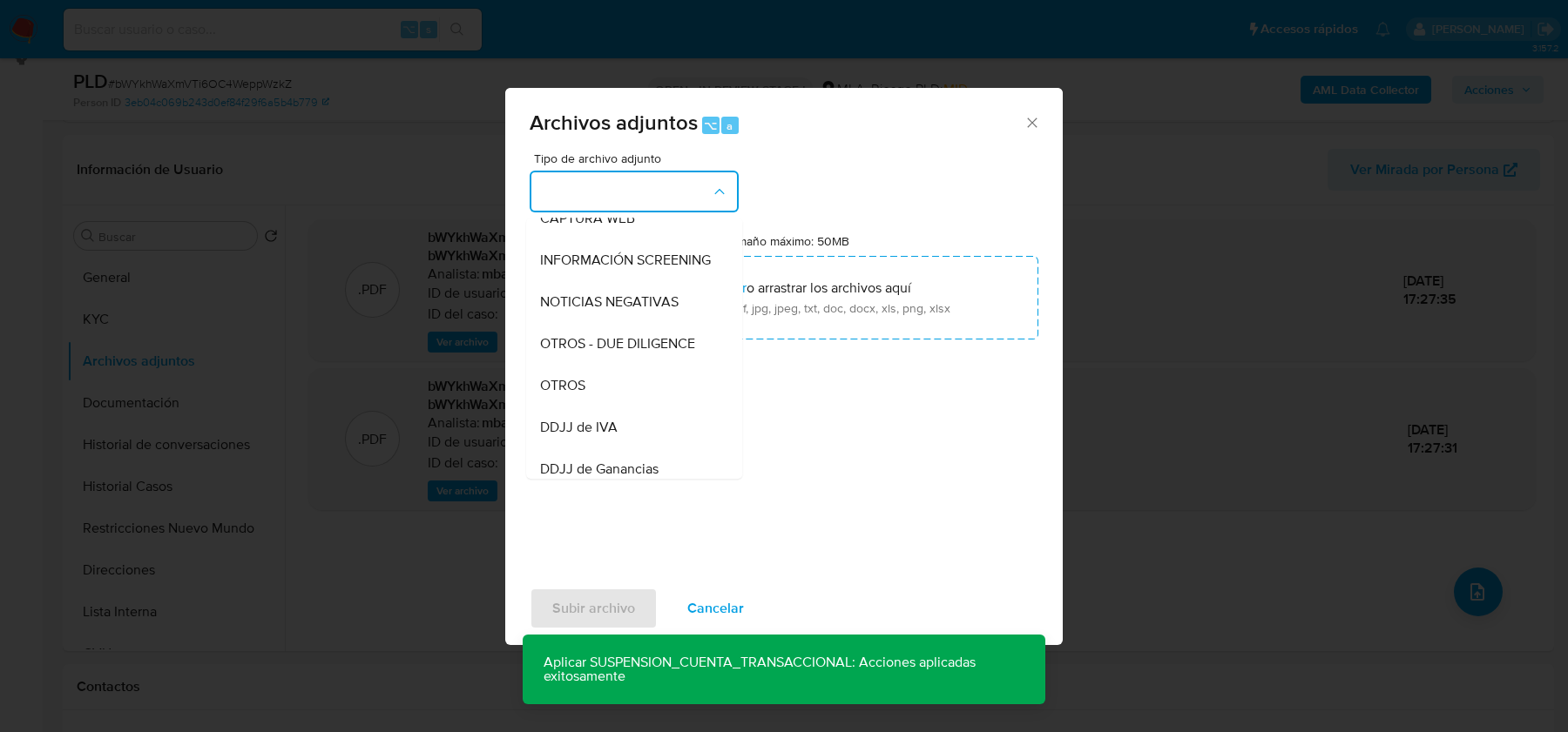
scroll to position [222, 0]
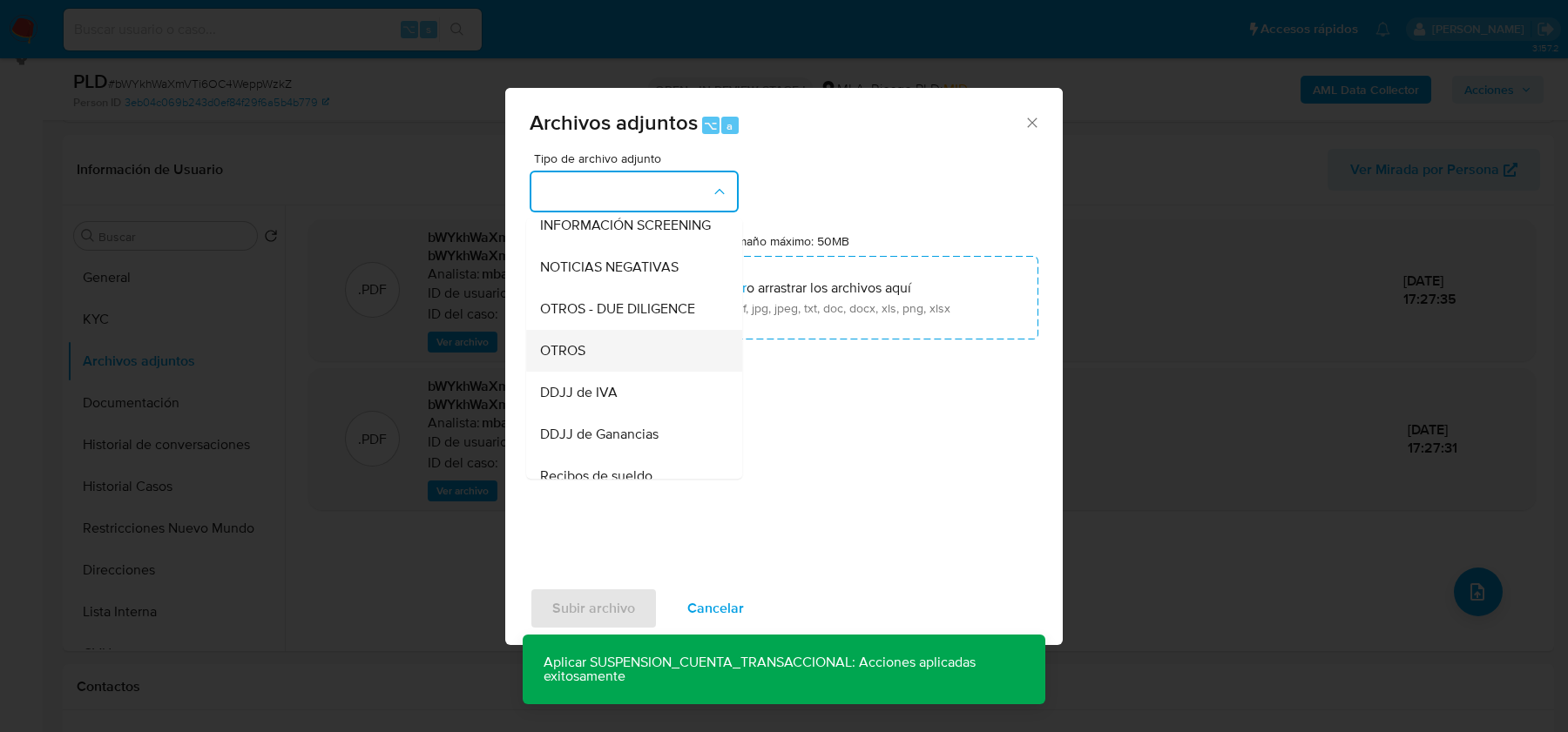
click at [627, 335] on div "OTROS" at bounding box center [628, 350] width 178 height 41
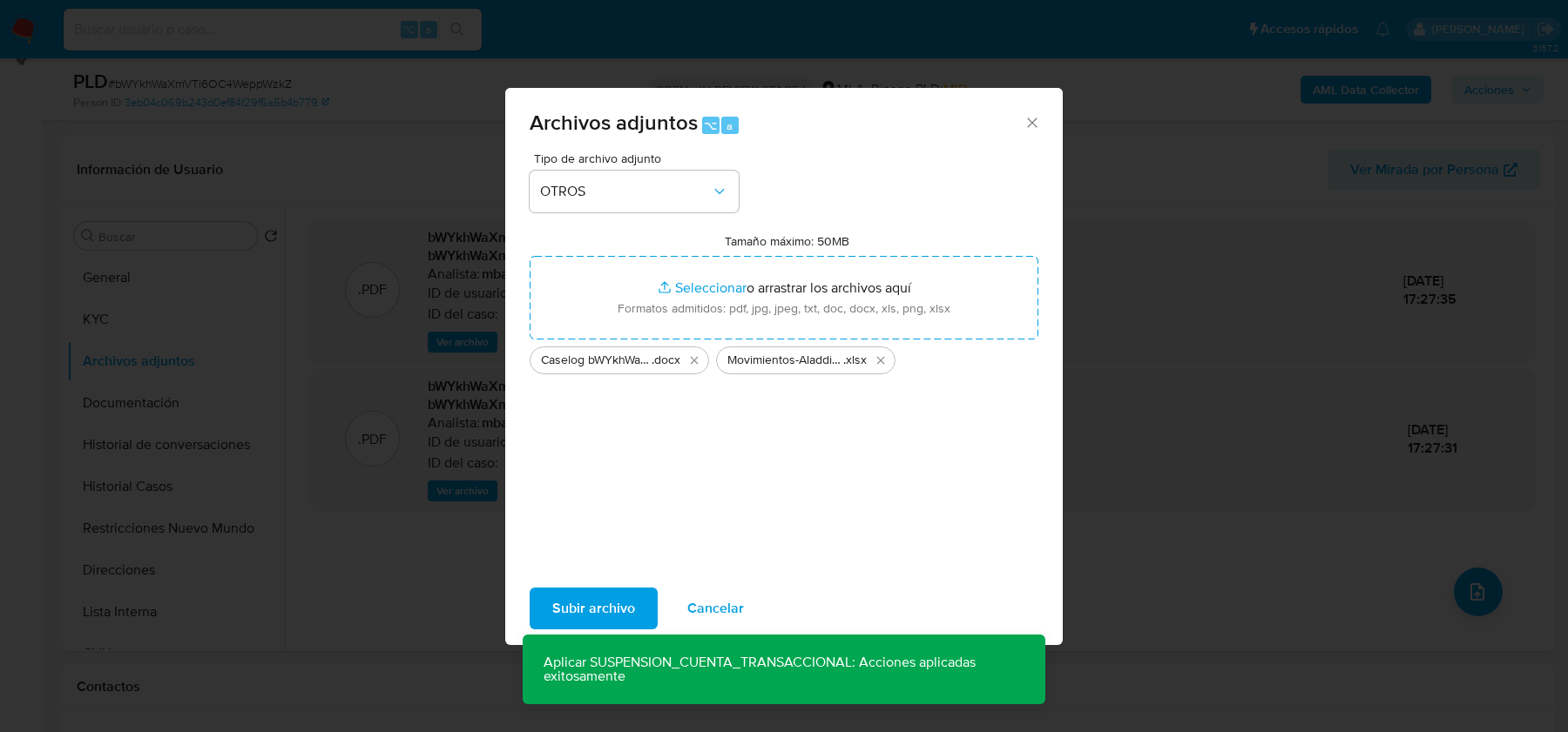
click at [602, 609] on span "Subir archivo" at bounding box center [593, 609] width 83 height 39
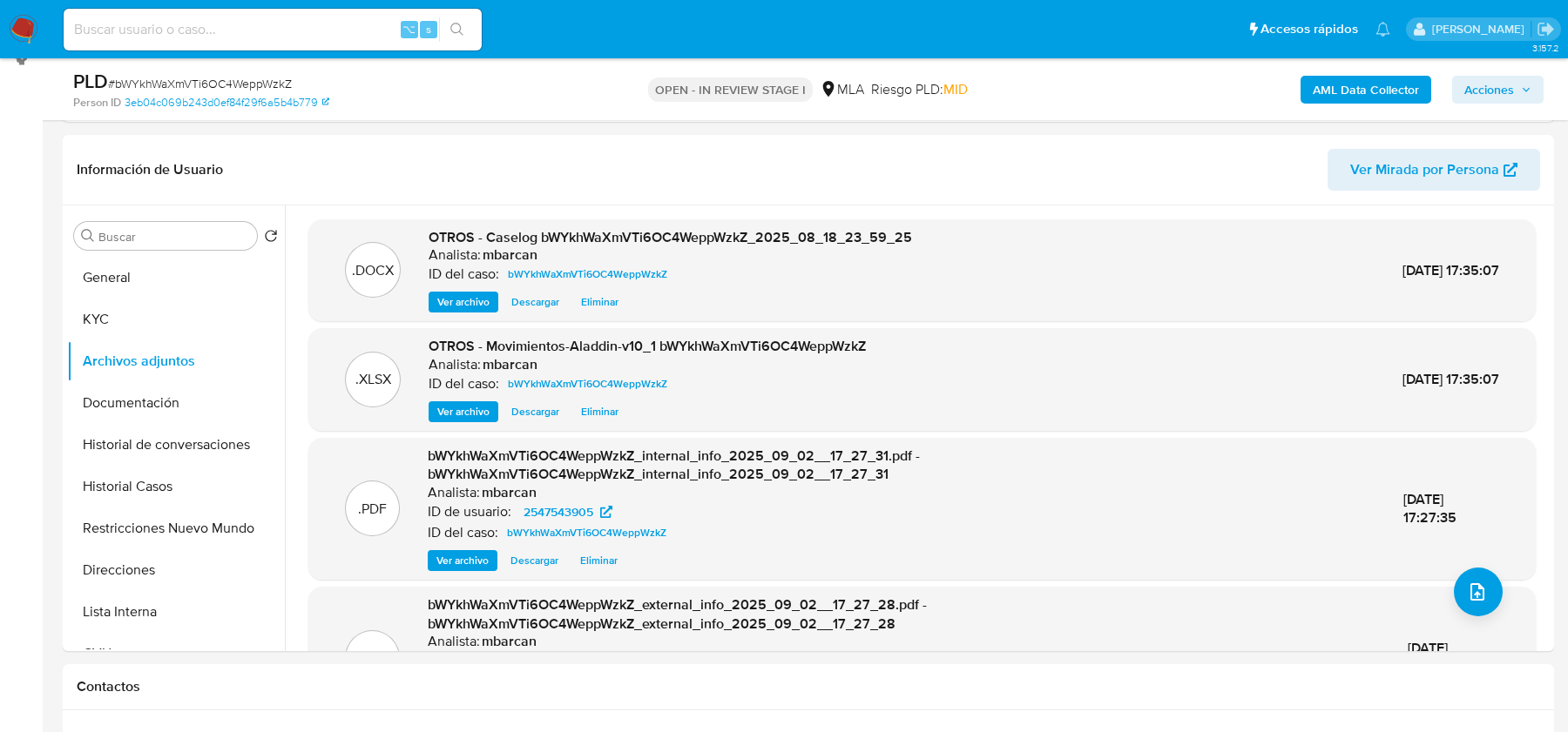
click at [1475, 96] on span "Acciones" at bounding box center [1489, 89] width 50 height 28
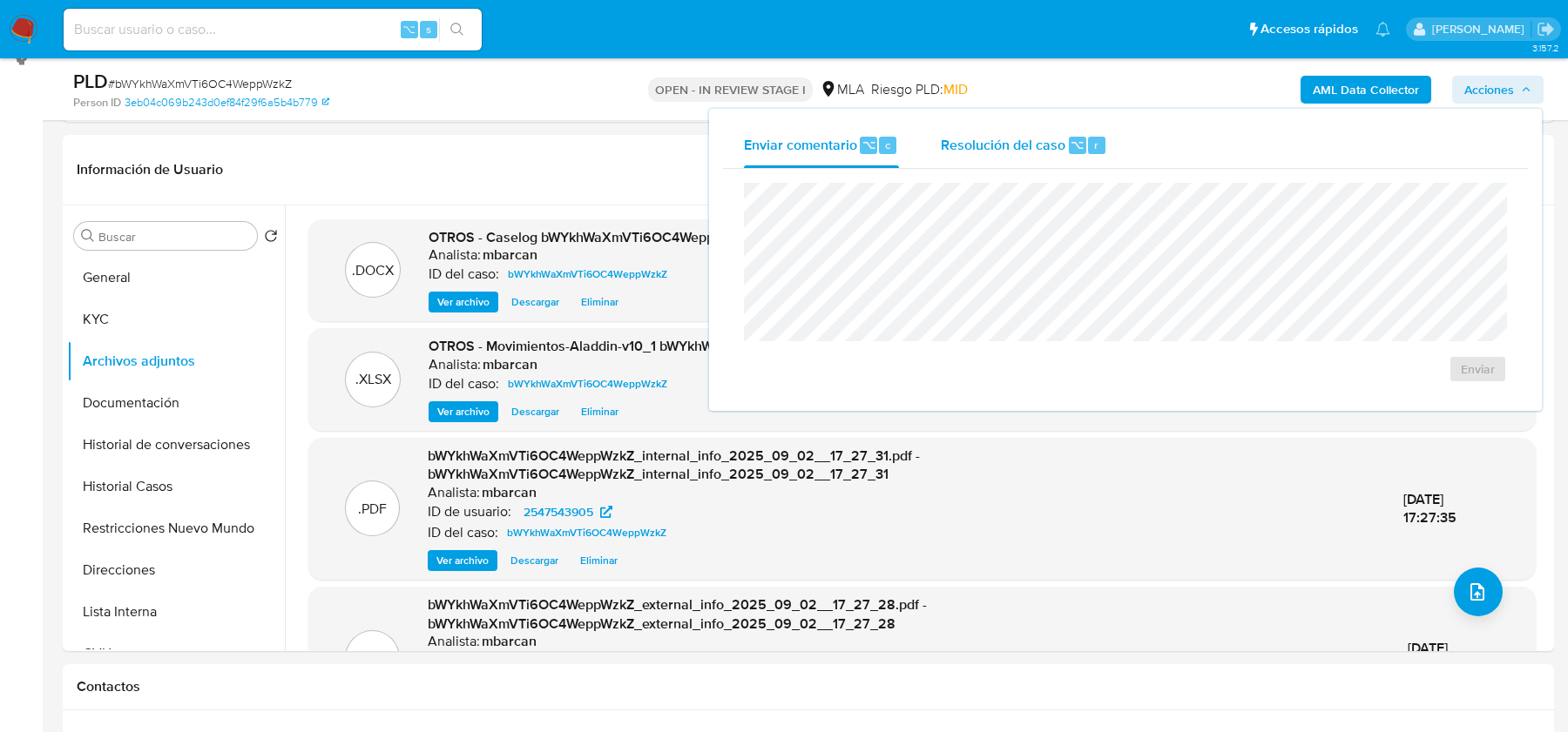
click at [1059, 156] on div "Resolución del caso ⌥ r" at bounding box center [1024, 145] width 167 height 45
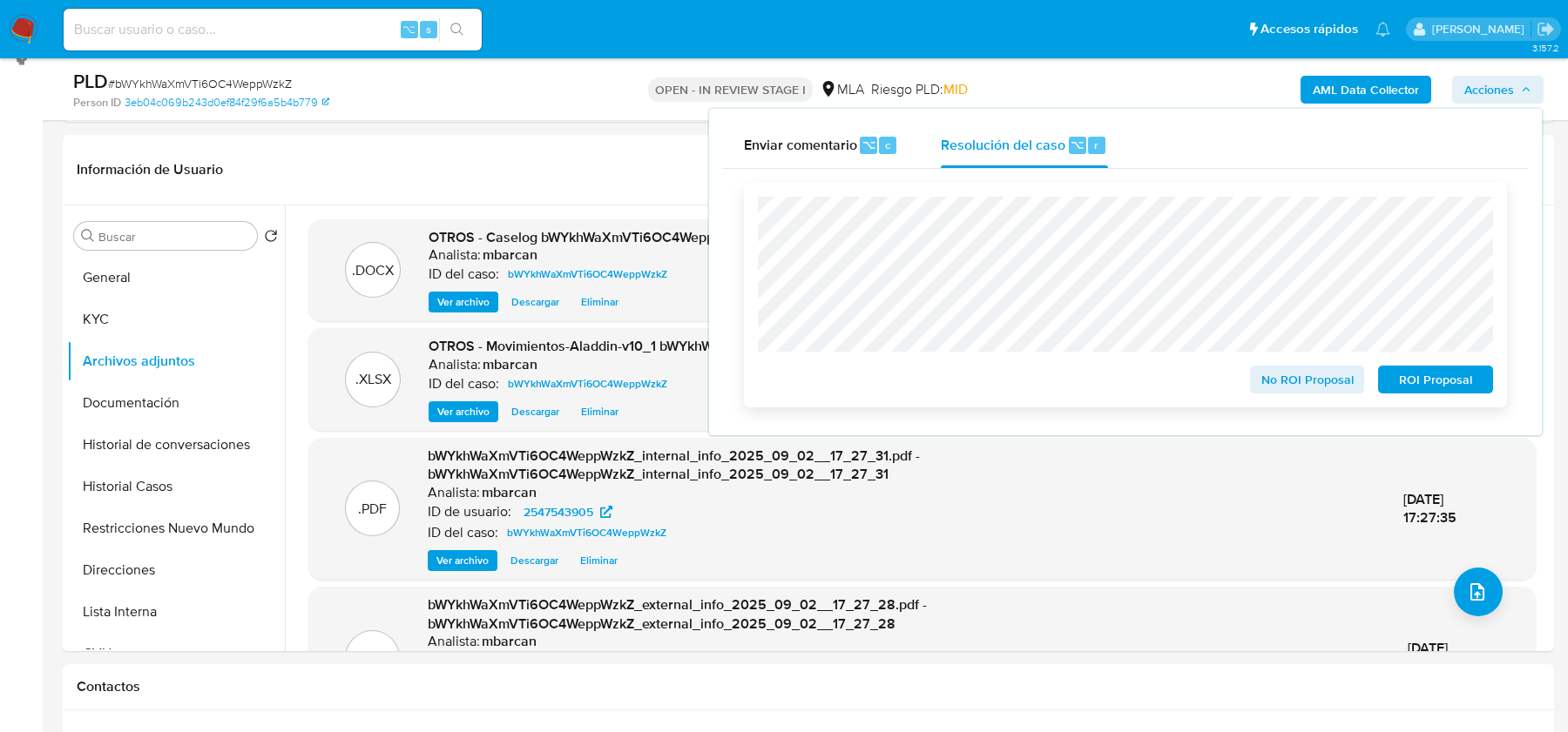
click at [1428, 375] on span "ROI Proposal" at bounding box center [1435, 379] width 90 height 24
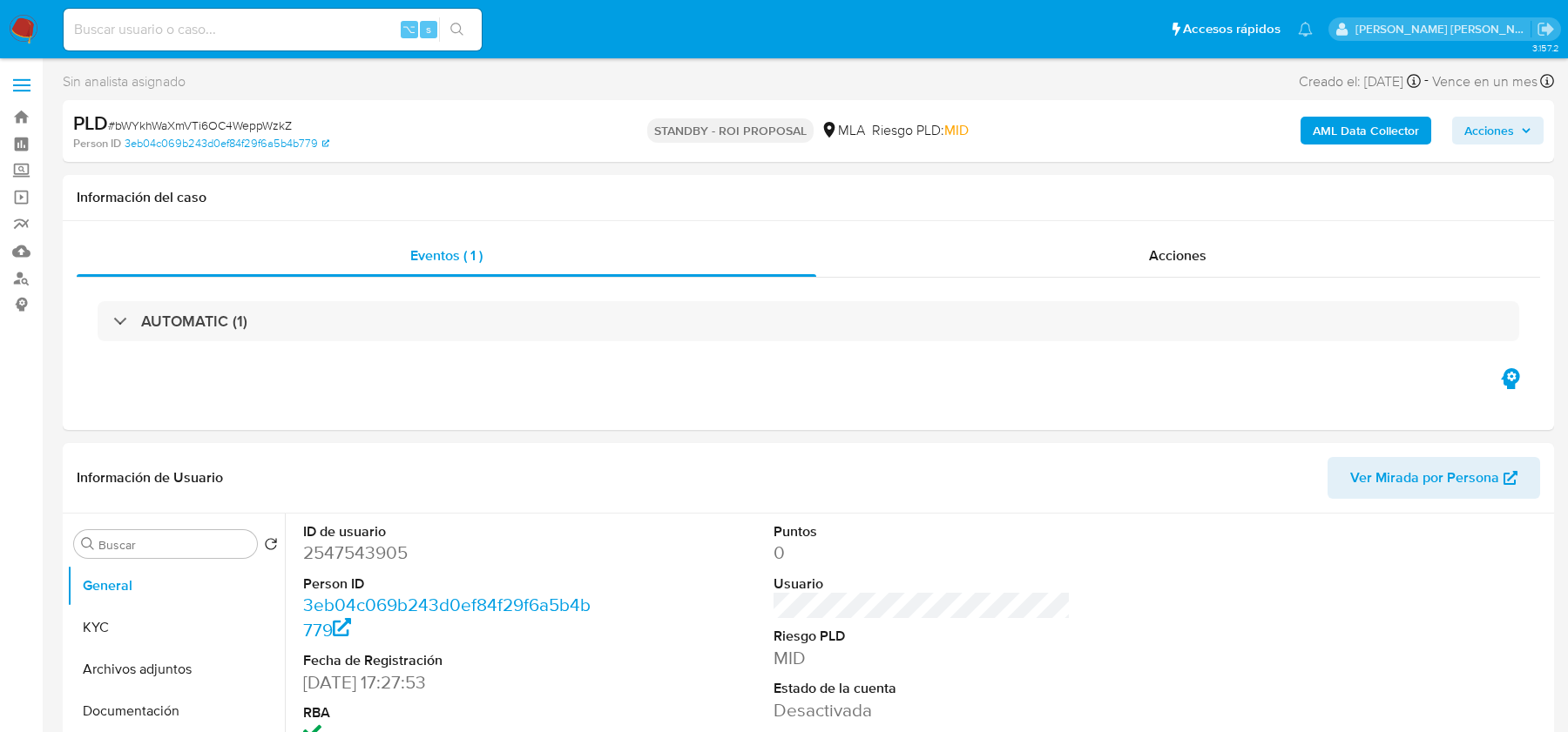
select select "10"
click at [15, 38] on img at bounding box center [23, 29] width 29 height 29
click at [19, 38] on img at bounding box center [23, 29] width 29 height 29
